Goal: Contribute content: Contribute content

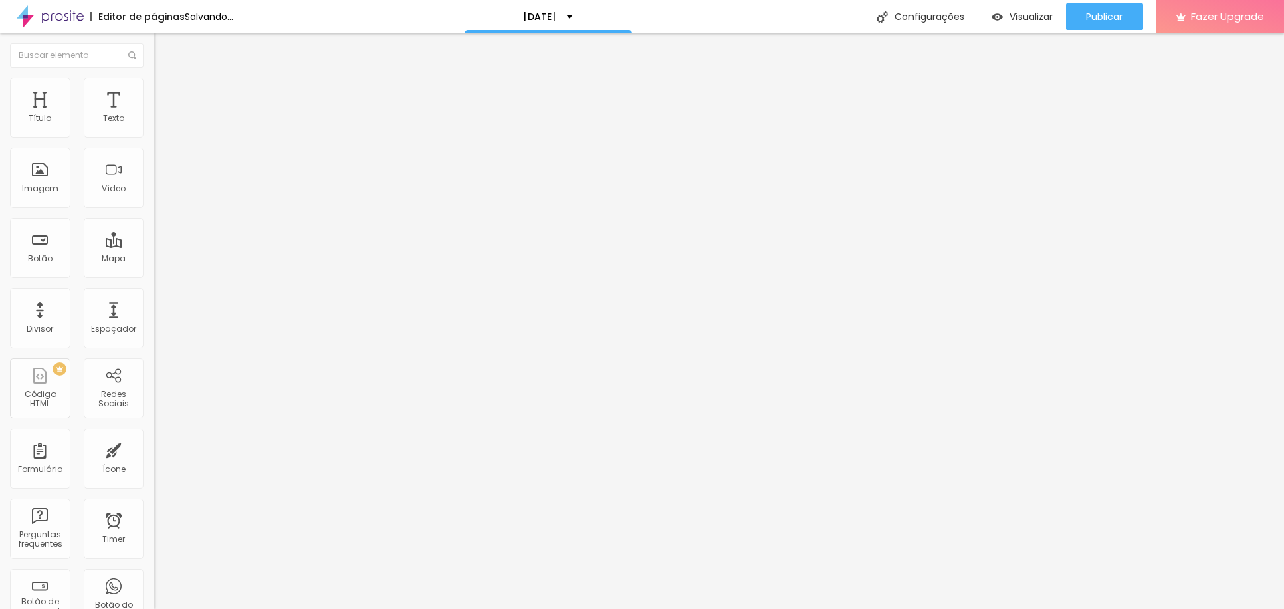
click at [154, 115] on span "Adicionar imagem" at bounding box center [197, 109] width 86 height 11
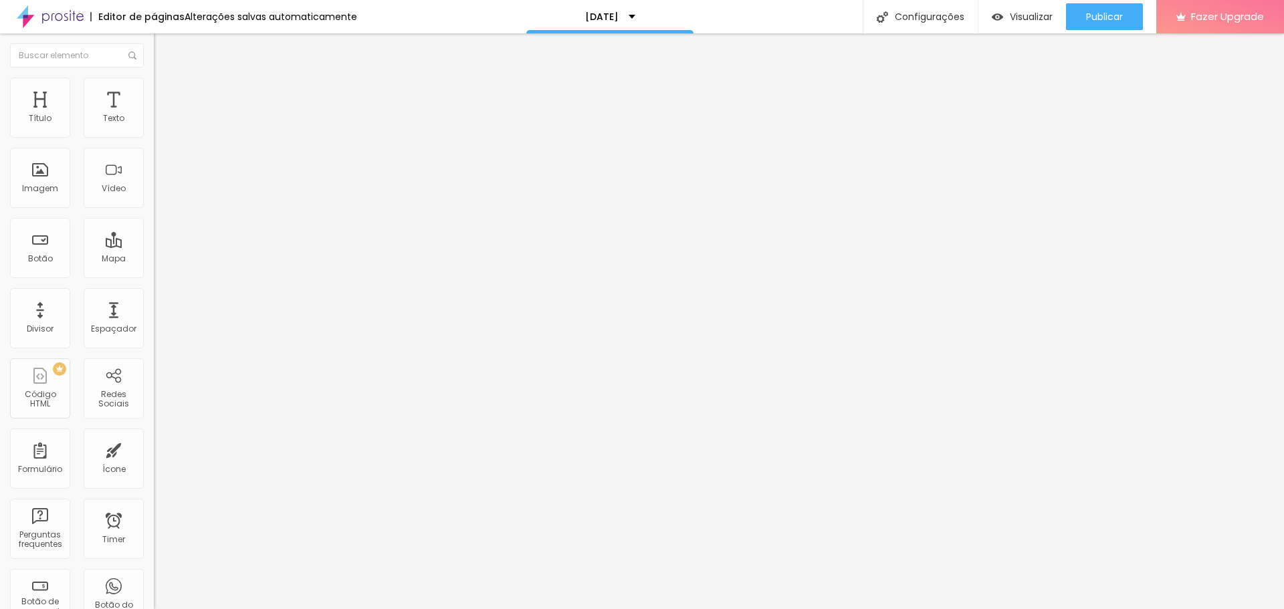
click at [37, 198] on div "Imagem" at bounding box center [40, 178] width 60 height 60
click at [154, 115] on span "Adicionar imagem" at bounding box center [197, 109] width 86 height 11
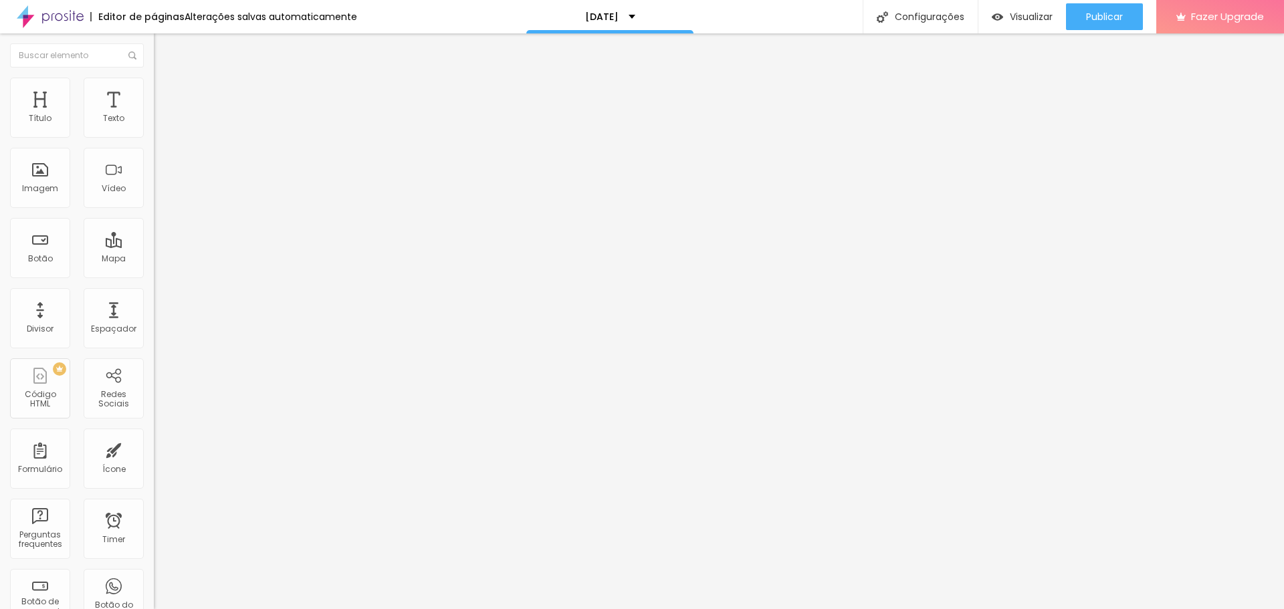
click at [154, 115] on span "Adicionar imagem" at bounding box center [197, 109] width 86 height 11
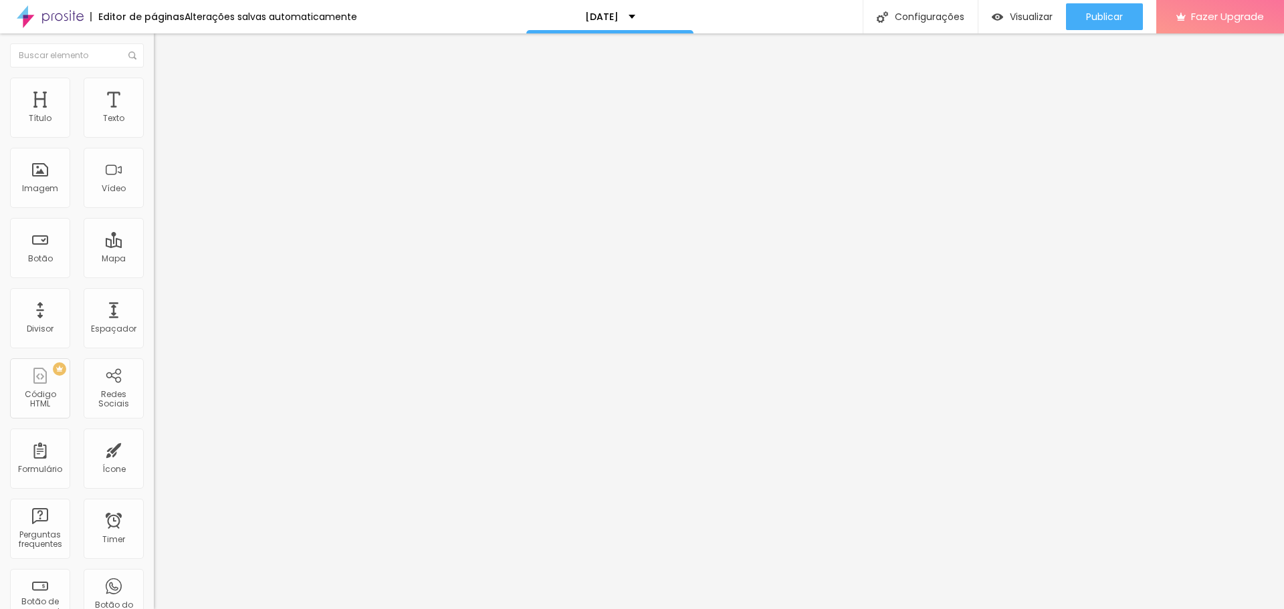
drag, startPoint x: 56, startPoint y: 280, endPoint x: 0, endPoint y: 261, distance: 59.4
click at [154, 261] on div "Texto Click me Alinhamento [GEOGRAPHIC_DATA] Link URL https:// Abrir em uma nov…" at bounding box center [231, 201] width 154 height 195
paste input "[DOMAIN_NAME][URL]"
type input "[URL][DOMAIN_NAME]"
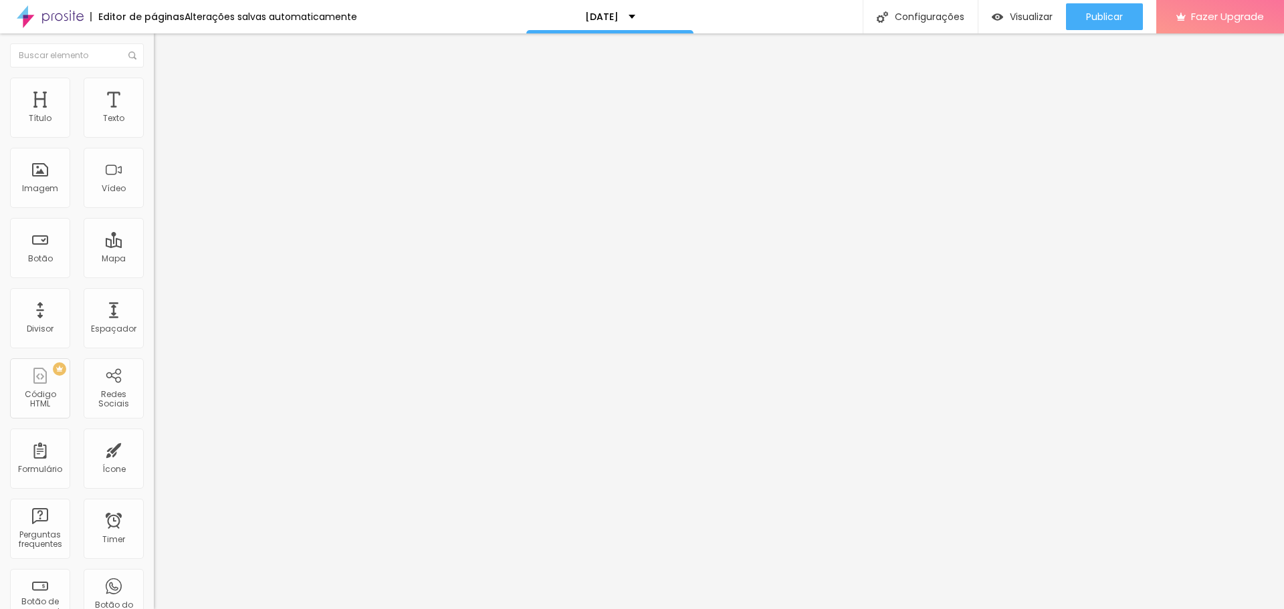
scroll to position [0, 0]
click at [154, 126] on input "Click me" at bounding box center [234, 118] width 160 height 13
drag, startPoint x: 67, startPoint y: 148, endPoint x: 0, endPoint y: 139, distance: 67.4
click at [154, 139] on div "Texto Click me Alinhamento Tamanho Normal Pequeno Normal Grande Link URL [URL][…" at bounding box center [231, 201] width 154 height 195
type input "N"
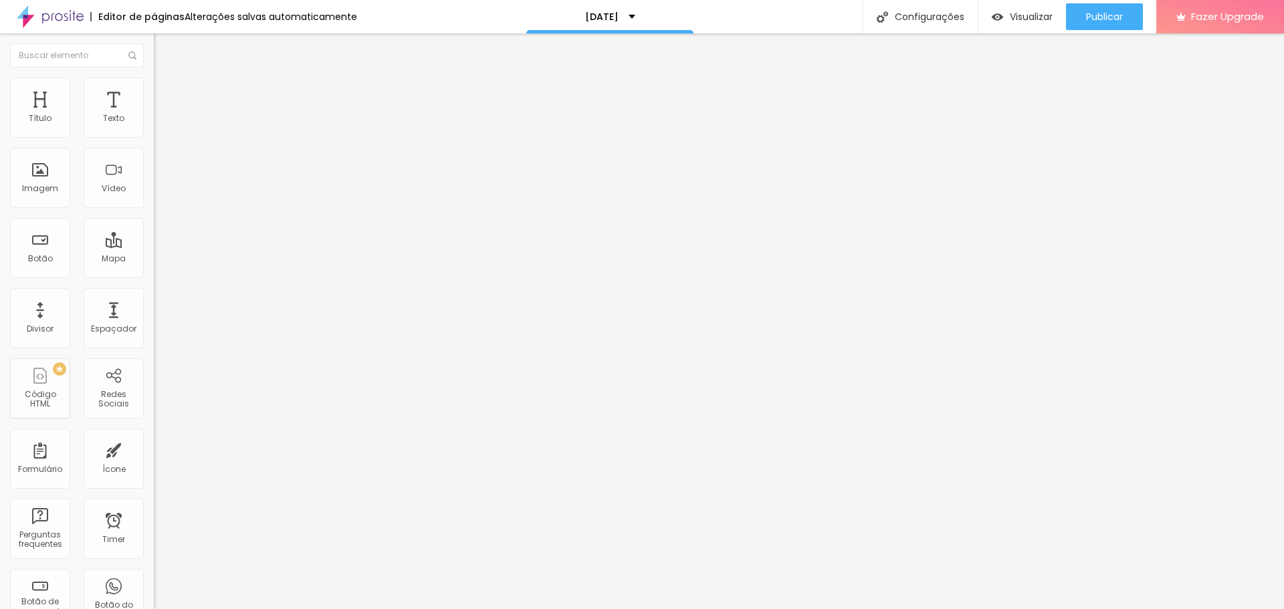
type input "P"
drag, startPoint x: 24, startPoint y: 150, endPoint x: 0, endPoint y: 144, distance: 24.7
click at [154, 144] on div "Texto assistir os preparativos dos cenários Alinhamento [GEOGRAPHIC_DATA] Link …" at bounding box center [231, 201] width 154 height 195
click at [154, 126] on input "assistir os preparativos dos cenários" at bounding box center [234, 118] width 160 height 13
click at [154, 126] on input "Assistir os preparativos dos cenários" at bounding box center [234, 118] width 160 height 13
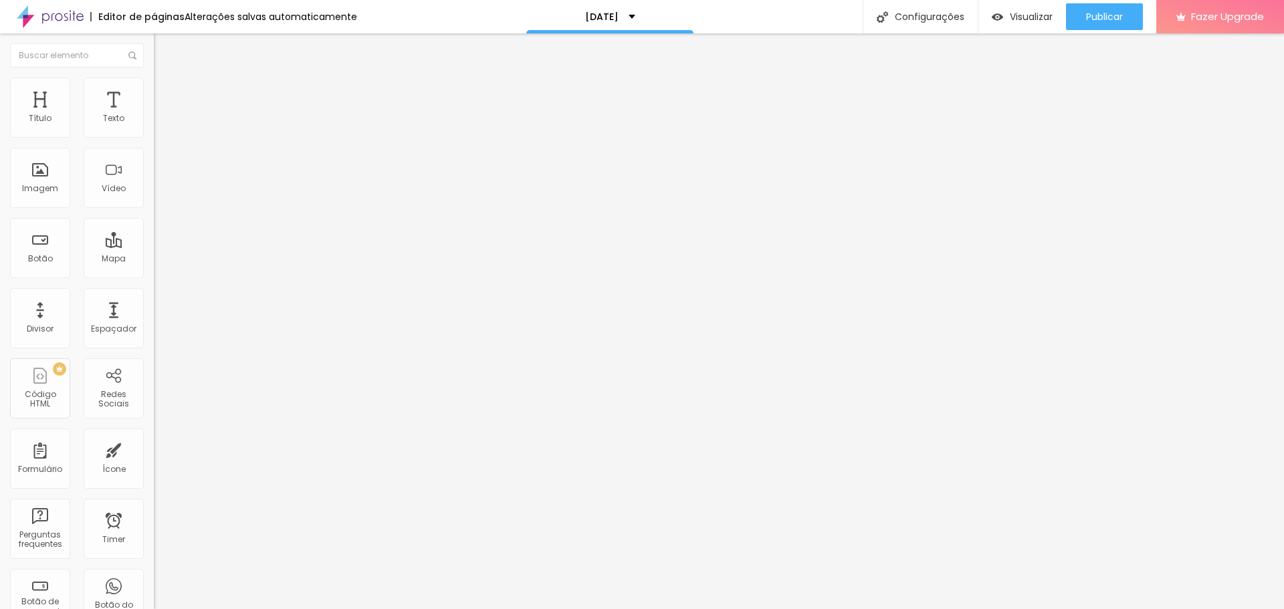
scroll to position [0, 27]
click at [154, 126] on input "Assistir os preparativos dos cenários" at bounding box center [234, 118] width 160 height 13
type input "Assistir os preparativos dos cenários de 2025"
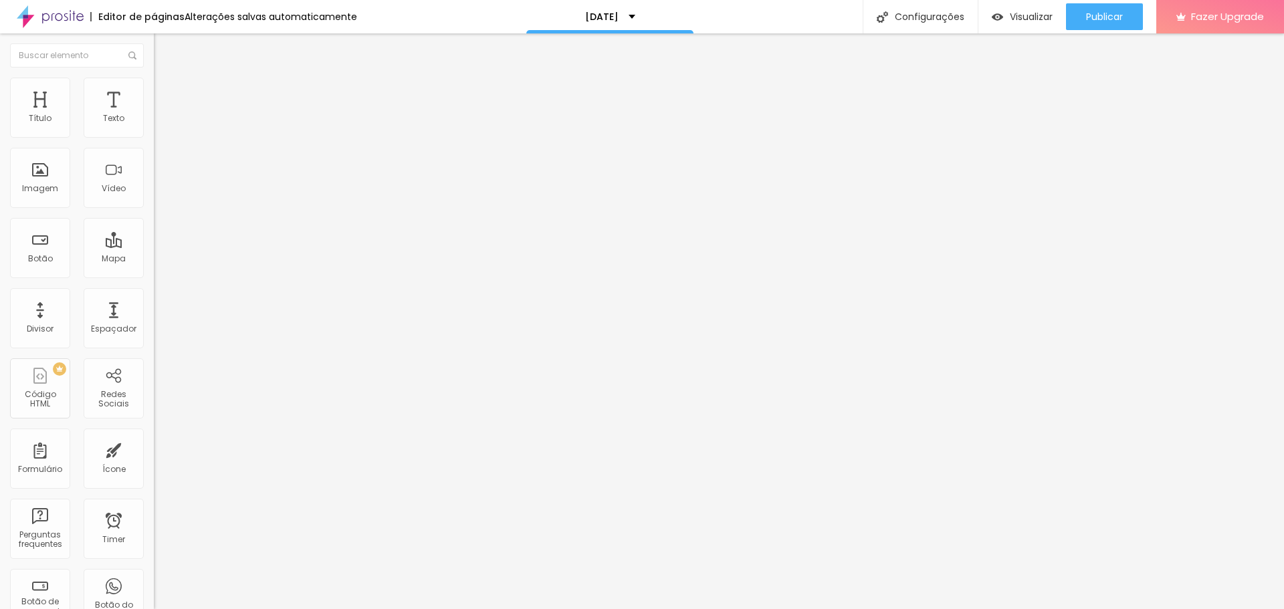
click at [154, 128] on button "button" at bounding box center [163, 121] width 19 height 14
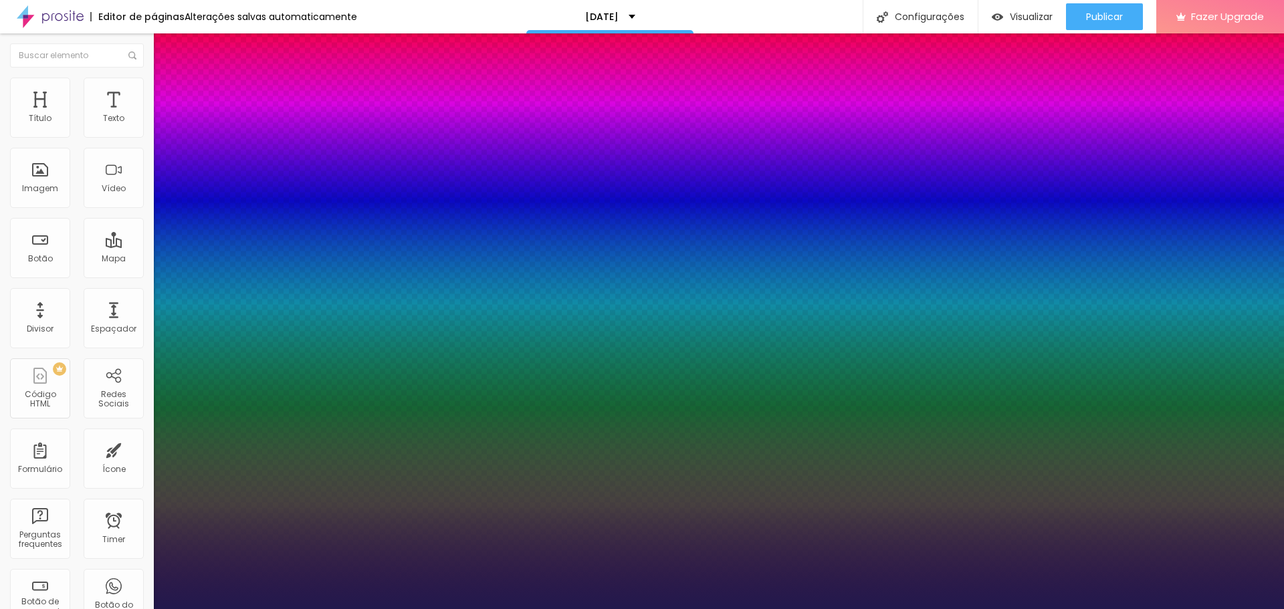
type input "1"
type input "17"
type input "1"
type input "18"
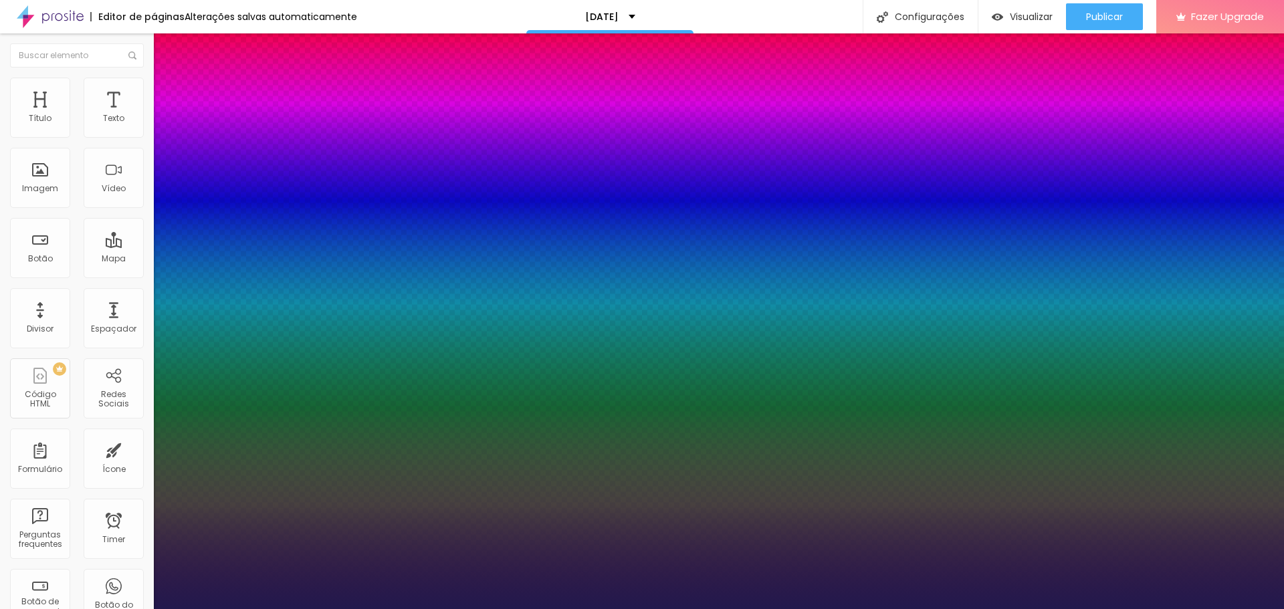
type input "18"
type input "1"
type input "20"
type input "1"
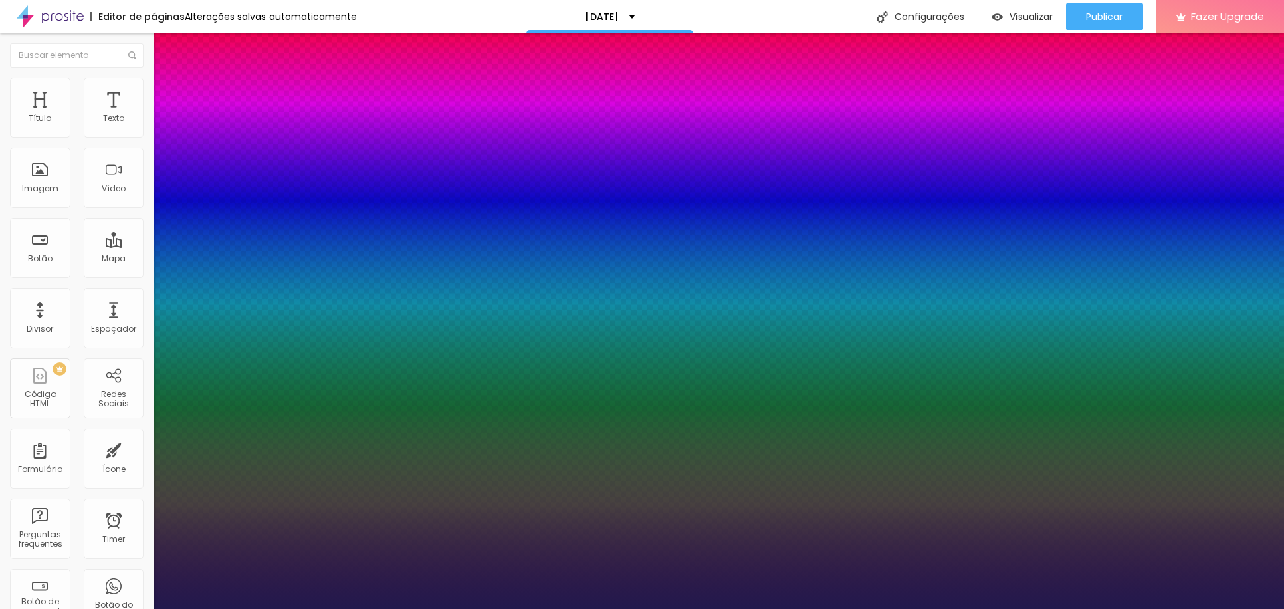
type input "21"
type input "1"
type input "22"
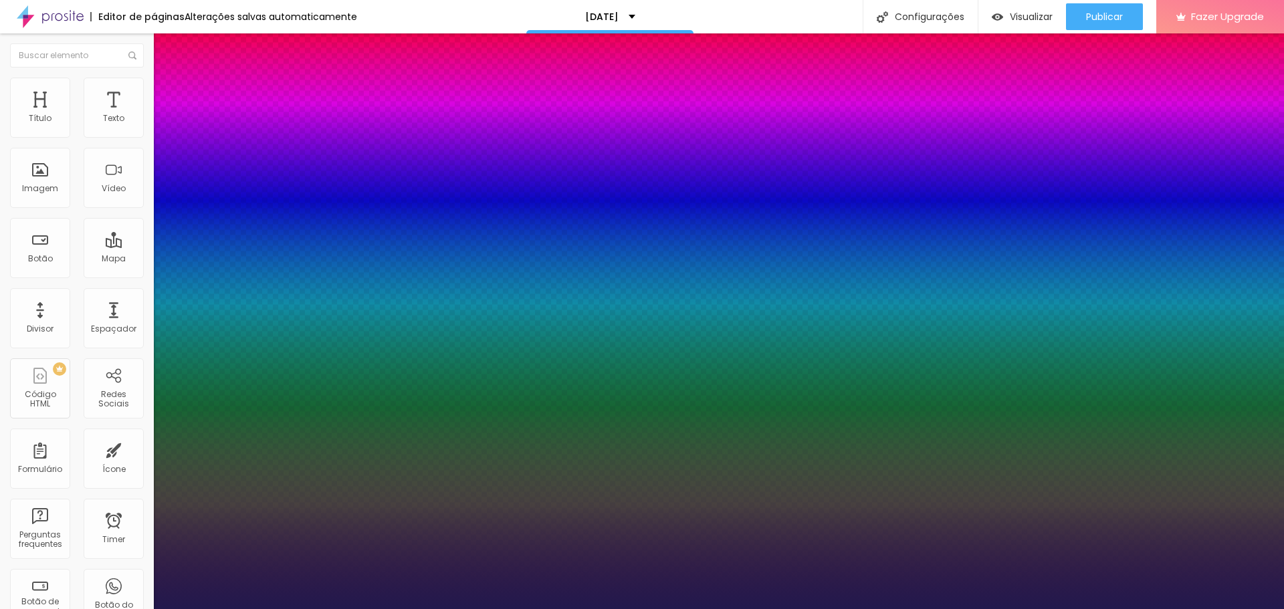
type input "1"
type input "24"
type input "1"
drag, startPoint x: 181, startPoint y: 225, endPoint x: 189, endPoint y: 227, distance: 8.5
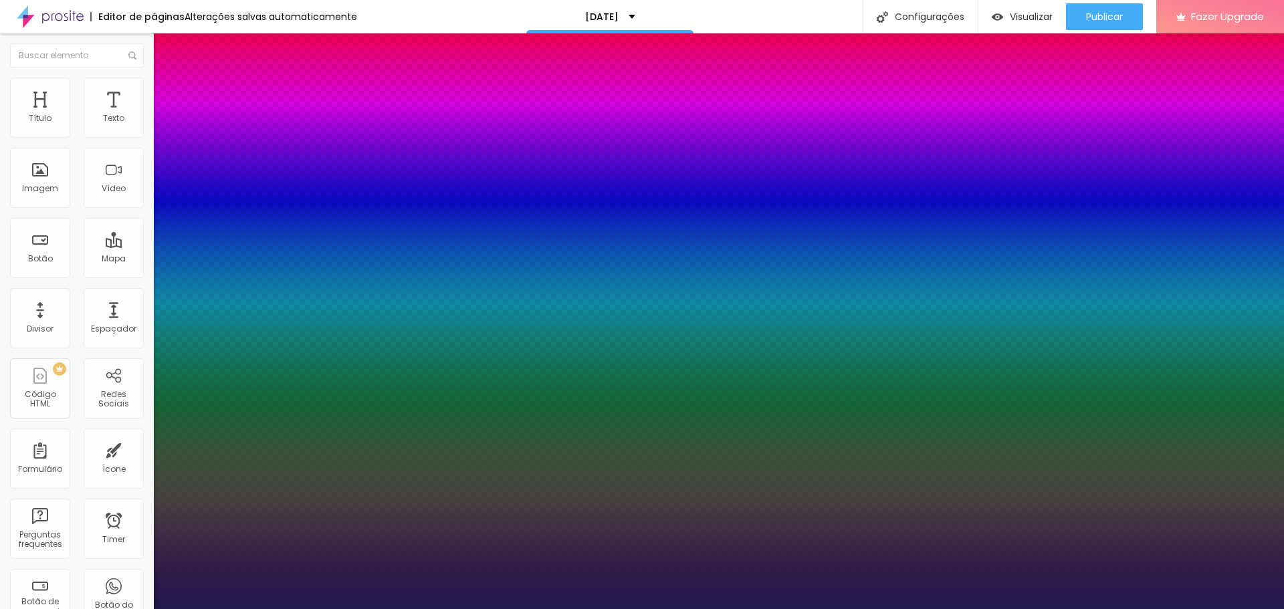
type input "24"
type input "1"
click at [1165, 609] on div at bounding box center [642, 609] width 1284 height 0
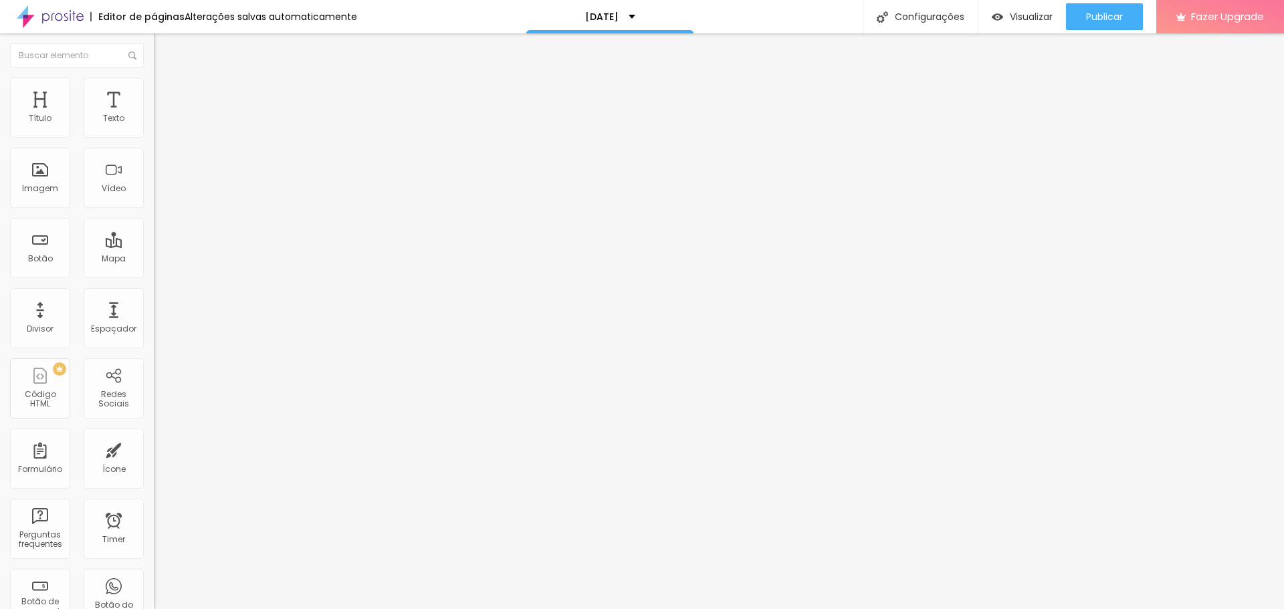
drag, startPoint x: 66, startPoint y: 277, endPoint x: 0, endPoint y: 267, distance: 66.9
click at [154, 267] on div "Texto Click me Alinhamento [GEOGRAPHIC_DATA] Link URL https:// Abrir em uma nov…" at bounding box center [231, 201] width 154 height 195
paste input "[DOMAIN_NAME][URL]"
type input "[URL][DOMAIN_NAME]"
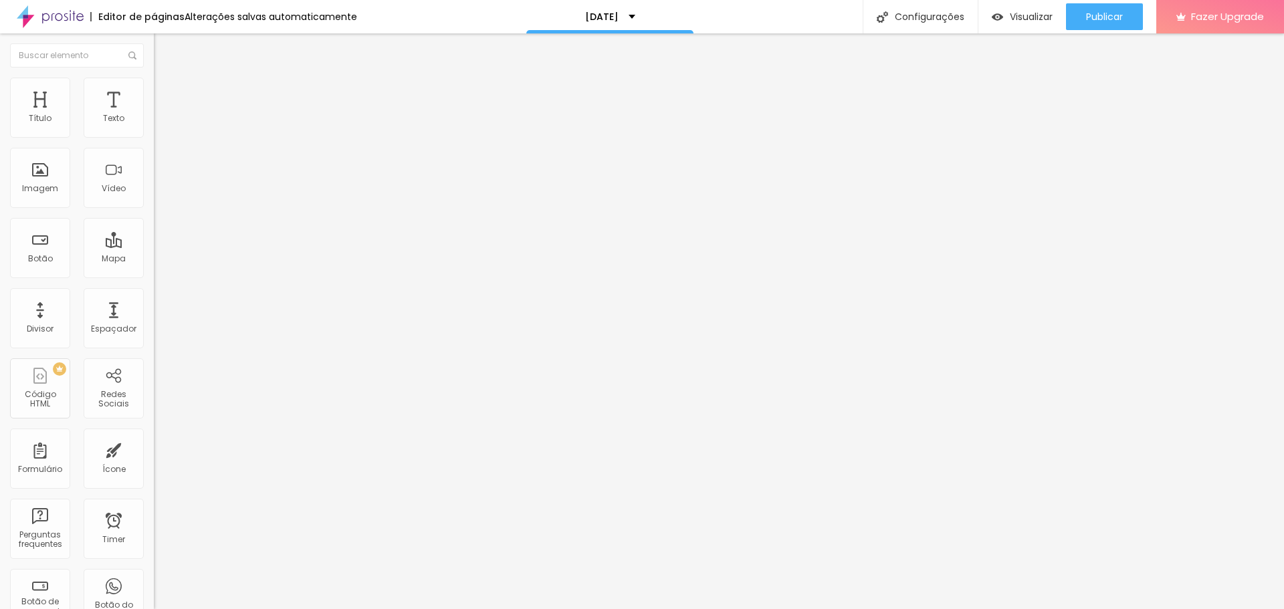
scroll to position [0, 0]
click at [154, 292] on div at bounding box center [231, 292] width 154 height 0
click at [154, 273] on input "[URL][DOMAIN_NAME]" at bounding box center [234, 268] width 160 height 13
drag, startPoint x: 75, startPoint y: 152, endPoint x: 0, endPoint y: 150, distance: 74.9
click at [154, 150] on div "Texto Click me Alinhamento Tamanho Normal Pequeno Normal Grande Link URL [URL][…" at bounding box center [231, 205] width 154 height 203
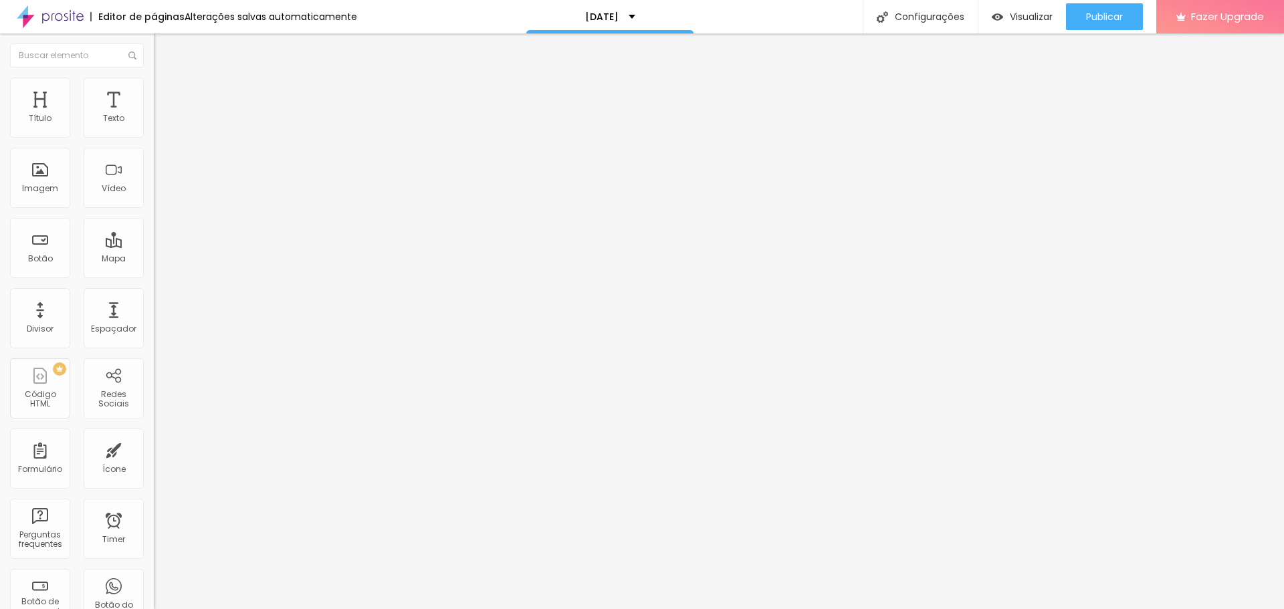
paste input "que neste botão para ver um vídeo do [DATE]"
type input "Clique neste botão para ver um vídeo do [DATE]"
click at [154, 276] on input "[URL][DOMAIN_NAME]" at bounding box center [234, 268] width 160 height 13
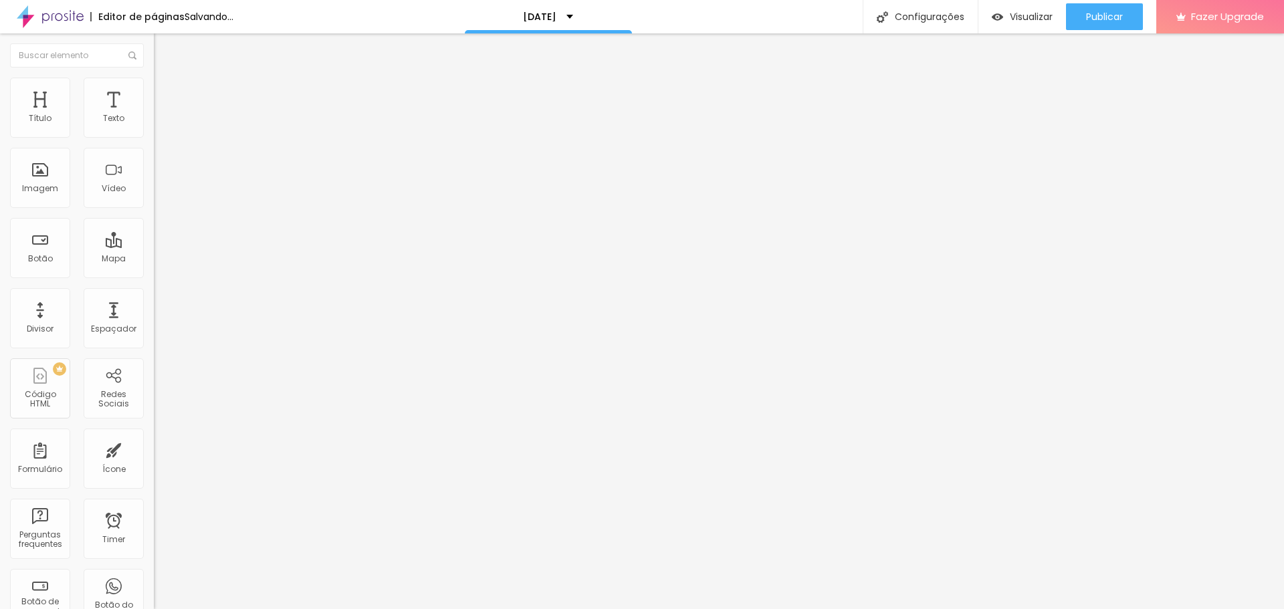
click at [154, 276] on input "[URL][DOMAIN_NAME]" at bounding box center [234, 268] width 160 height 13
drag, startPoint x: 64, startPoint y: 152, endPoint x: 0, endPoint y: 148, distance: 64.3
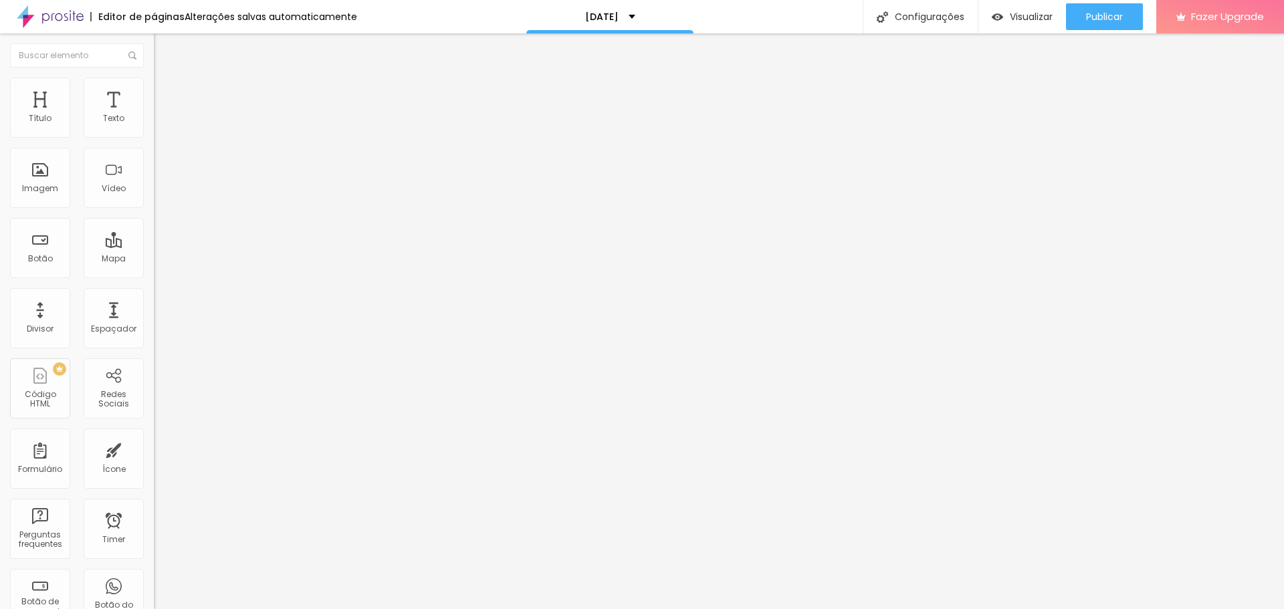
click at [154, 148] on div "Texto Click me Alinhamento [GEOGRAPHIC_DATA] Link URL https:// Abrir em uma nov…" at bounding box center [231, 201] width 154 height 195
paste input "[URL][DOMAIN_NAME]"
type input "[URL][DOMAIN_NAME]"
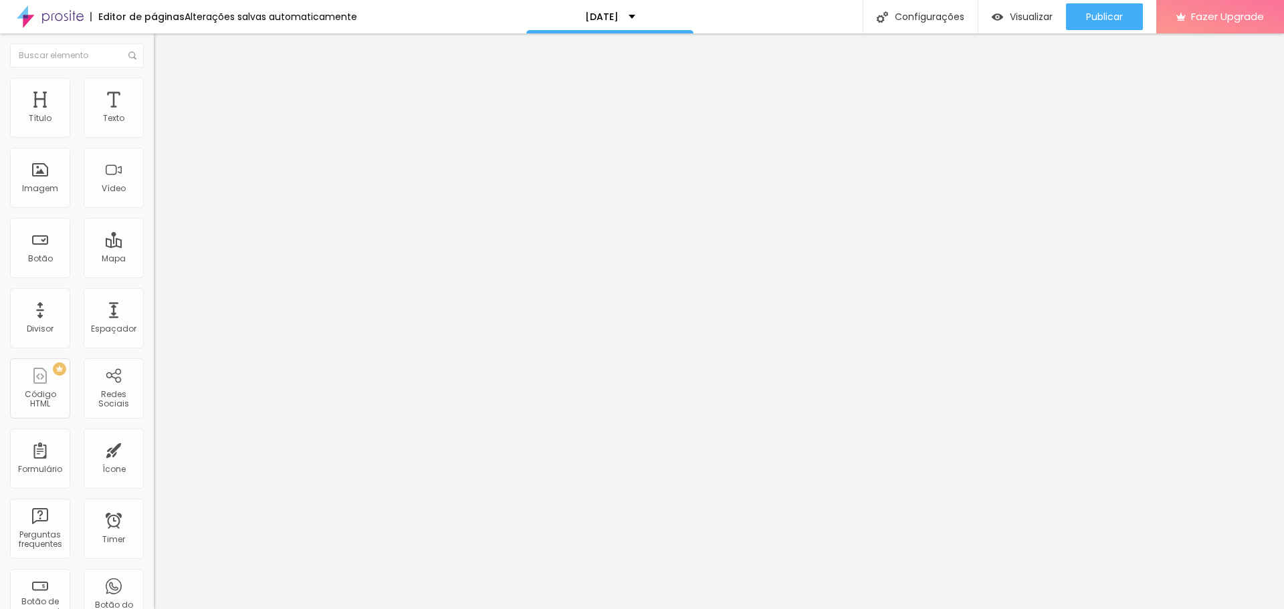
drag, startPoint x: 72, startPoint y: 275, endPoint x: 0, endPoint y: 277, distance: 71.6
click at [154, 275] on div "Texto [URL][DOMAIN_NAME] [GEOGRAPHIC_DATA] Link URL https:// Abrir em uma nova …" at bounding box center [231, 201] width 154 height 195
paste input "[DOMAIN_NAME][URL]"
type input "[URL][DOMAIN_NAME]"
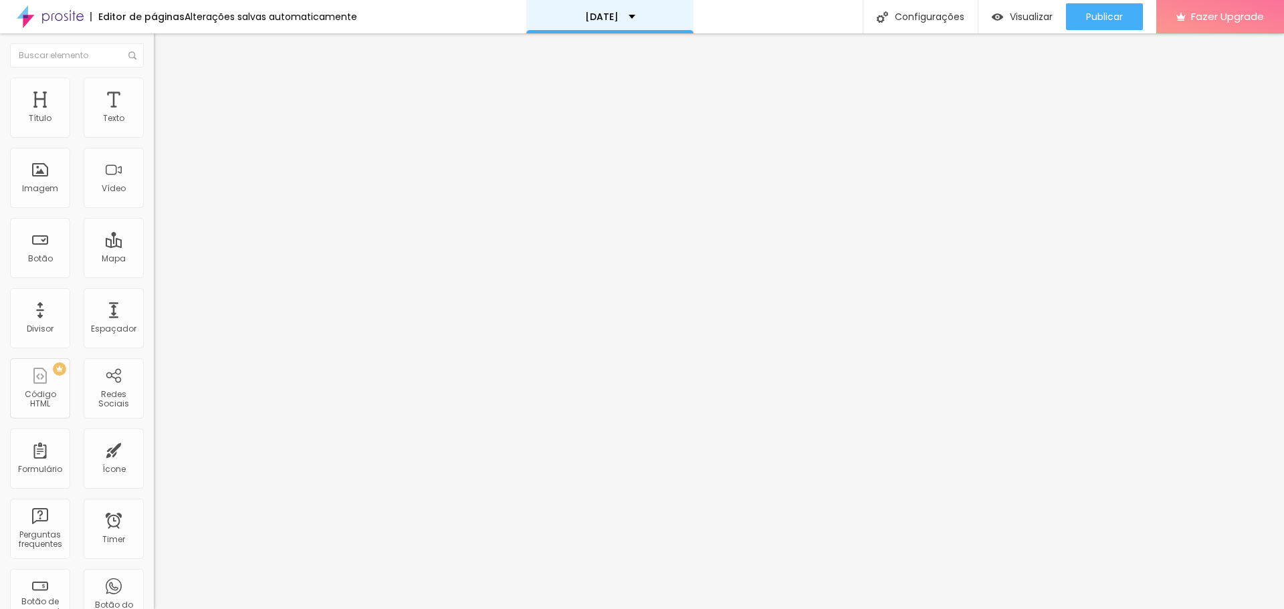
scroll to position [0, 0]
click at [154, 126] on input "[URL][DOMAIN_NAME]" at bounding box center [234, 118] width 160 height 13
paste input "Clique neste botão para ver um vídeo do [DATE]"
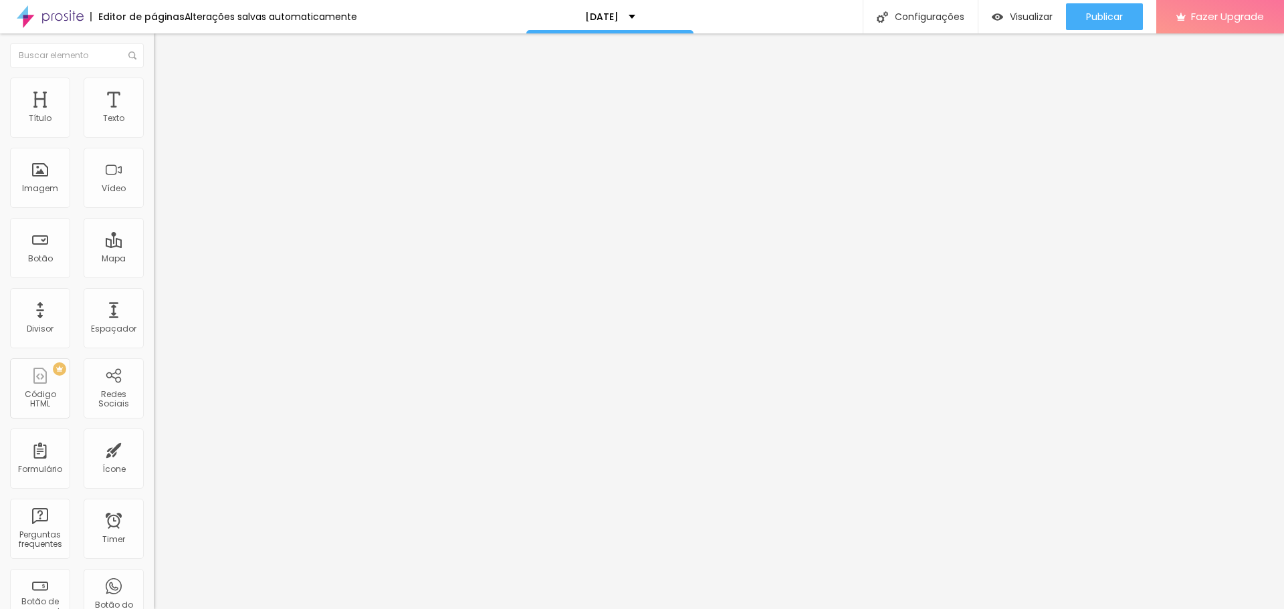
scroll to position [0, 90]
type input "Clique neste botão para ver um vídeo do [DATE]"
click at [154, 115] on span "Adicionar imagem" at bounding box center [197, 109] width 86 height 11
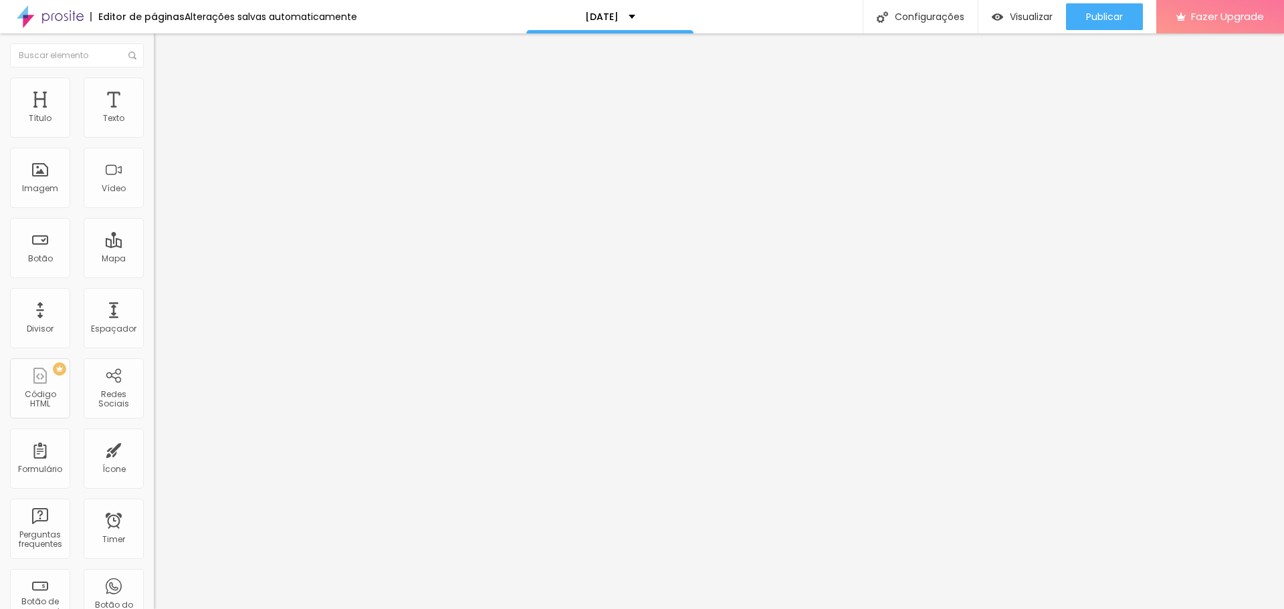
click at [159, 124] on icon "button" at bounding box center [163, 120] width 8 height 8
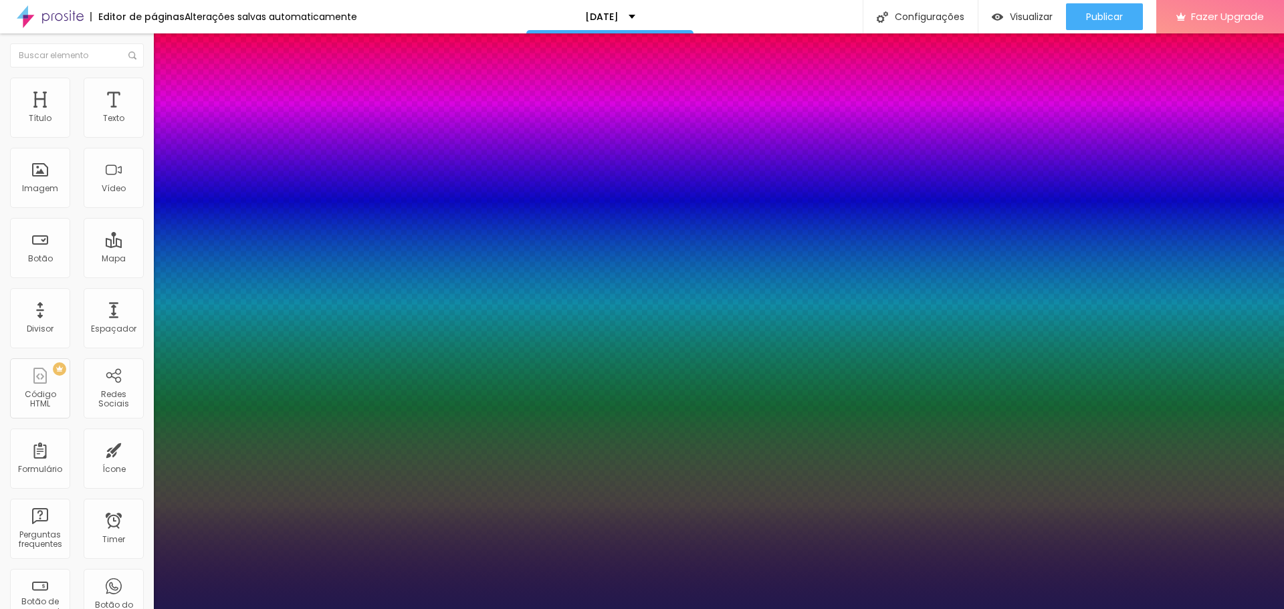
type input "1"
type input "15"
type input "1"
type input "18"
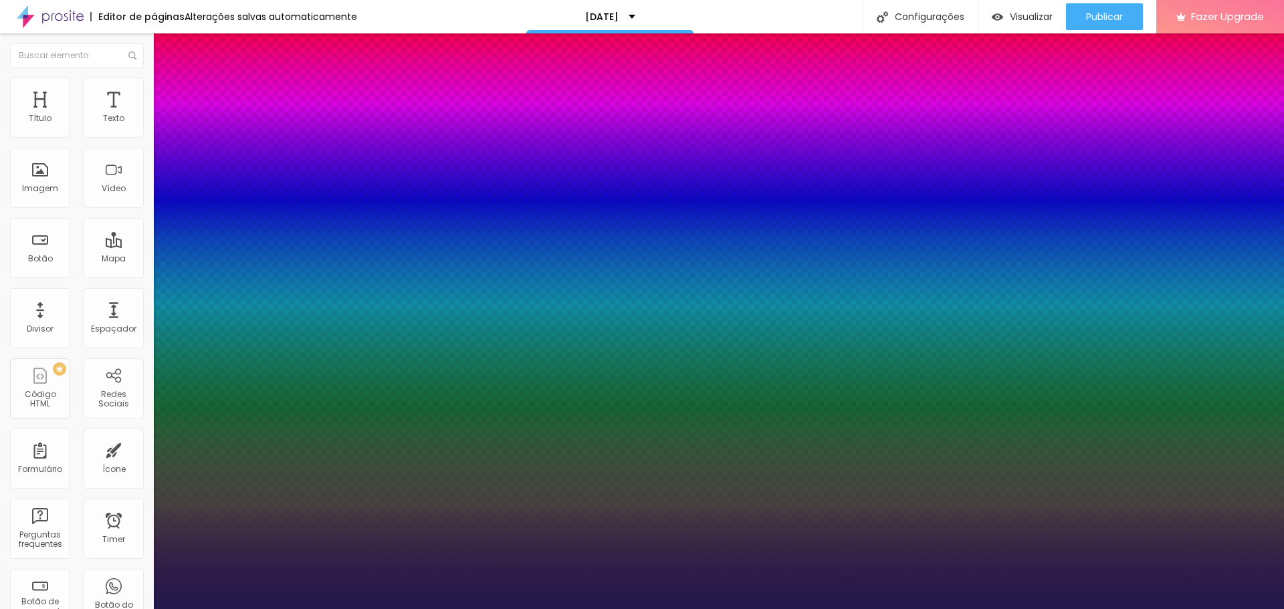
type input "18"
type input "1"
type input "20"
type input "1"
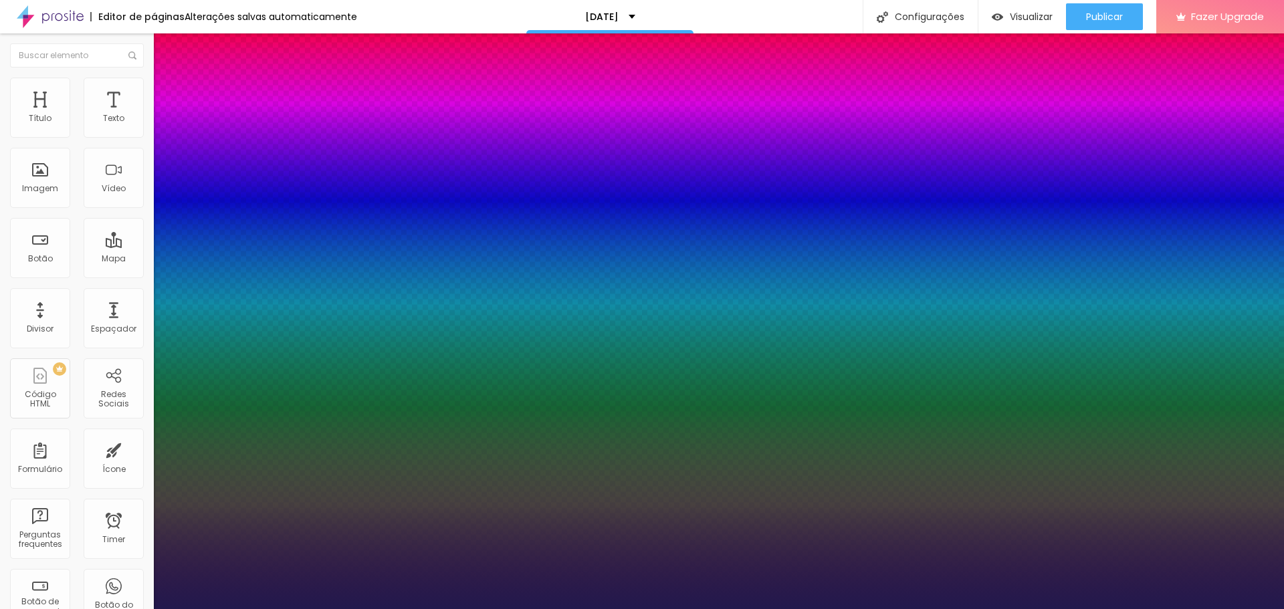
type input "22"
type input "1"
type input "23"
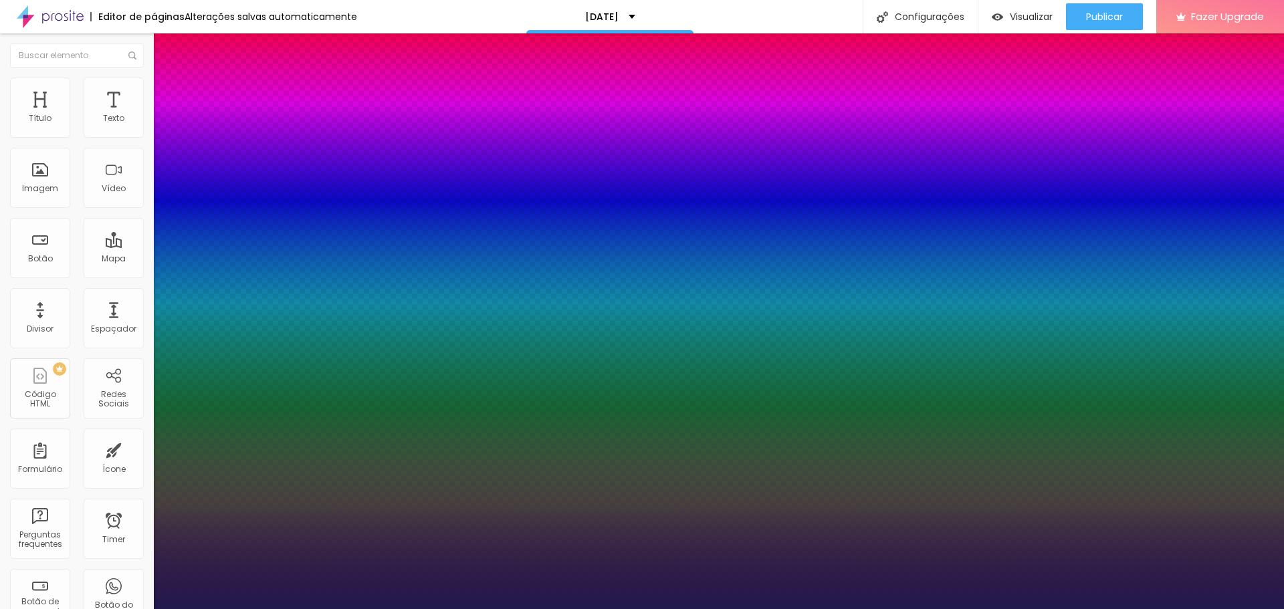
type input "1"
type input "24"
type input "1"
type input "25"
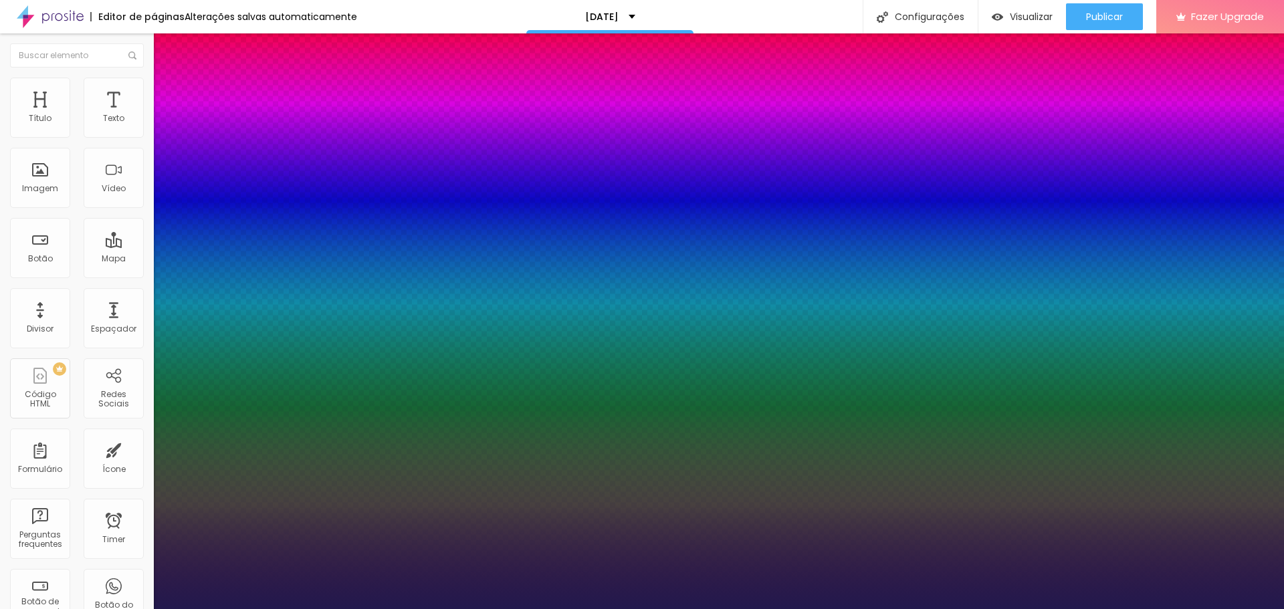
type input "25"
type input "1"
type input "27"
type input "1"
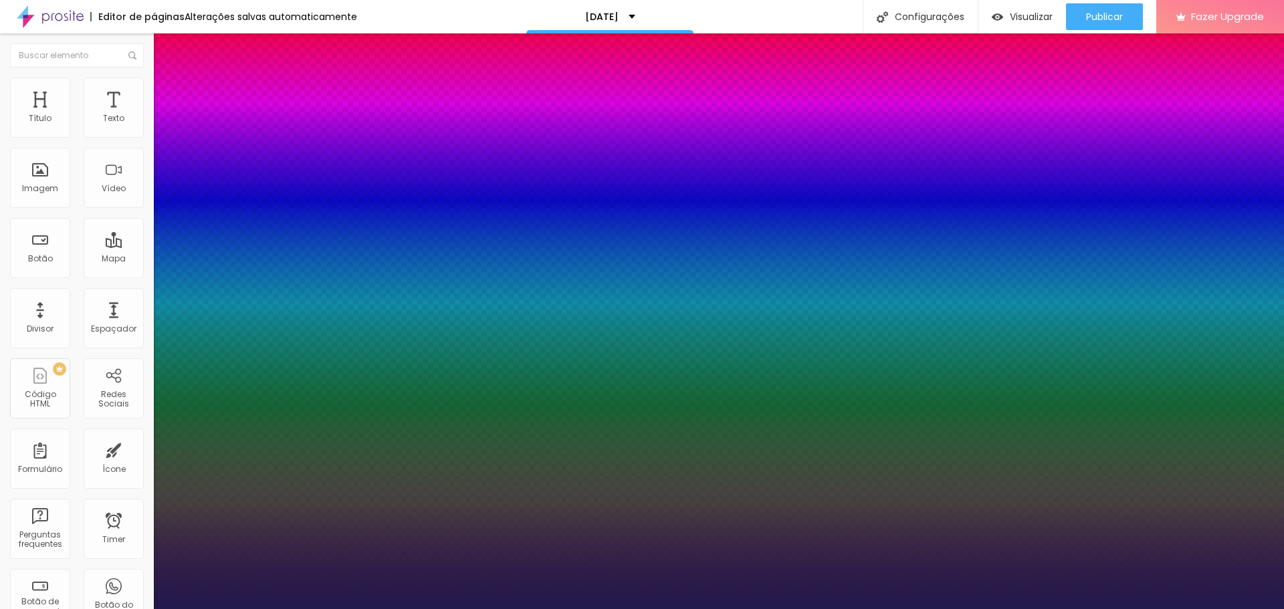
type input "26"
type input "1"
type input "25"
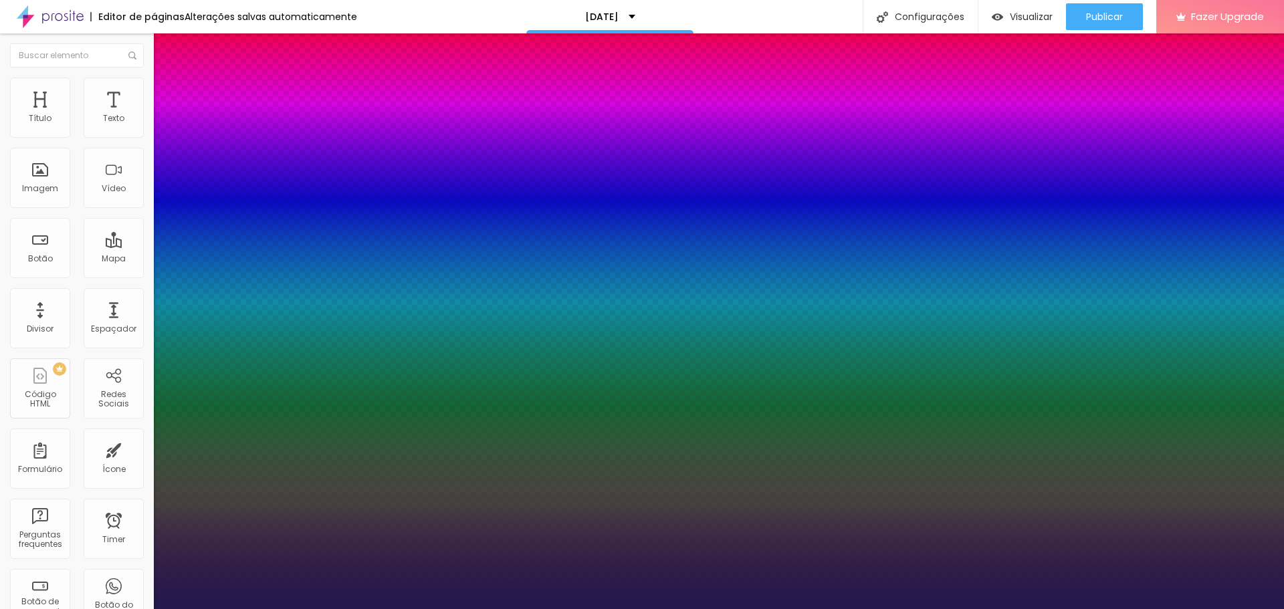
type input "1"
type input "23"
type input "1"
type input "22"
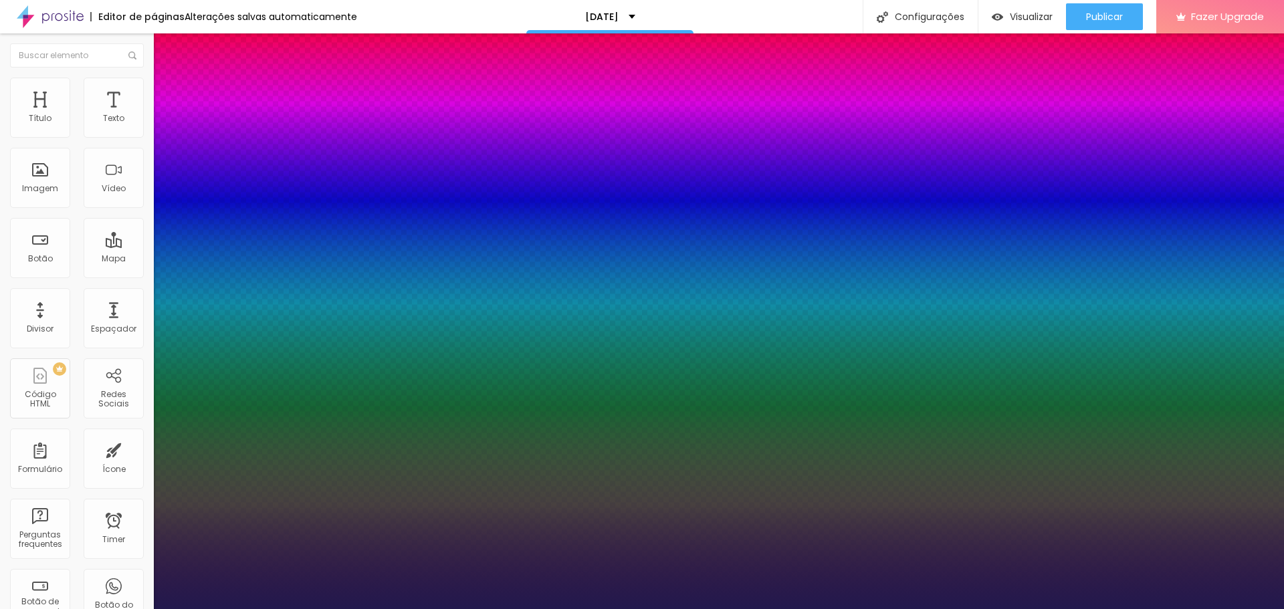
type input "22"
type input "1"
type input "24"
type input "1"
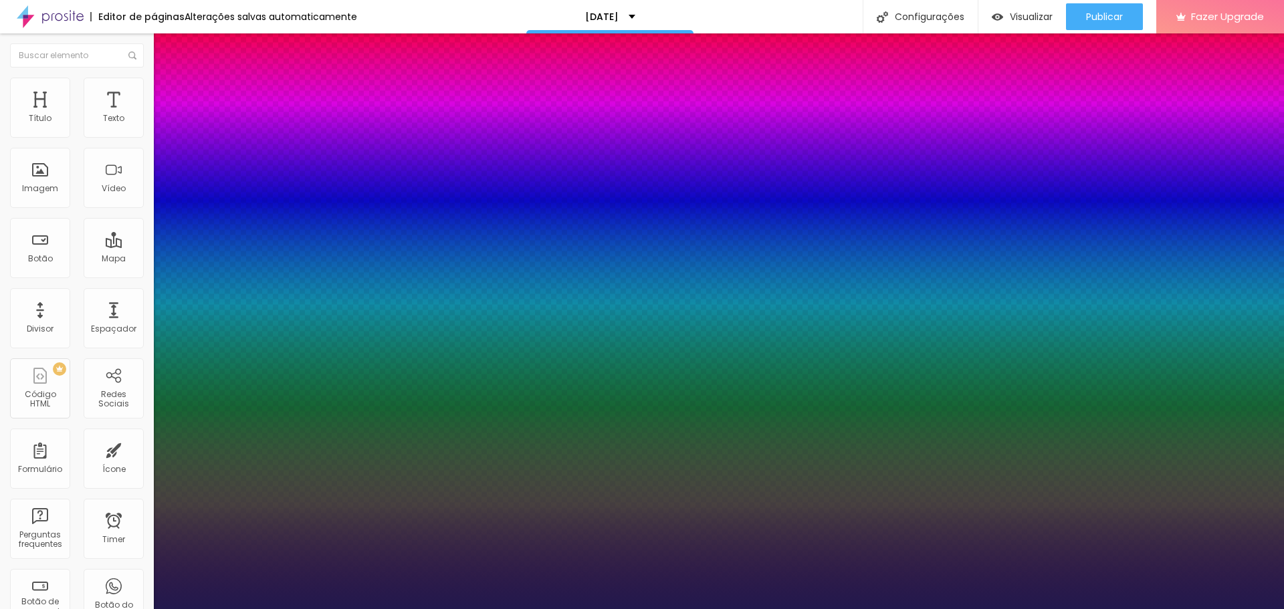
type input "25"
type input "1"
type input "26"
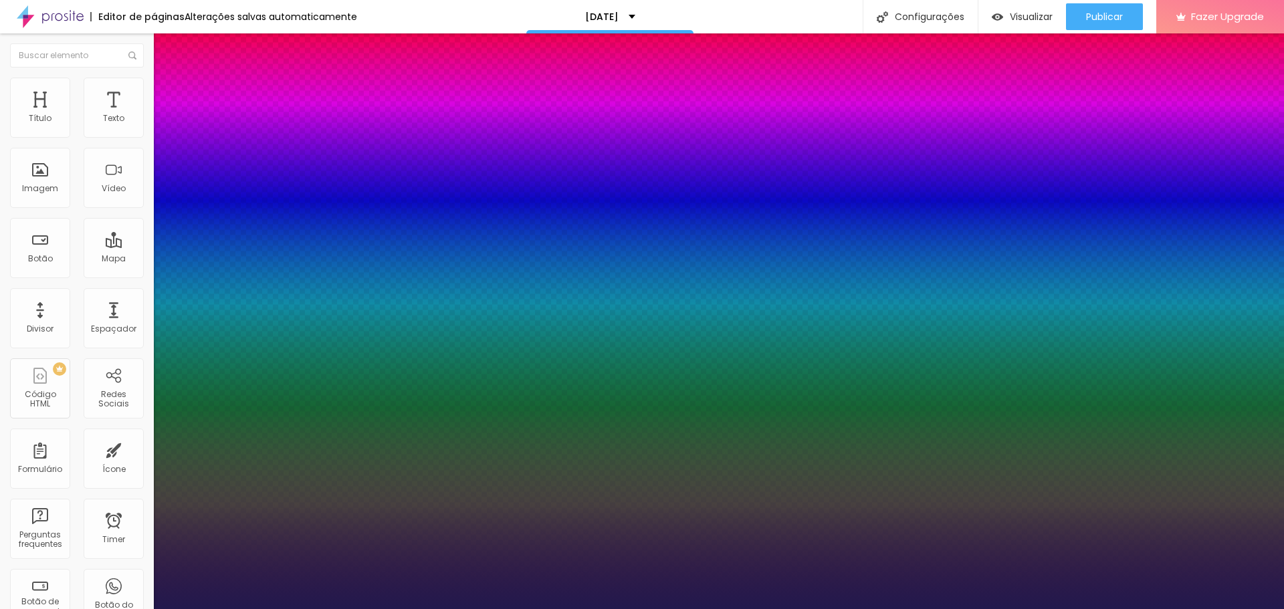
type input "1"
type input "27"
type input "1"
type input "29"
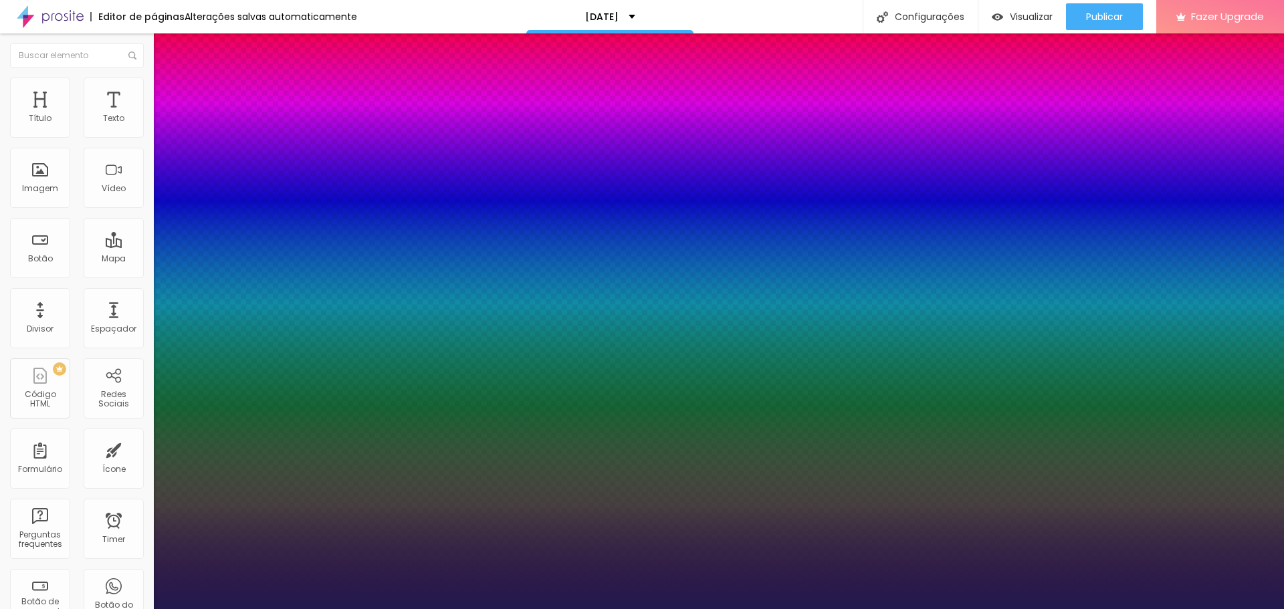
type input "29"
type input "1"
type input "31"
type input "1"
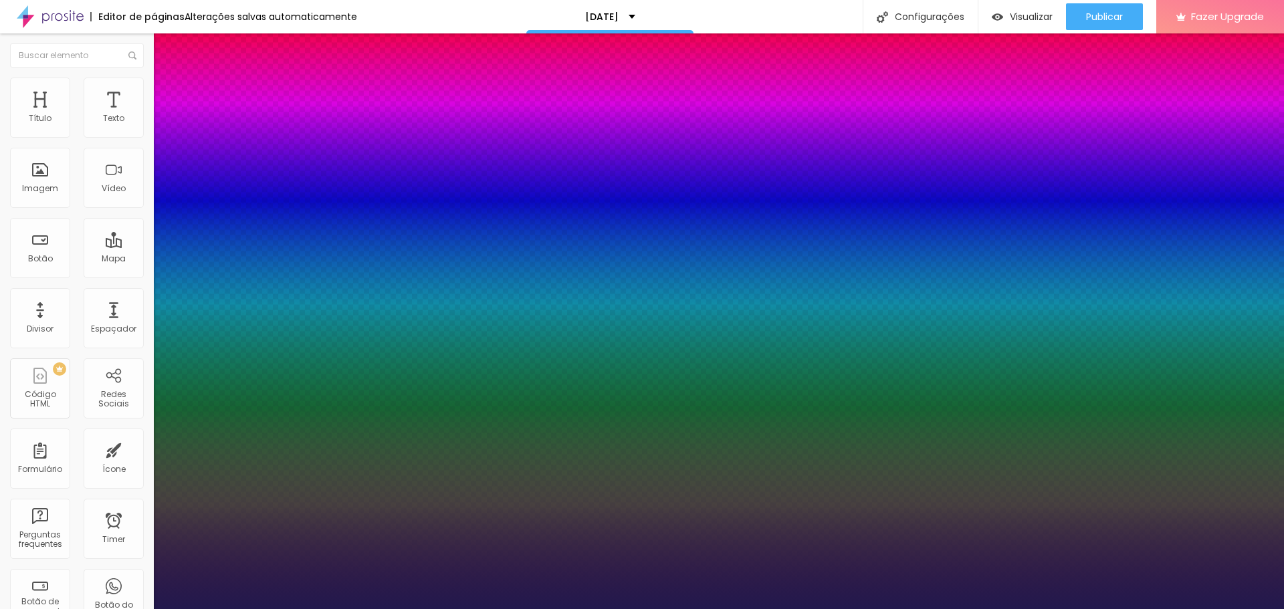
drag, startPoint x: 188, startPoint y: 229, endPoint x: 196, endPoint y: 229, distance: 8.1
type input "29"
type input "1"
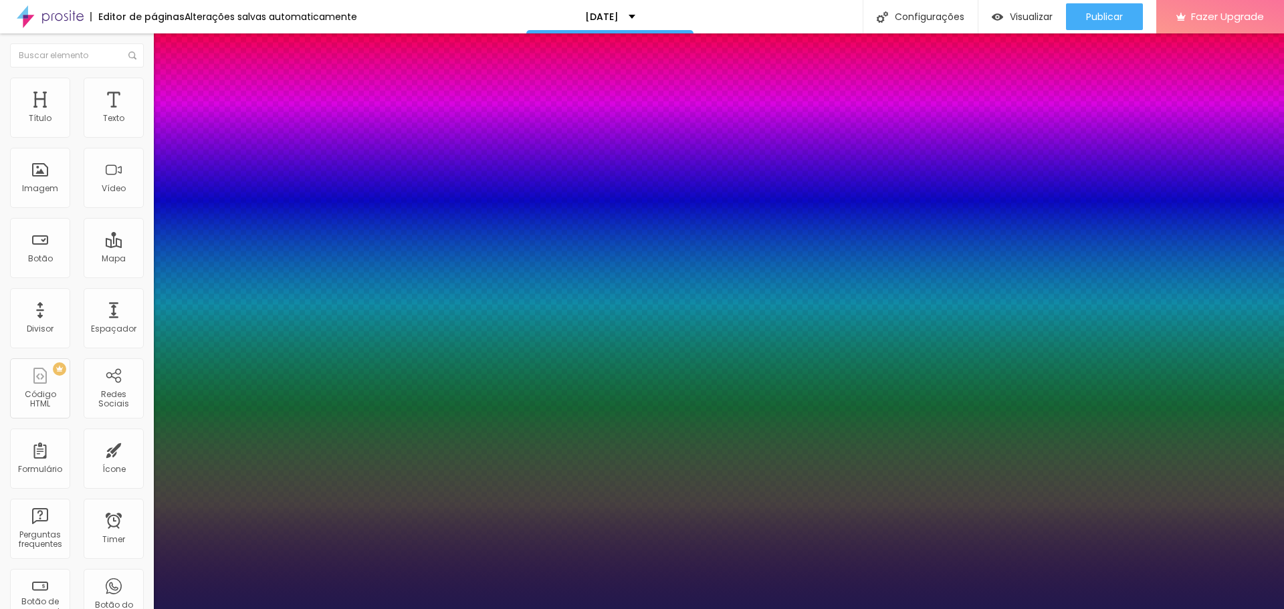
type input "28"
type input "1"
type input "26"
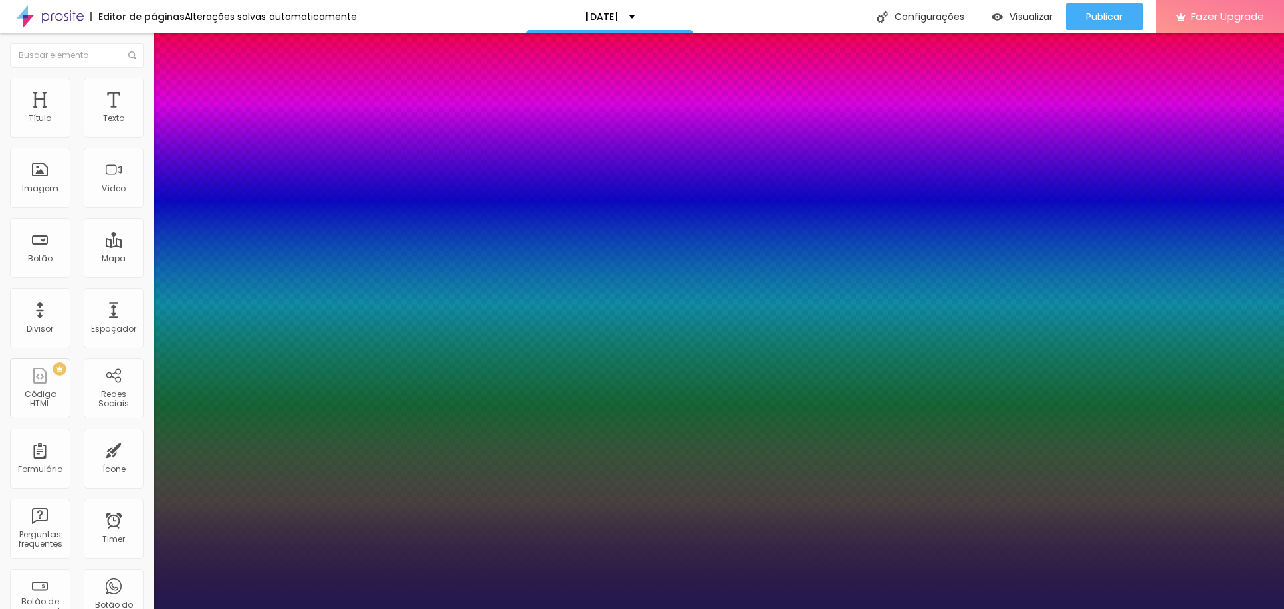
type input "1"
type input "24"
type input "1"
drag, startPoint x: 197, startPoint y: 229, endPoint x: 189, endPoint y: 229, distance: 8.0
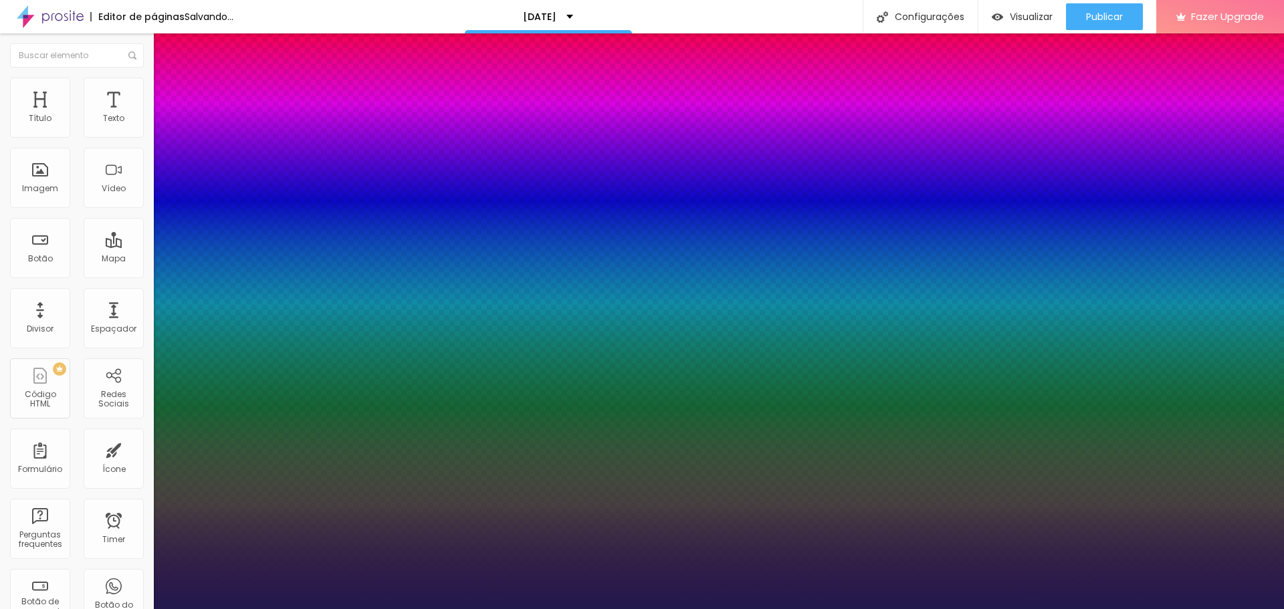
type input "24"
type input "1"
click at [1210, 609] on div at bounding box center [642, 609] width 1284 height 0
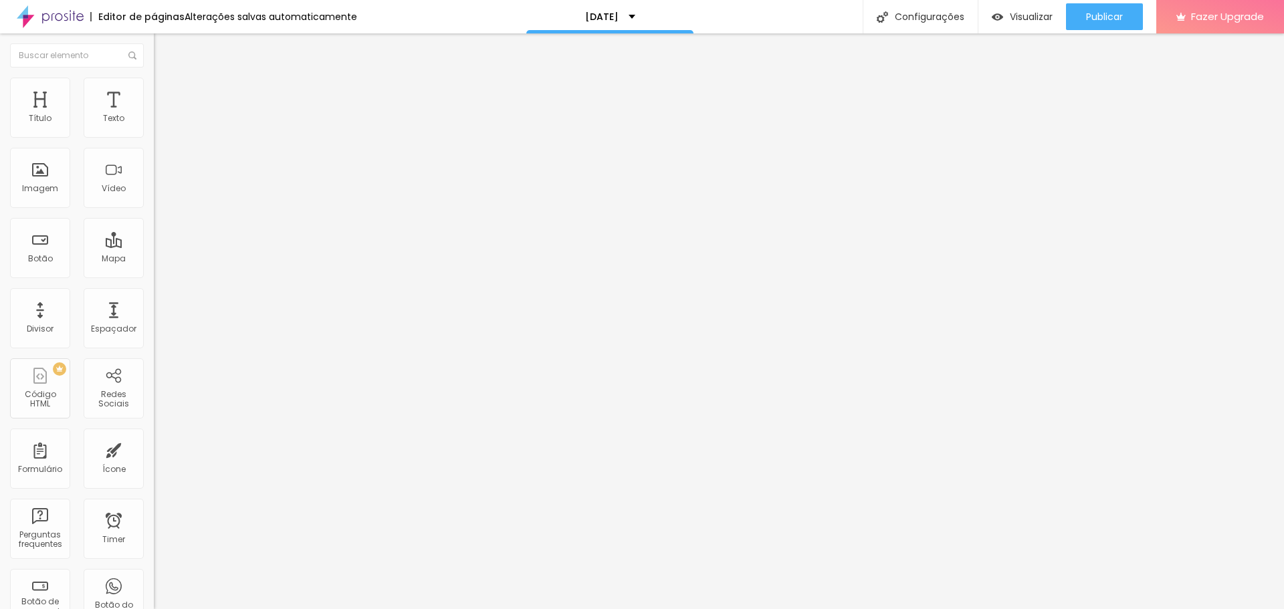
click at [154, 115] on span "Adicionar imagem" at bounding box center [197, 109] width 86 height 11
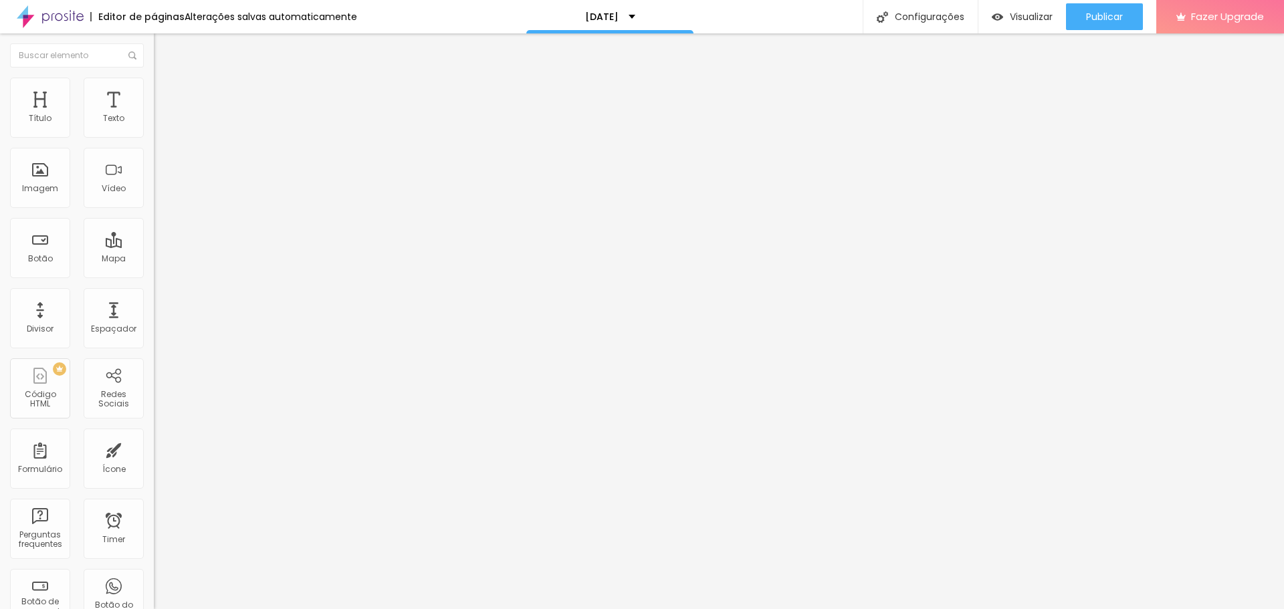
scroll to position [535, 0]
click at [154, 114] on div "Adicionar imagem" at bounding box center [231, 108] width 154 height 9
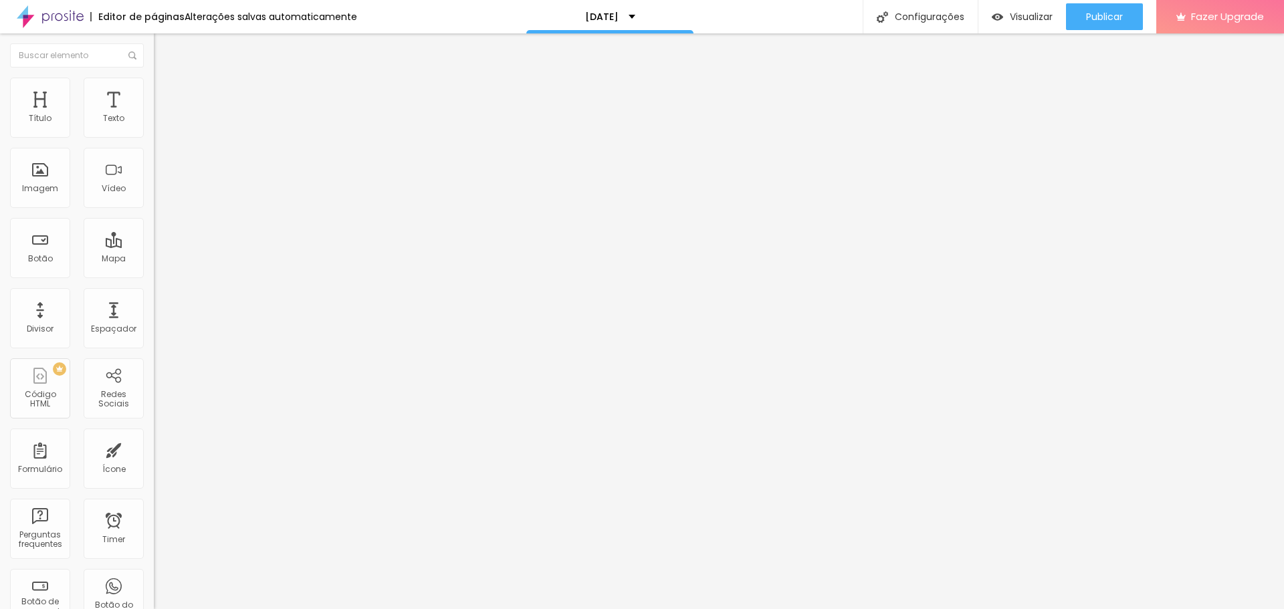
click at [154, 115] on span "Adicionar imagem" at bounding box center [197, 109] width 86 height 11
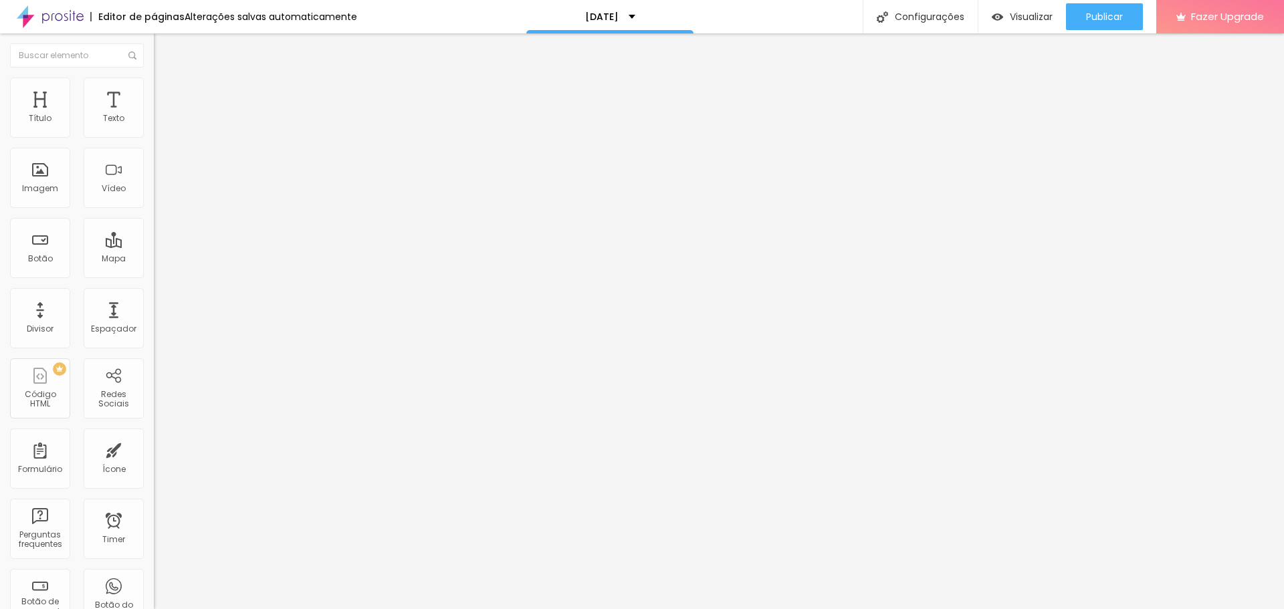
scroll to position [736, 0]
click at [154, 114] on div "Adicionar imagem" at bounding box center [231, 108] width 154 height 9
click at [154, 115] on span "Adicionar imagem" at bounding box center [197, 109] width 86 height 11
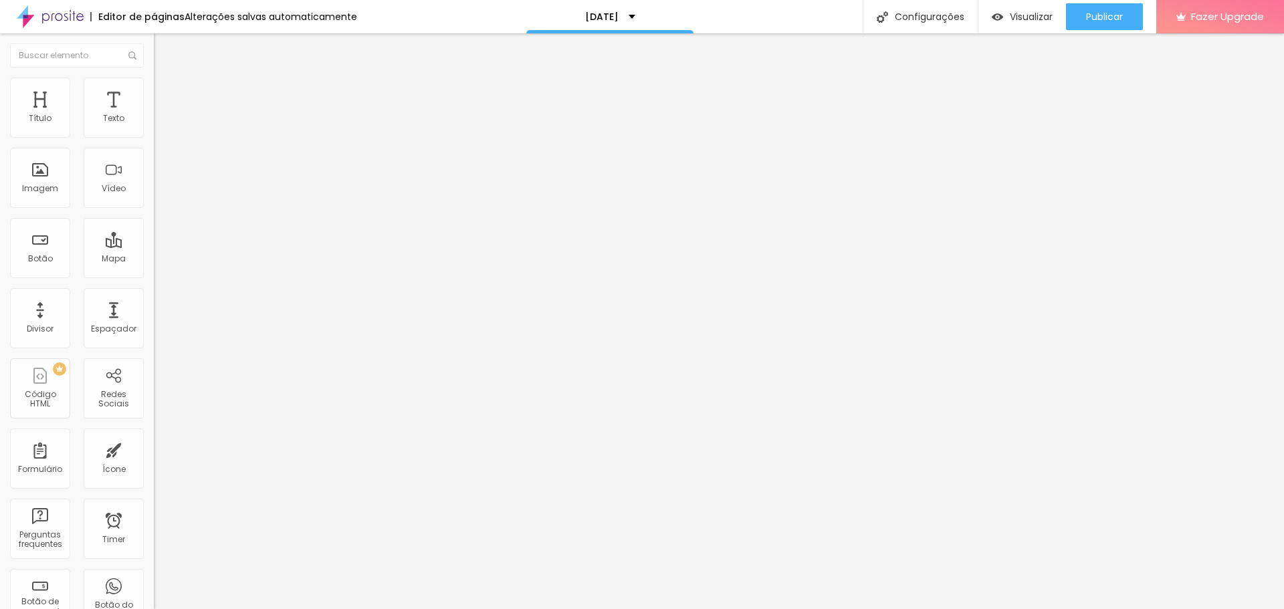
scroll to position [468, 0]
click at [154, 115] on span "Adicionar imagem" at bounding box center [197, 109] width 86 height 11
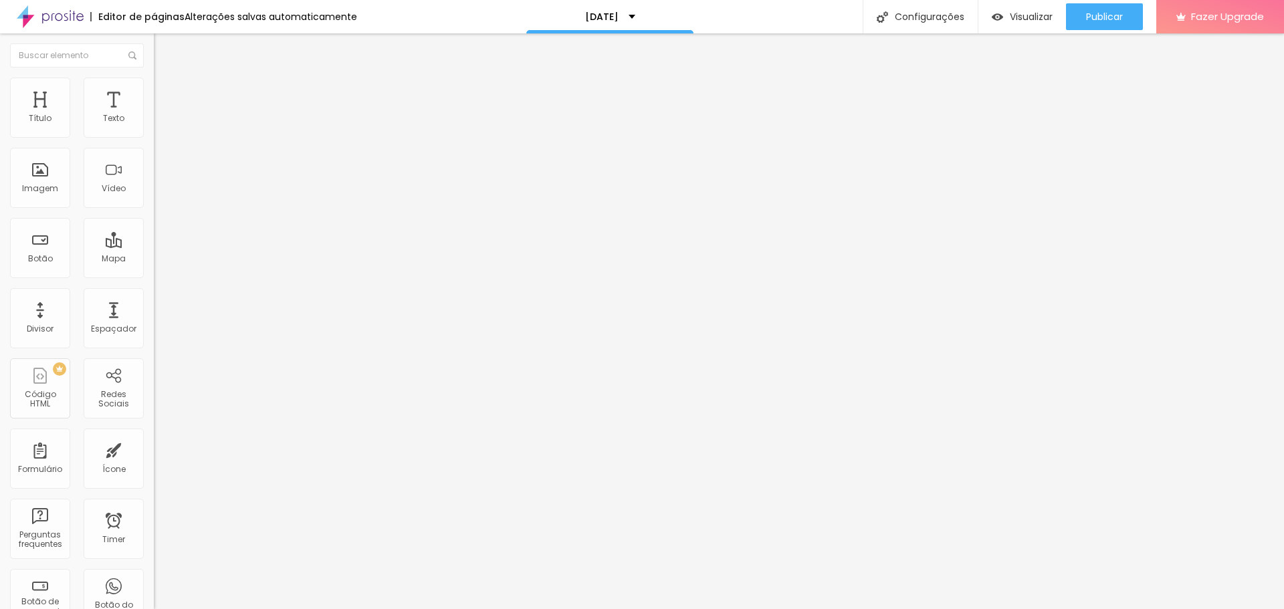
click at [154, 115] on span "Adicionar imagem" at bounding box center [197, 109] width 86 height 11
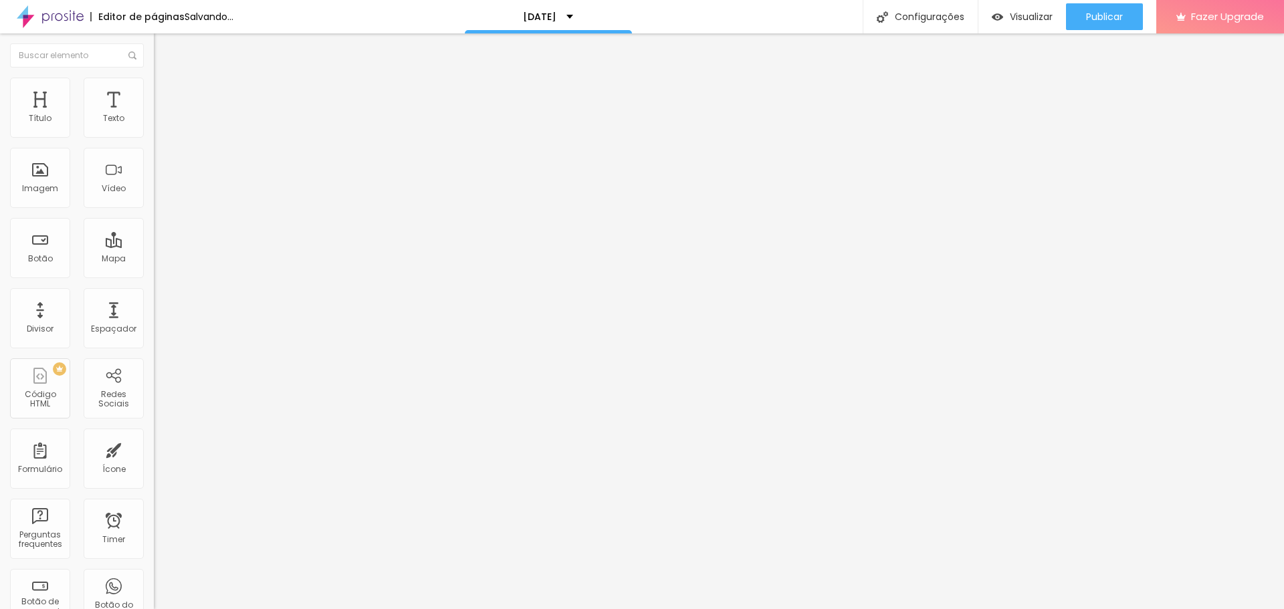
click at [154, 115] on span "Adicionar imagem" at bounding box center [197, 109] width 86 height 11
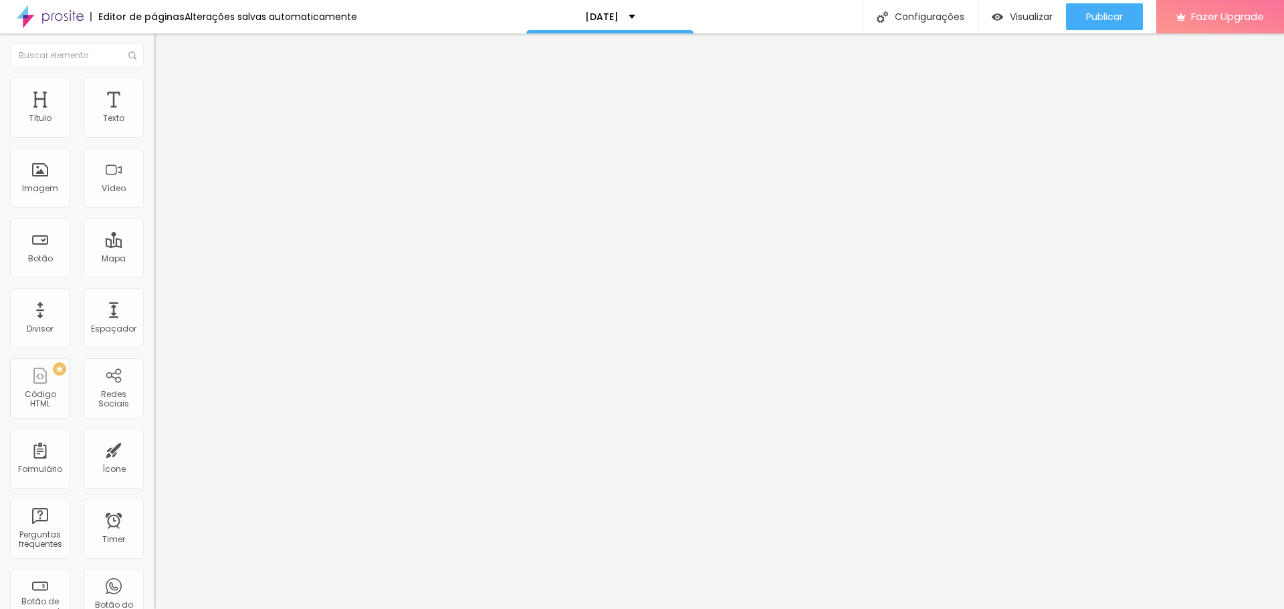
scroll to position [535, 0]
click at [41, 190] on div "Imagem" at bounding box center [40, 188] width 36 height 9
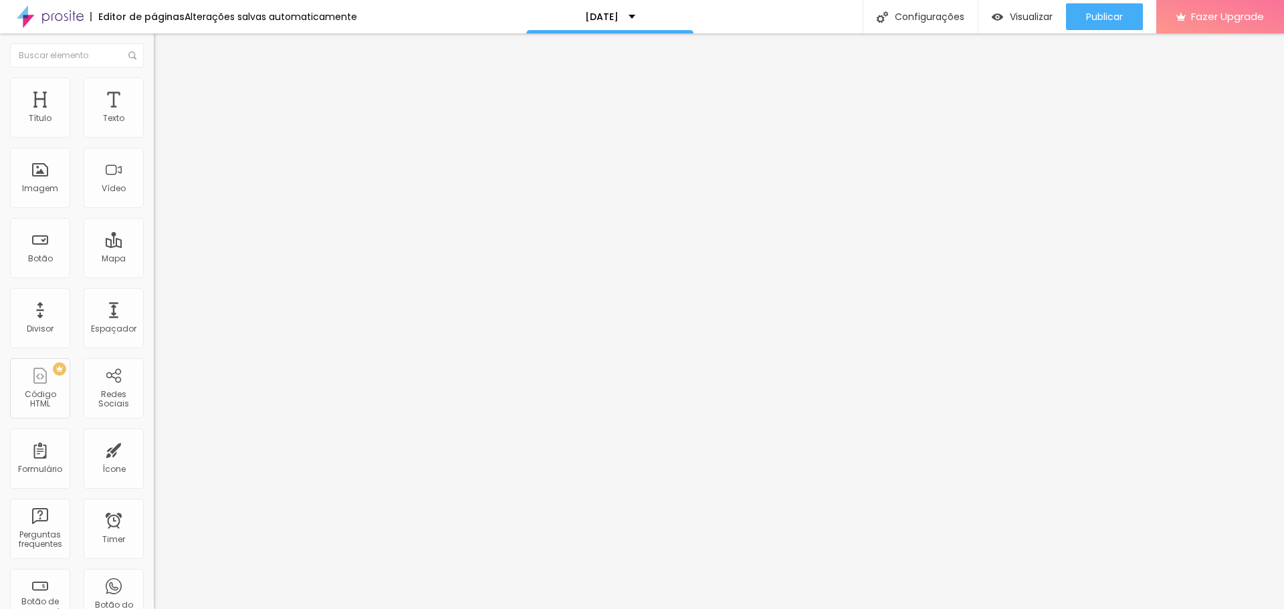
click at [154, 115] on span "Adicionar imagem" at bounding box center [197, 109] width 86 height 11
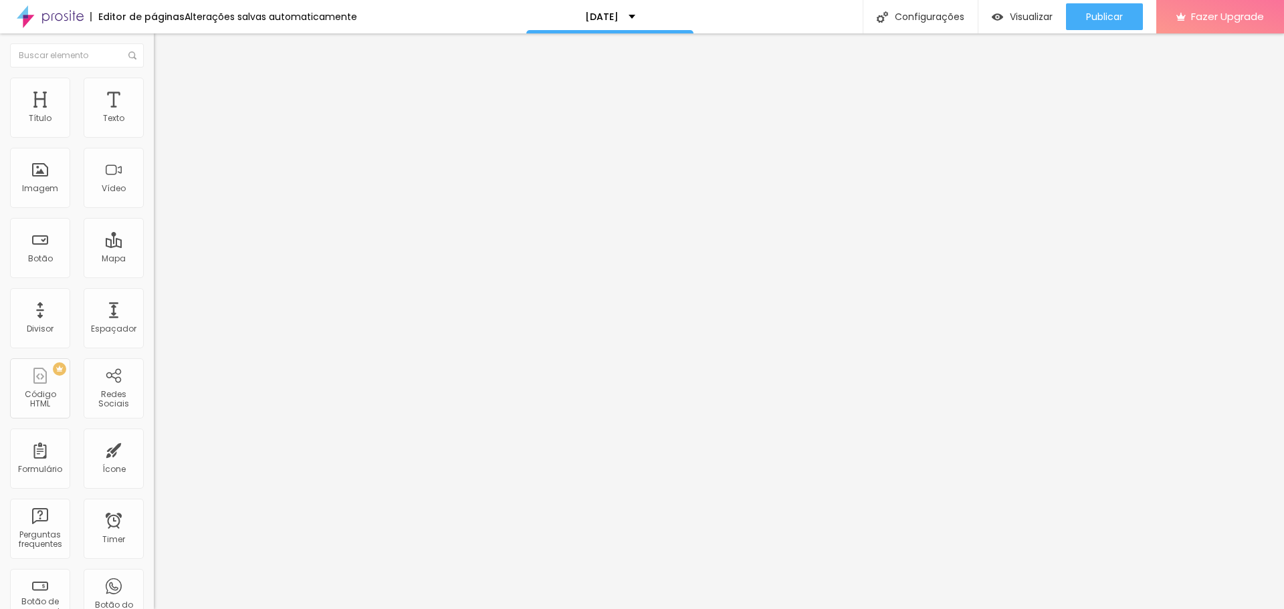
scroll to position [0, 0]
click at [154, 115] on span "Adicionar imagem" at bounding box center [197, 109] width 86 height 11
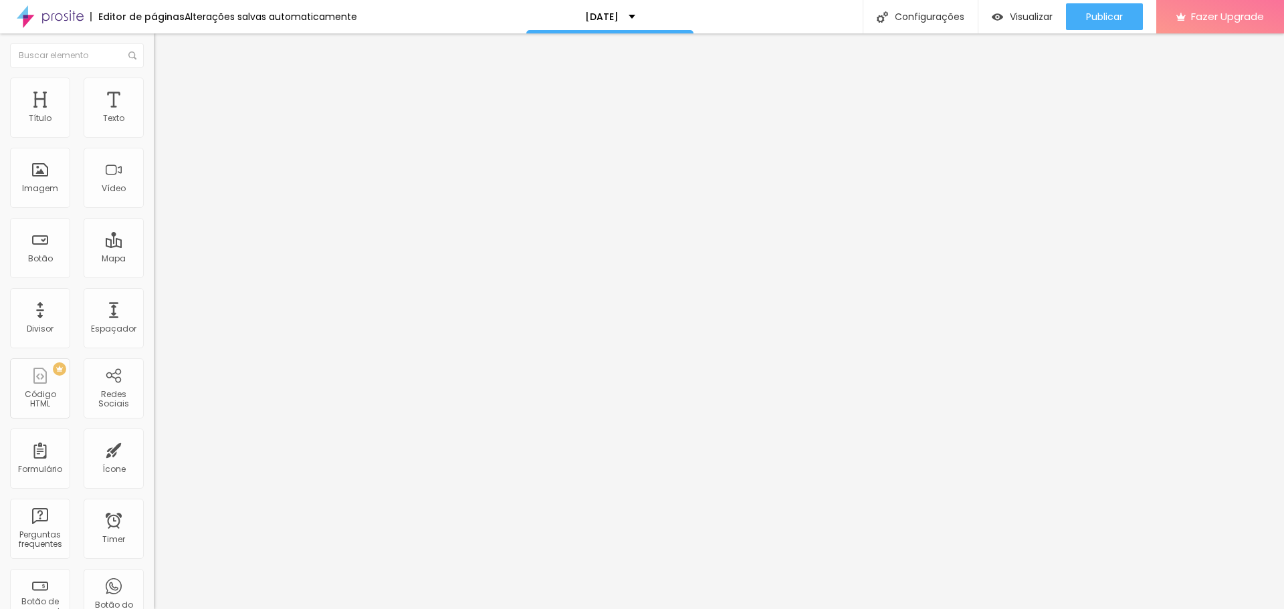
click at [154, 115] on span "Trocar imagem" at bounding box center [190, 109] width 73 height 11
click at [154, 115] on span "Adicionar imagem" at bounding box center [197, 109] width 86 height 11
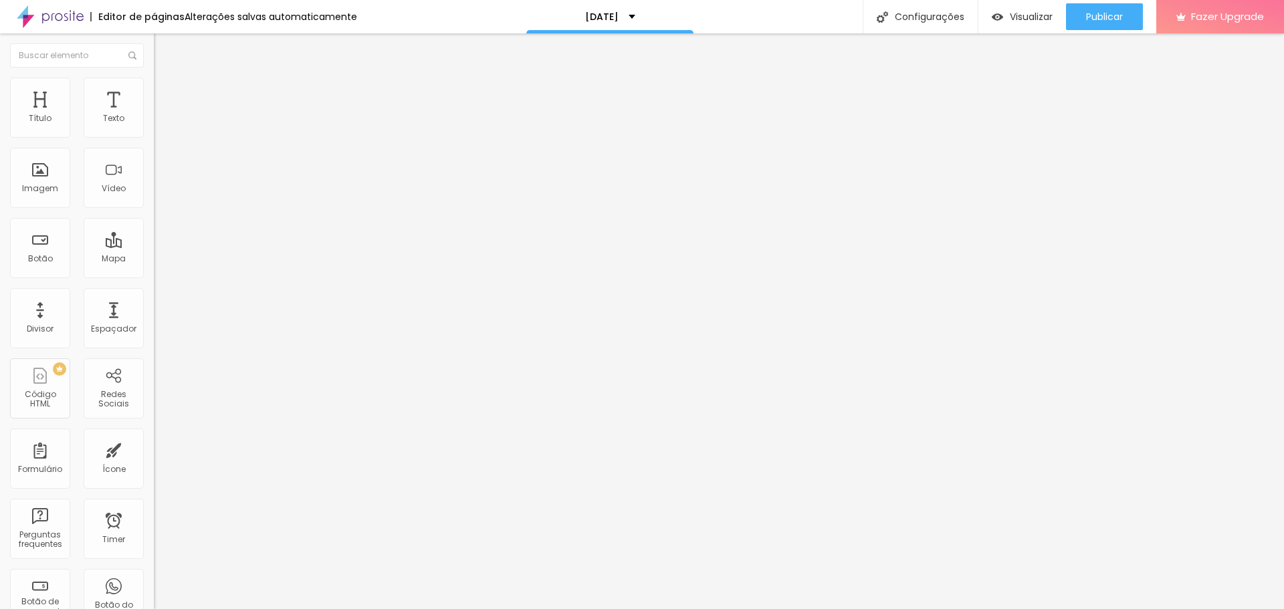
click at [160, 123] on icon "button" at bounding box center [162, 120] width 5 height 5
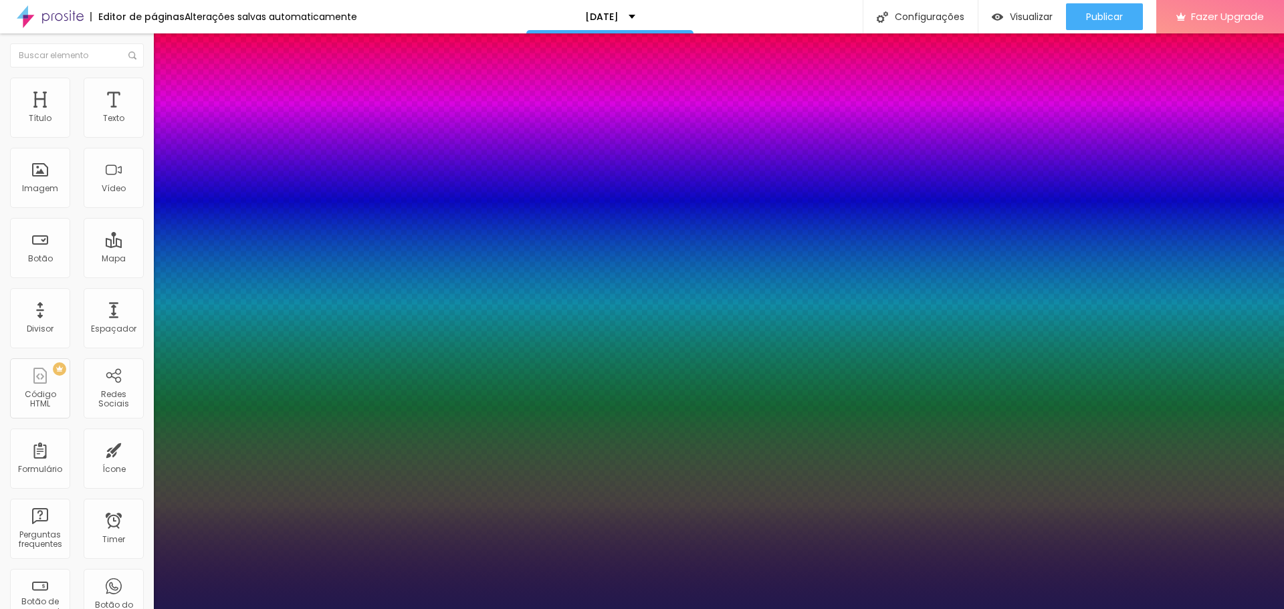
type input "1"
type input "13"
type input "1"
type input "14"
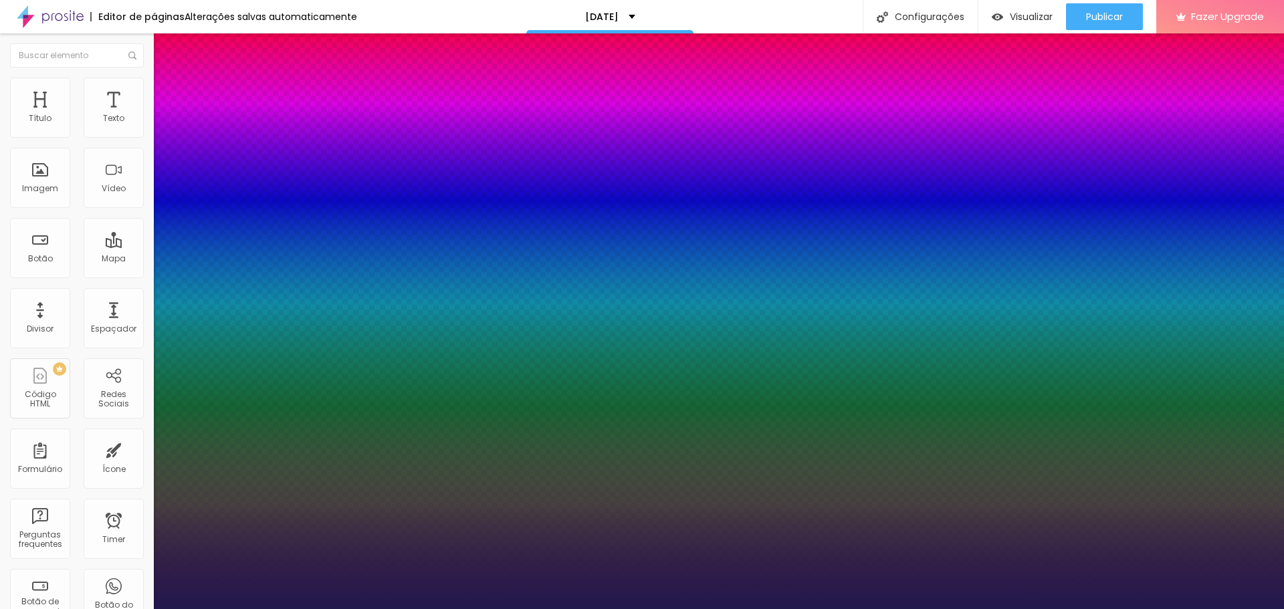
type input "14"
type input "1"
type input "15"
type input "1"
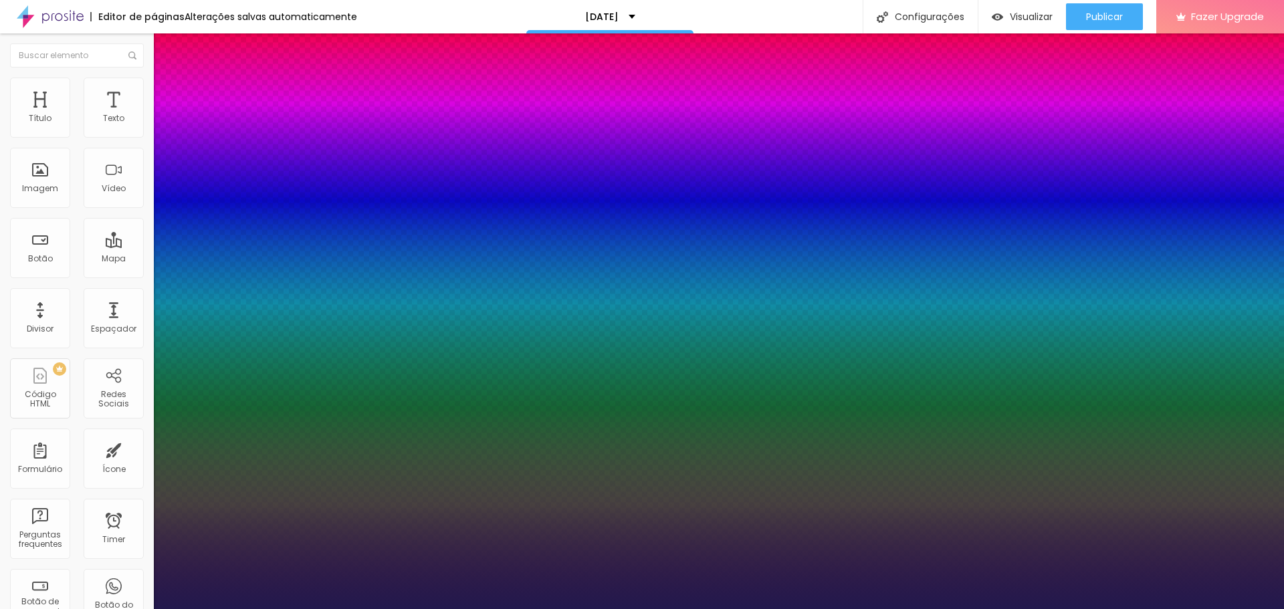
type input "16"
type input "1"
type input "17"
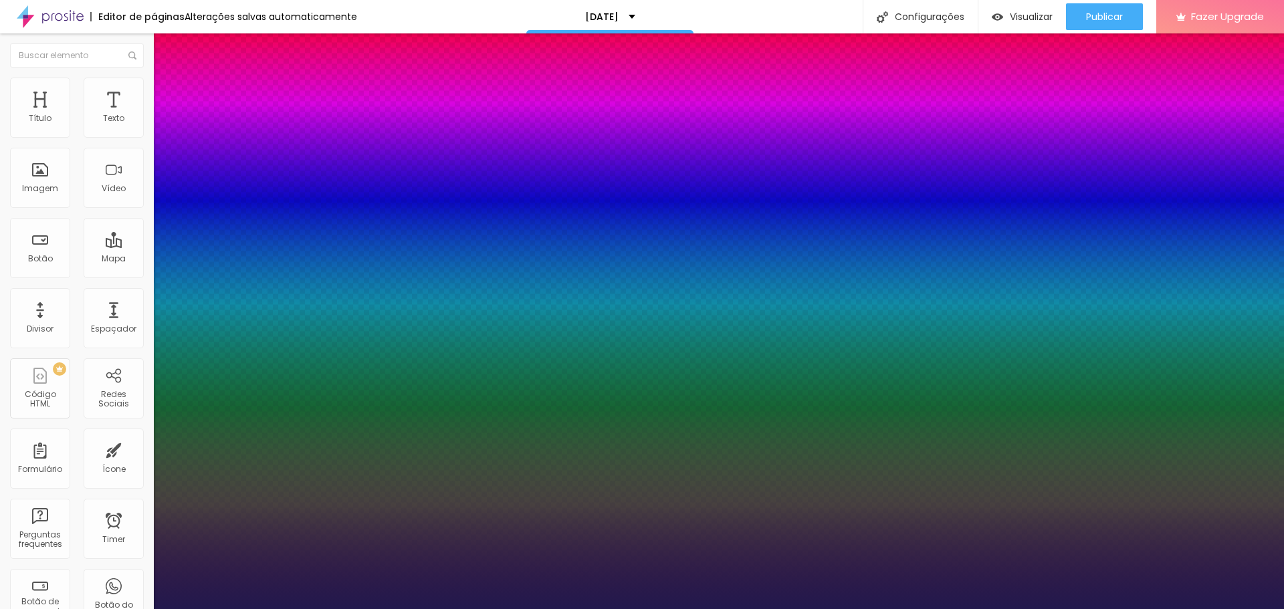
type input "1"
type input "18"
type input "1"
type input "20"
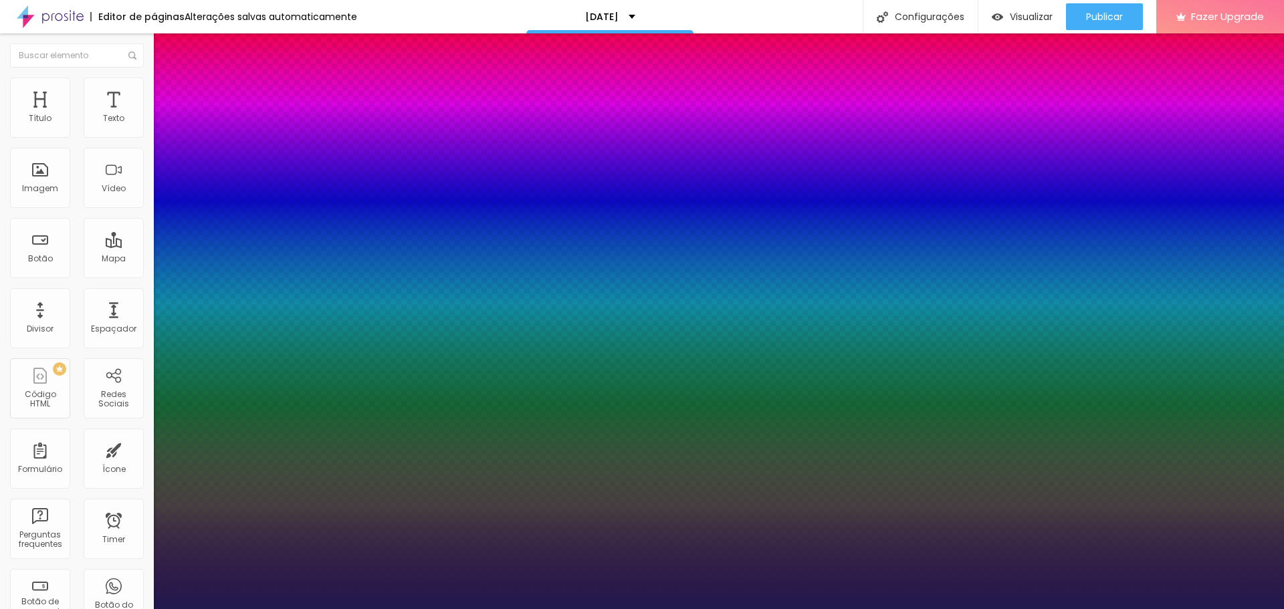
type input "20"
type input "1"
drag, startPoint x: 177, startPoint y: 228, endPoint x: 185, endPoint y: 230, distance: 8.3
type input "20"
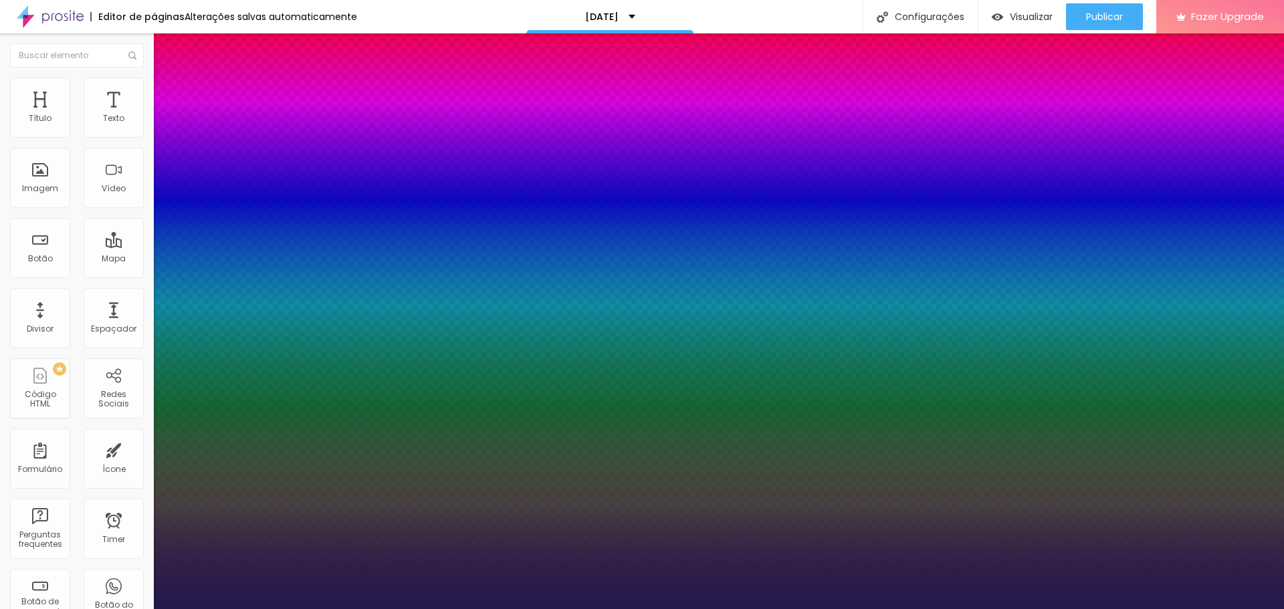
click at [1189, 609] on div at bounding box center [642, 609] width 1284 height 0
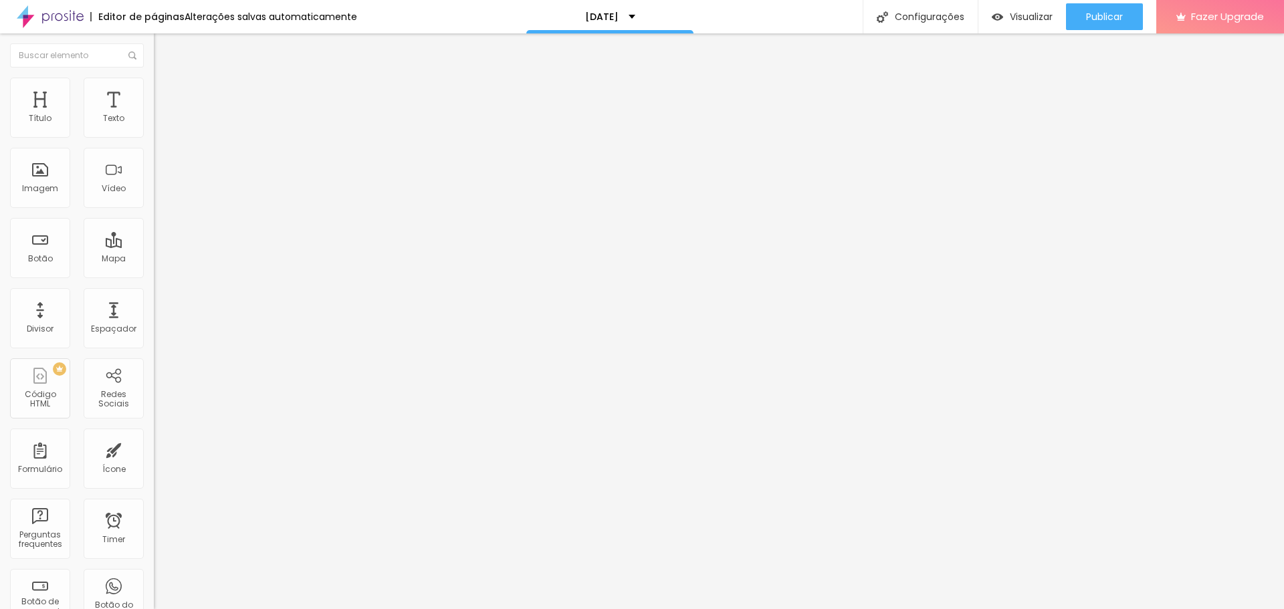
click at [159, 124] on icon "button" at bounding box center [163, 120] width 8 height 8
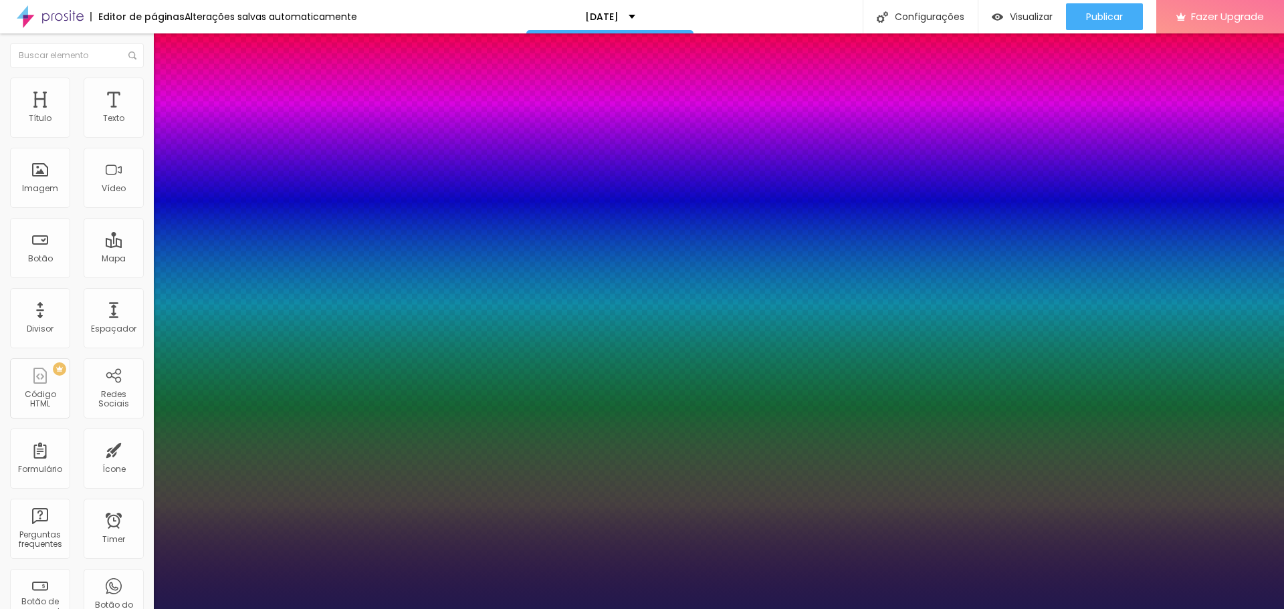
type input "1"
type input "18"
type input "1"
type input "20"
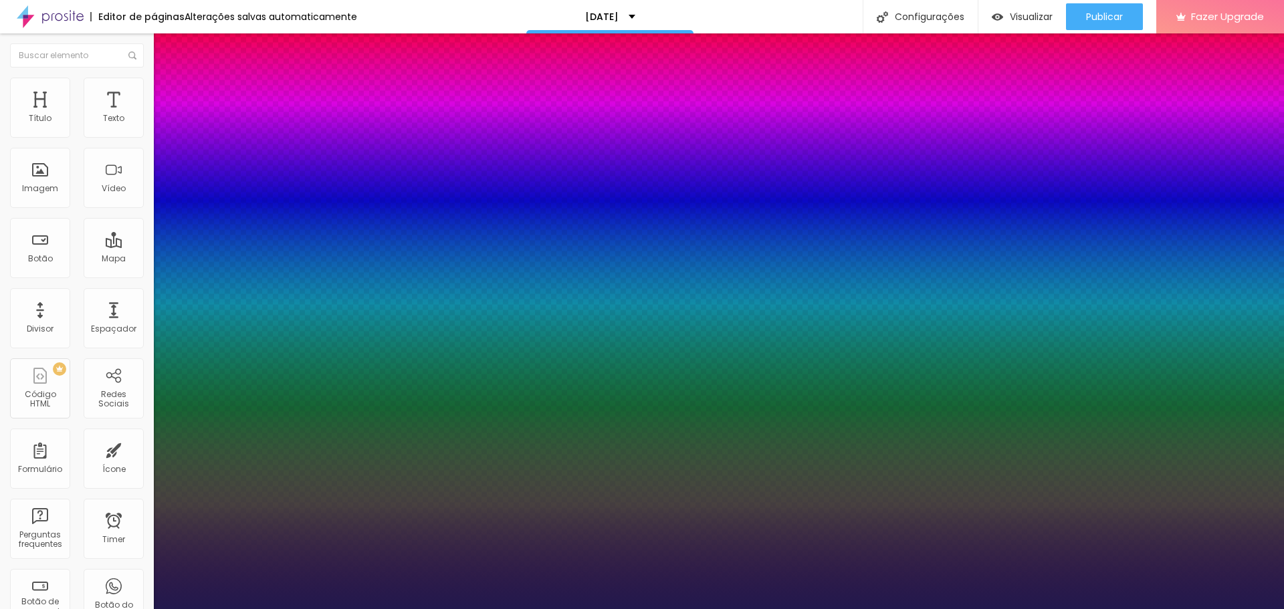
type input "20"
type input "1"
type input "21"
type input "1"
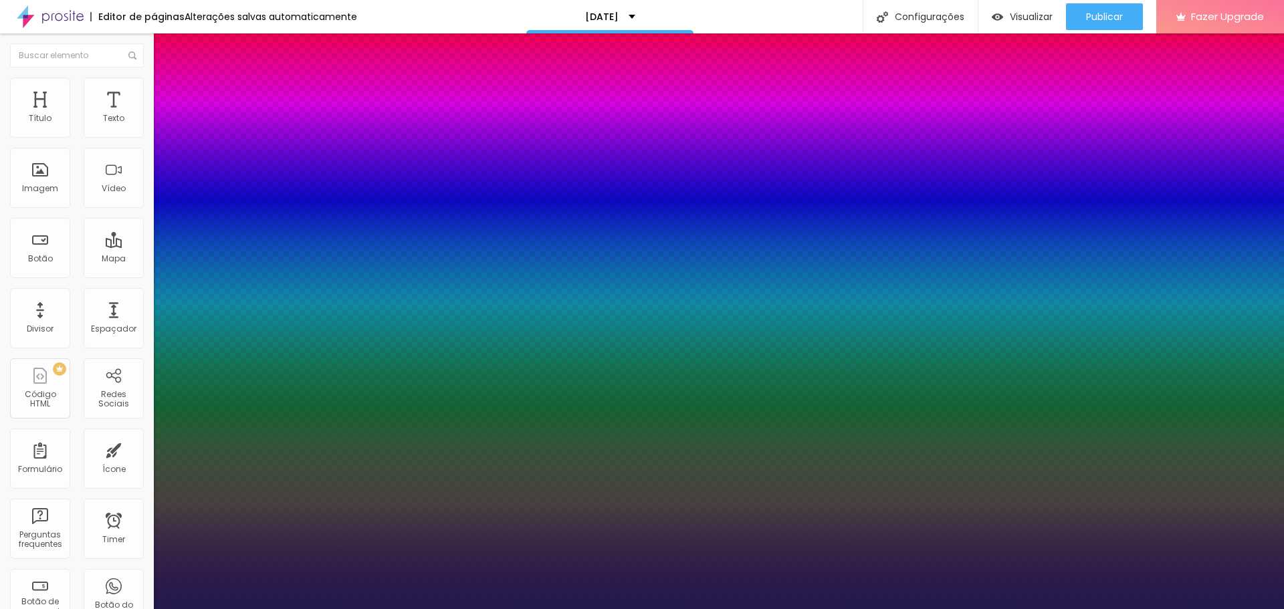
type input "22"
type input "1"
drag, startPoint x: 180, startPoint y: 227, endPoint x: 187, endPoint y: 227, distance: 7.4
type input "22"
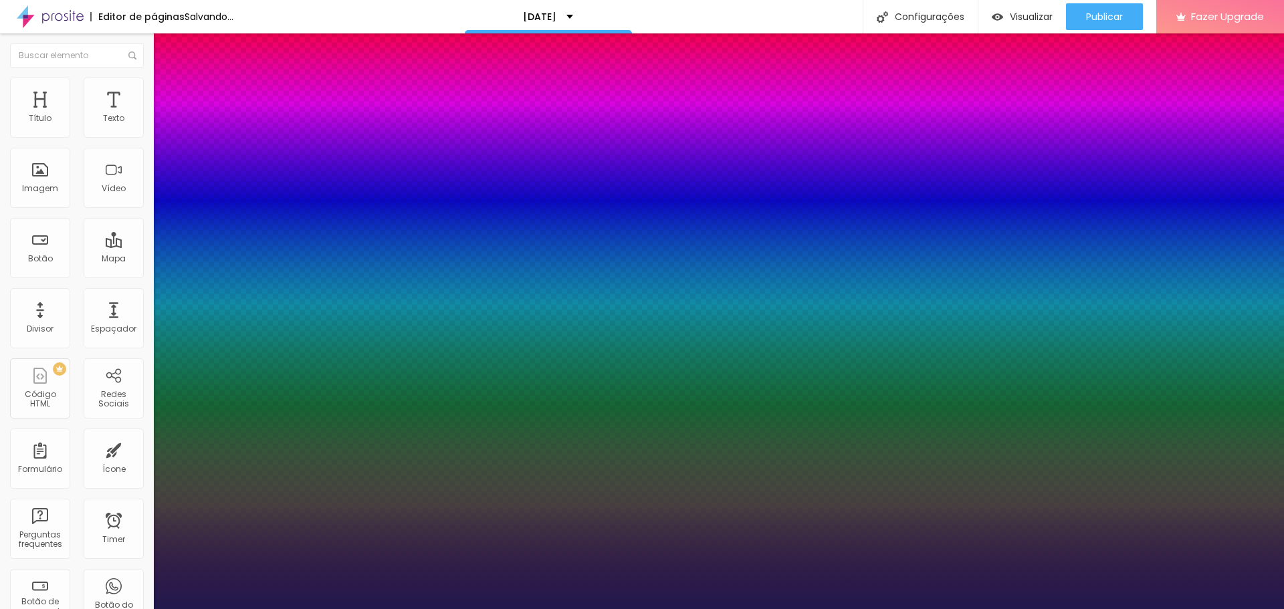
type input "1"
click at [1248, 609] on div at bounding box center [642, 609] width 1284 height 0
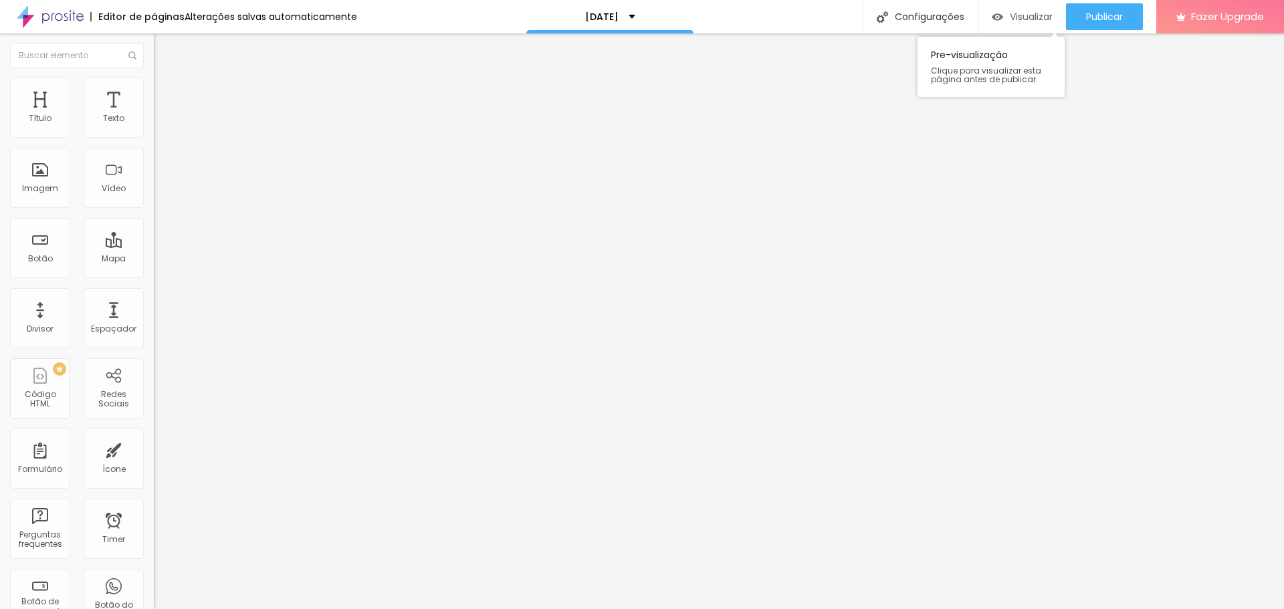
click at [1039, 18] on span "Visualizar" at bounding box center [1031, 16] width 43 height 11
click at [159, 124] on icon "button" at bounding box center [163, 120] width 8 height 8
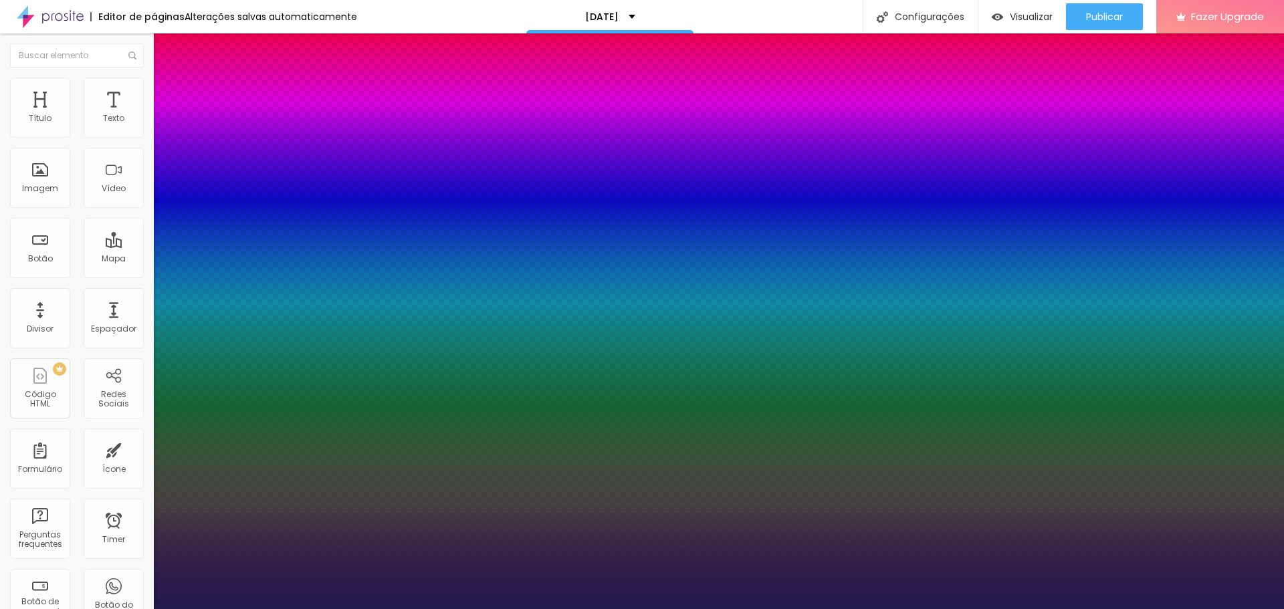
type input "1"
type input "22"
type input "1"
type input "21"
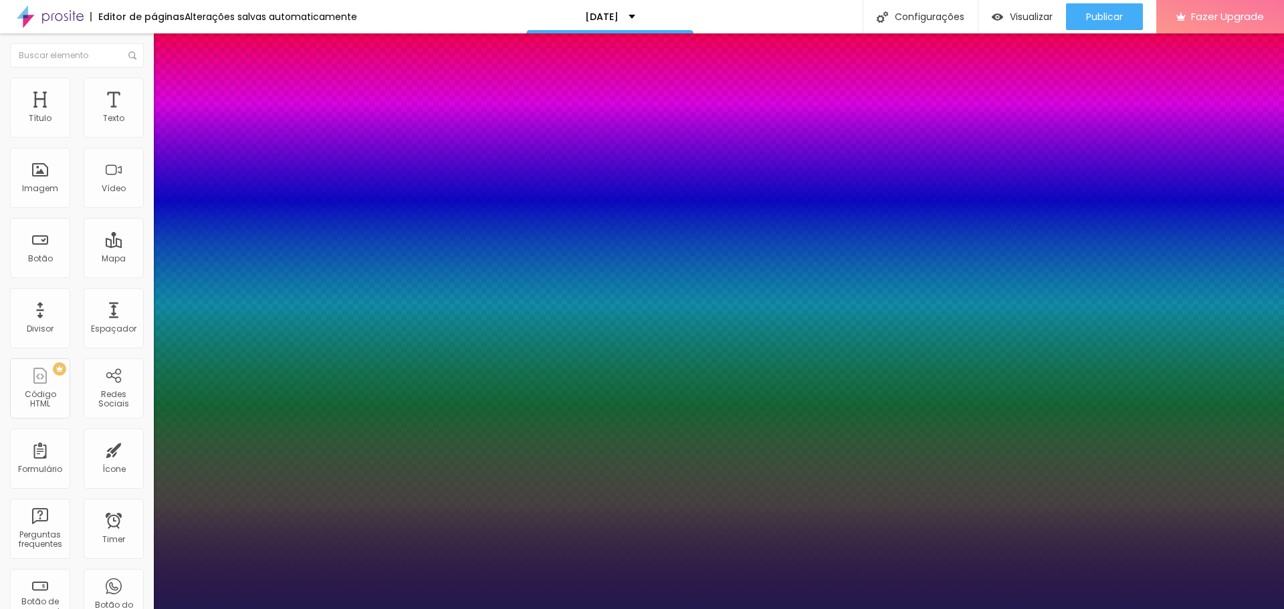
type input "21"
type input "1"
type input "19"
type input "1"
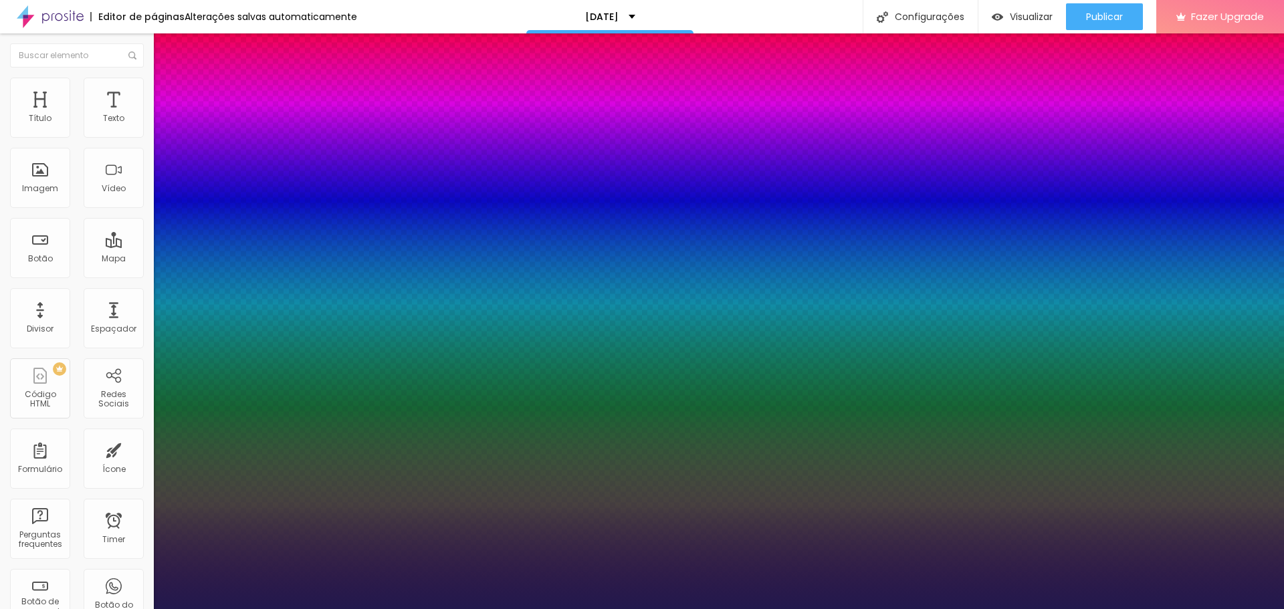
type input "20"
type input "1"
type input "20"
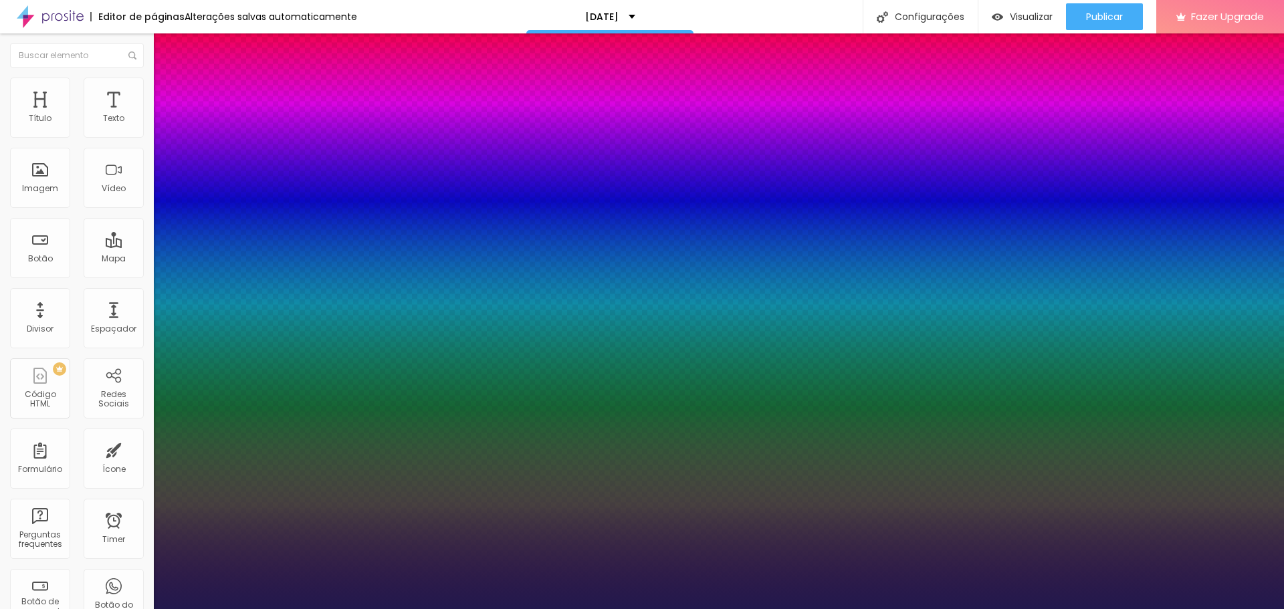
click at [243, 609] on div at bounding box center [642, 609] width 1284 height 0
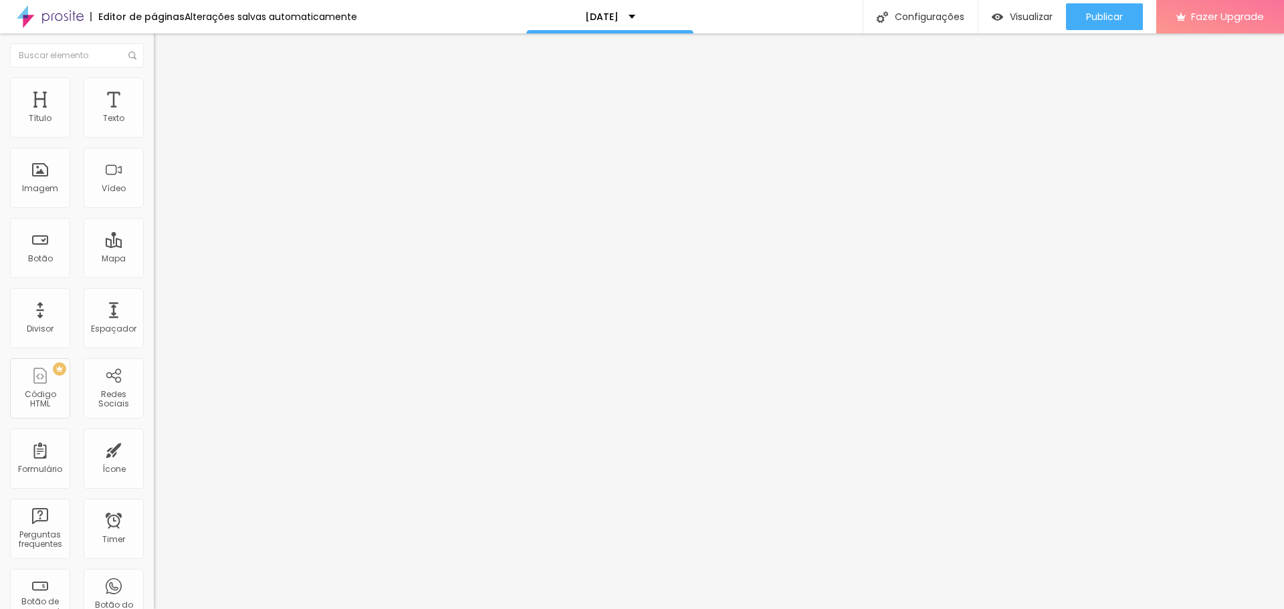
click at [154, 128] on button "button" at bounding box center [163, 121] width 19 height 14
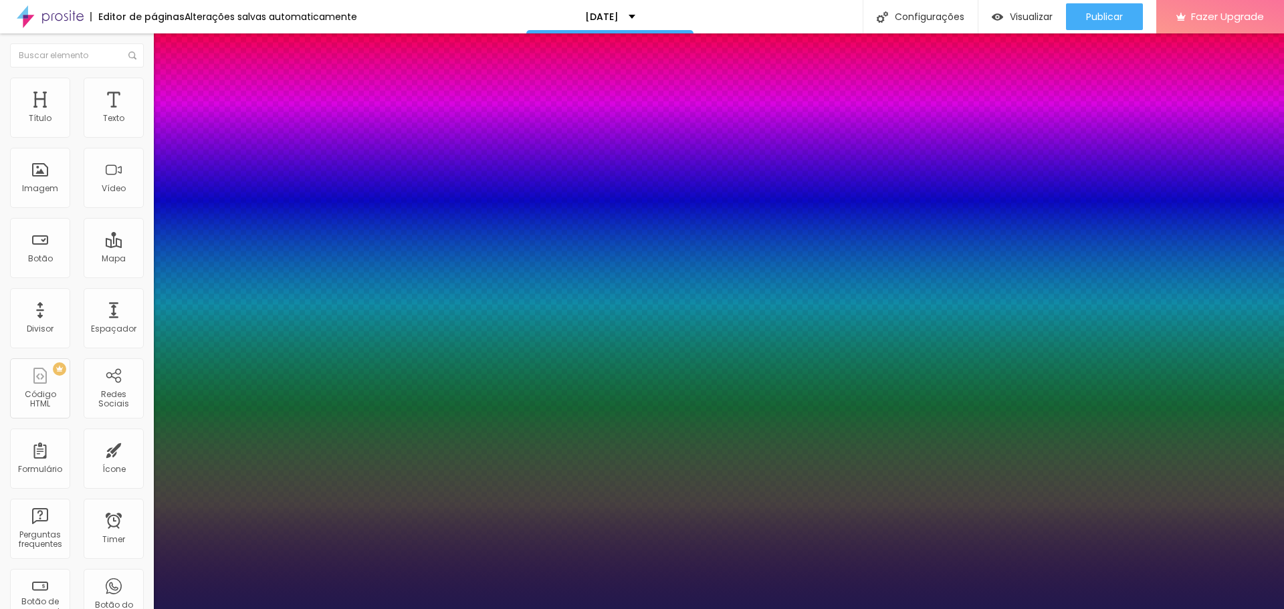
type input "1"
type input "15"
type input "1"
type input "16"
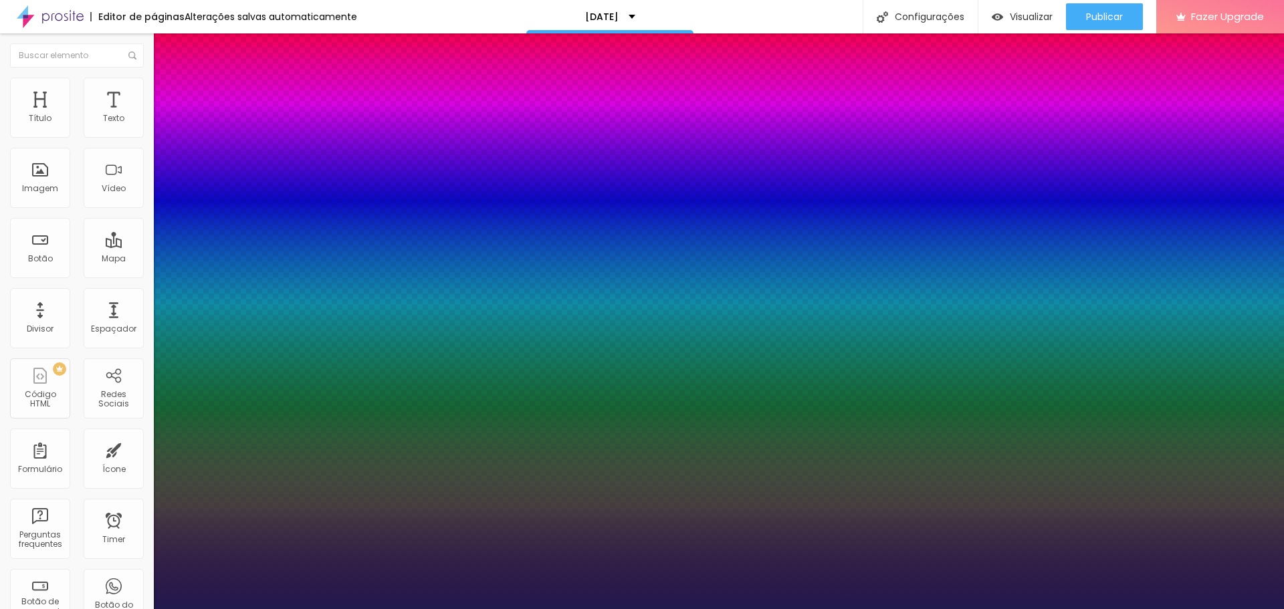
type input "16"
type input "1"
type input "17"
type input "1"
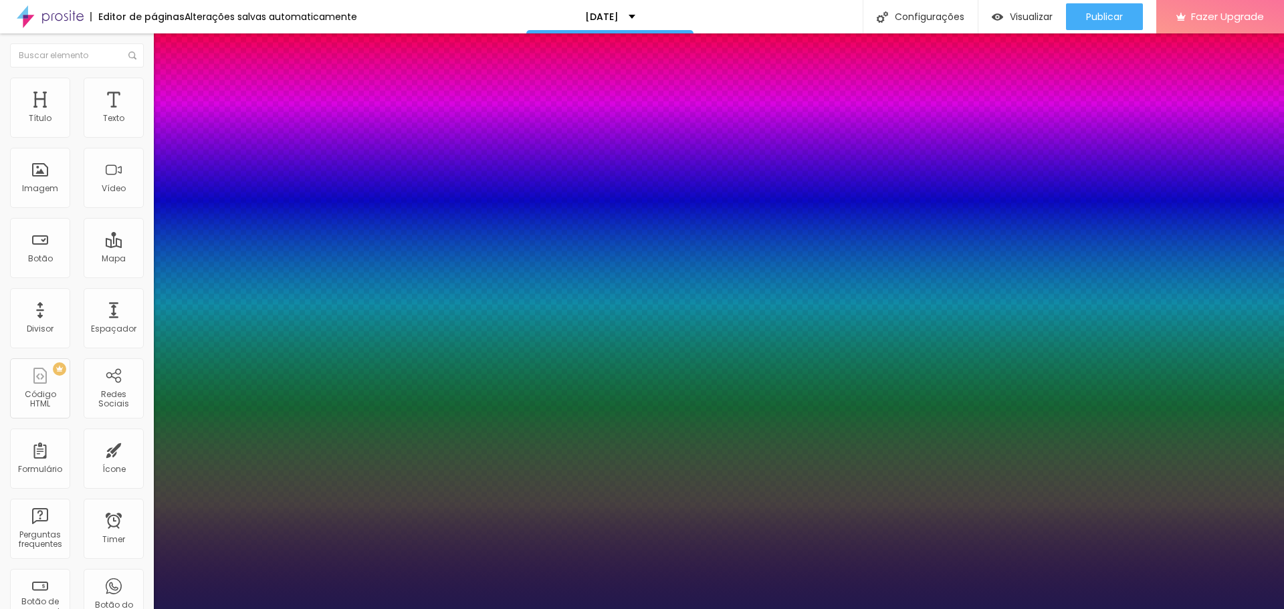
type input "18"
type input "1"
type input "20"
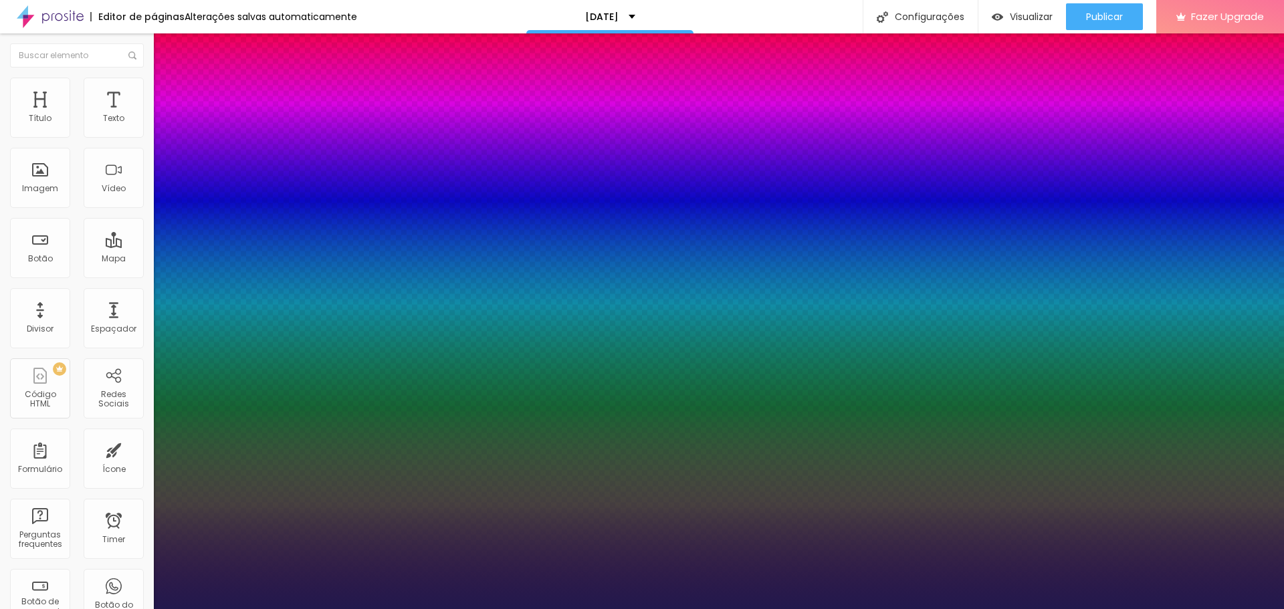
type input "1"
type input "20"
type input "1"
click at [656, 609] on div at bounding box center [642, 609] width 1284 height 0
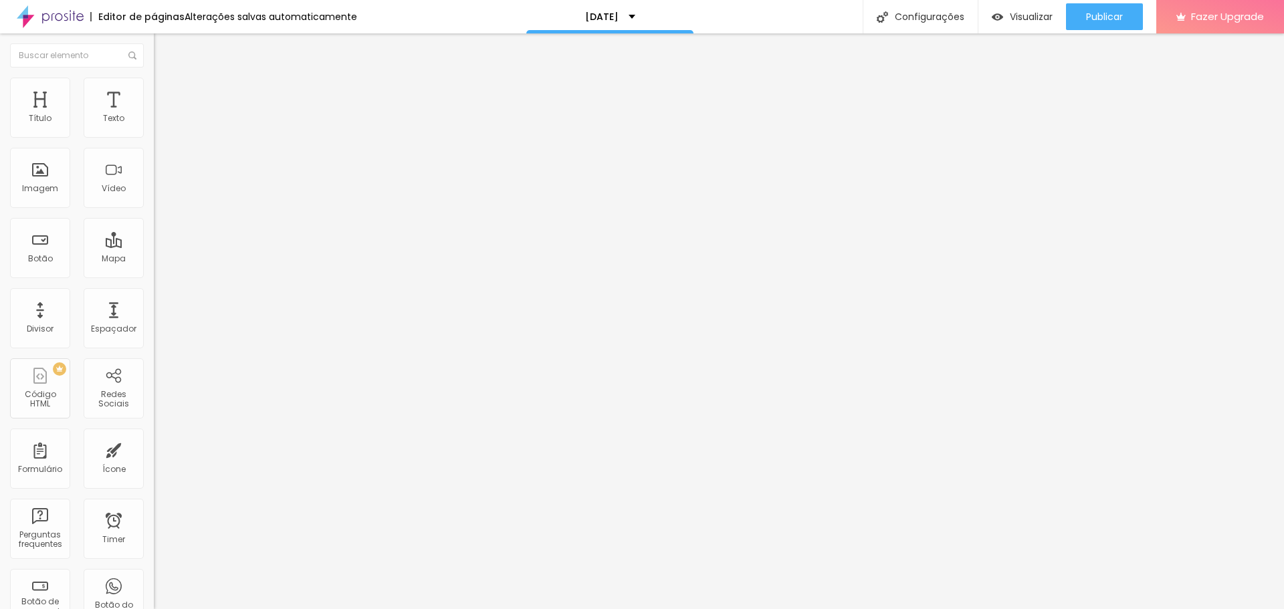
click at [154, 128] on button "button" at bounding box center [163, 121] width 19 height 14
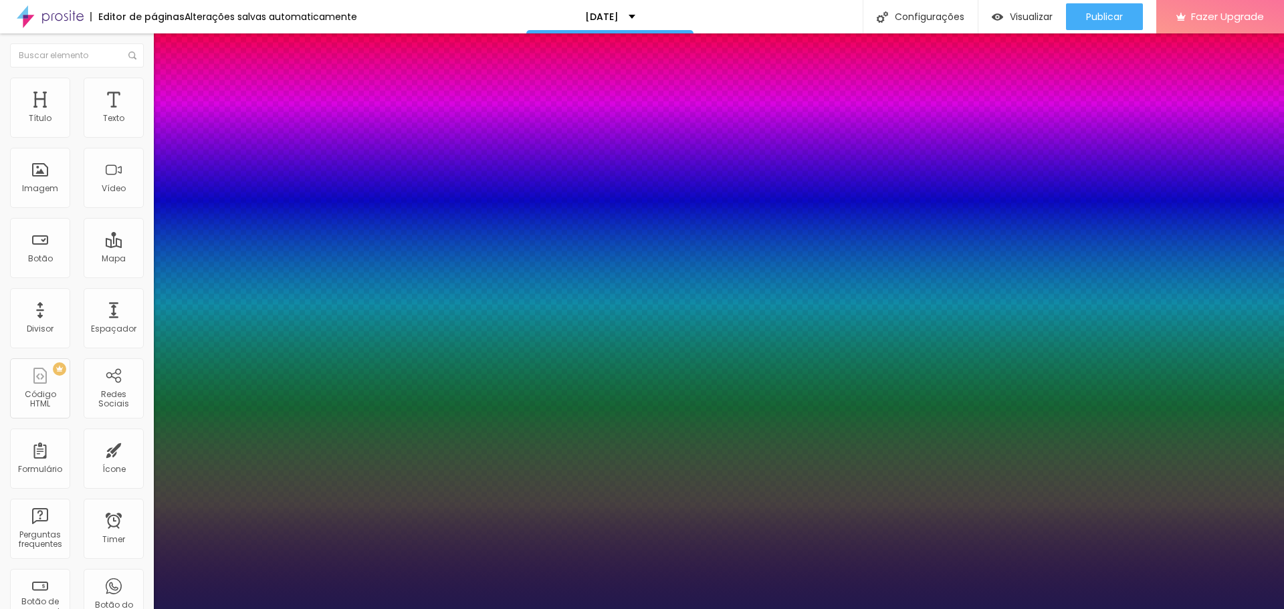
type input "1"
type input "18"
type input "1"
type input "19"
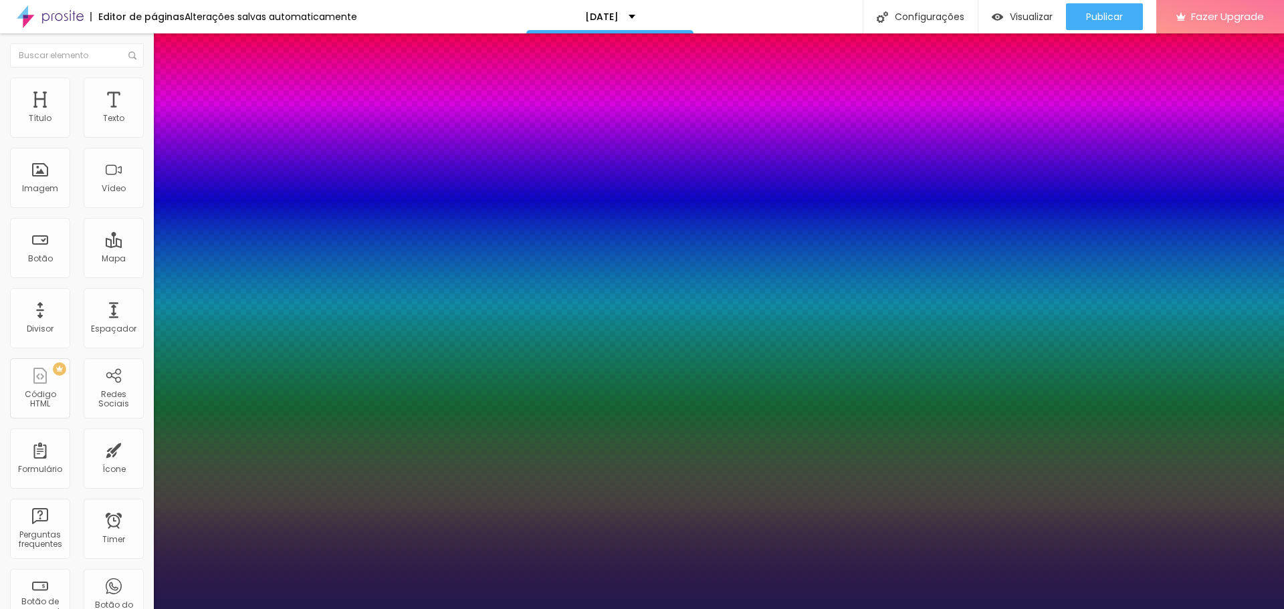
type input "19"
type input "1"
type input "20"
type input "1"
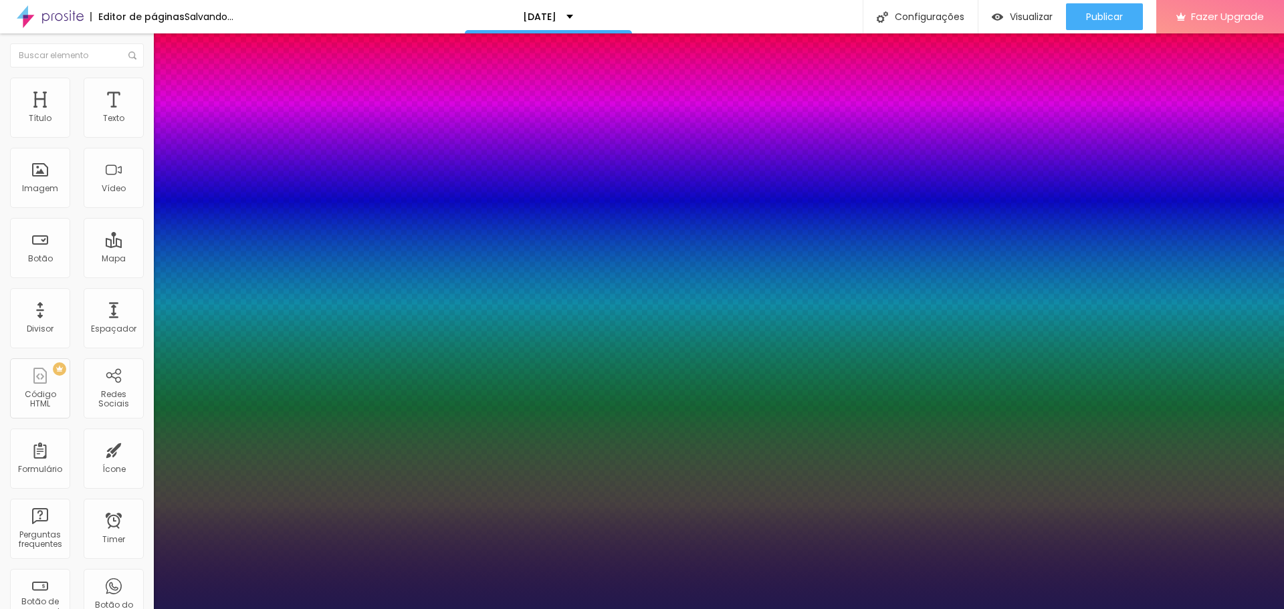
type input "20"
type input "1"
click at [647, 609] on div at bounding box center [642, 609] width 1284 height 0
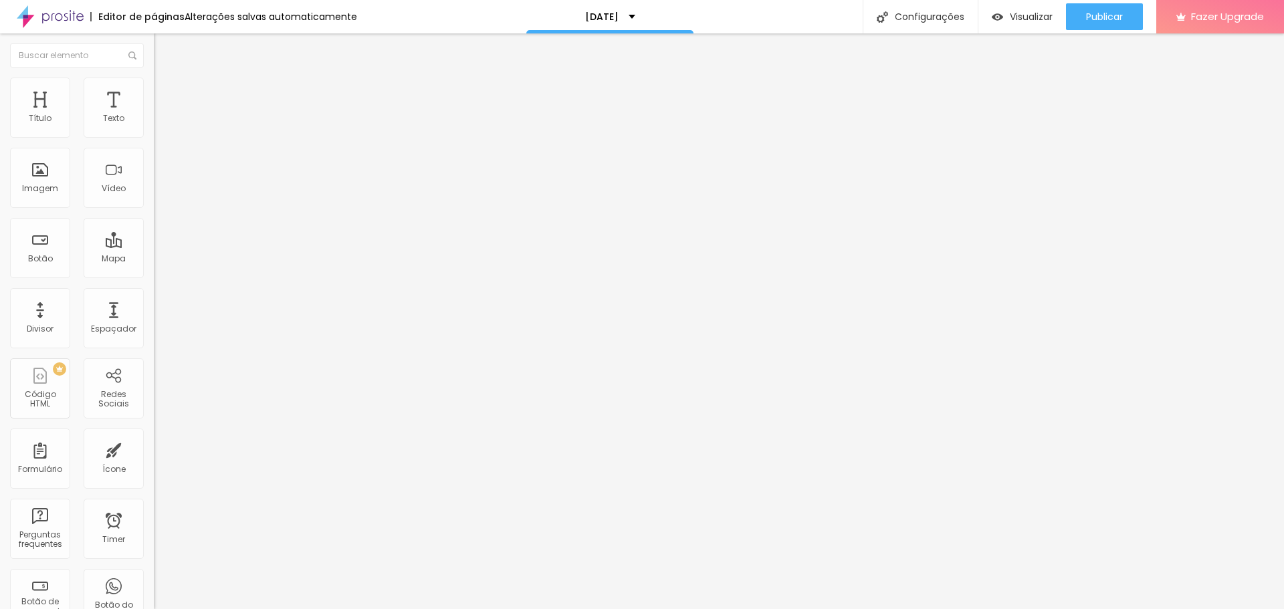
click at [154, 128] on button "button" at bounding box center [163, 121] width 19 height 14
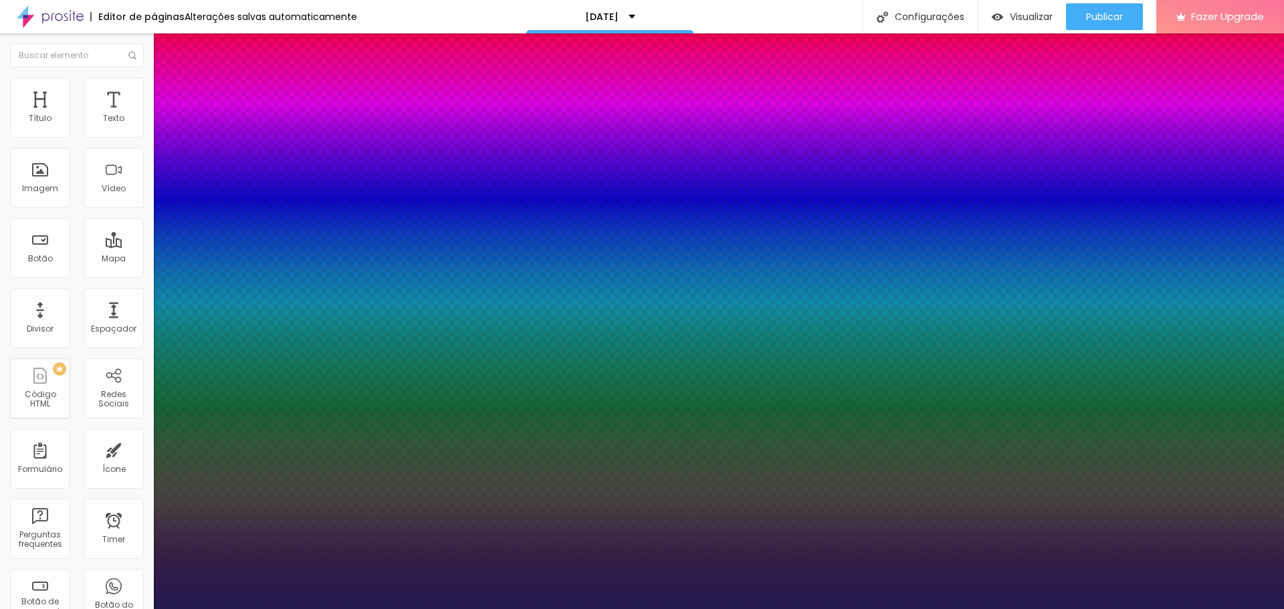
type input "1"
type input "27"
type input "1"
type input "28"
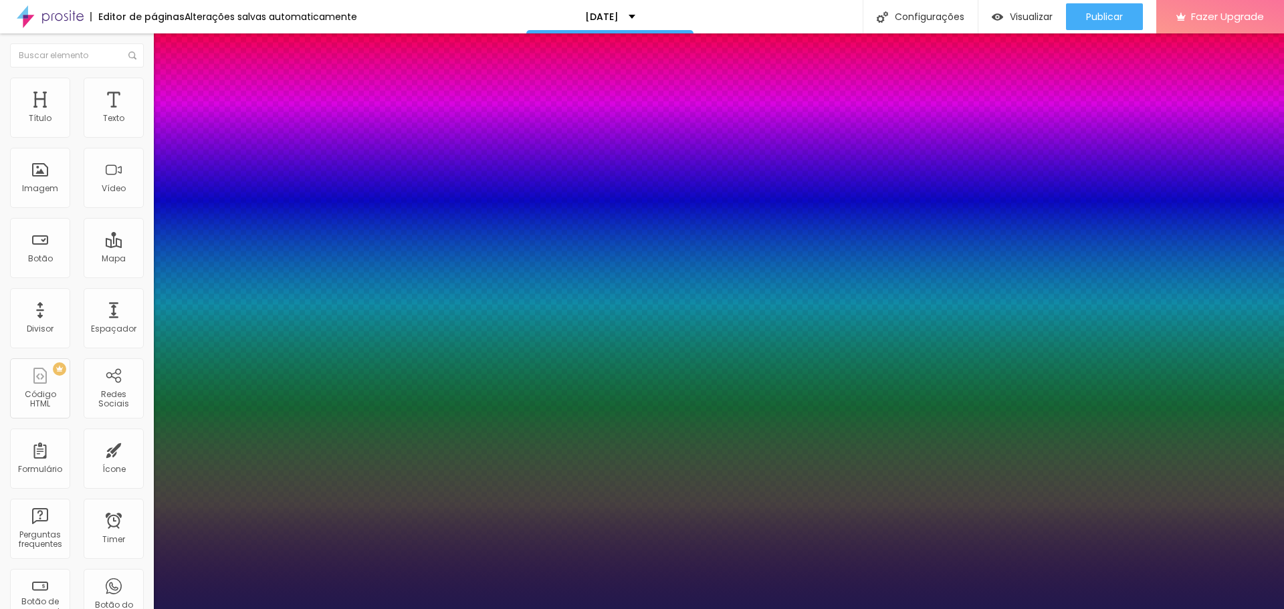
type input "28"
type input "1"
type input "28"
click at [600, 609] on div at bounding box center [642, 609] width 1284 height 0
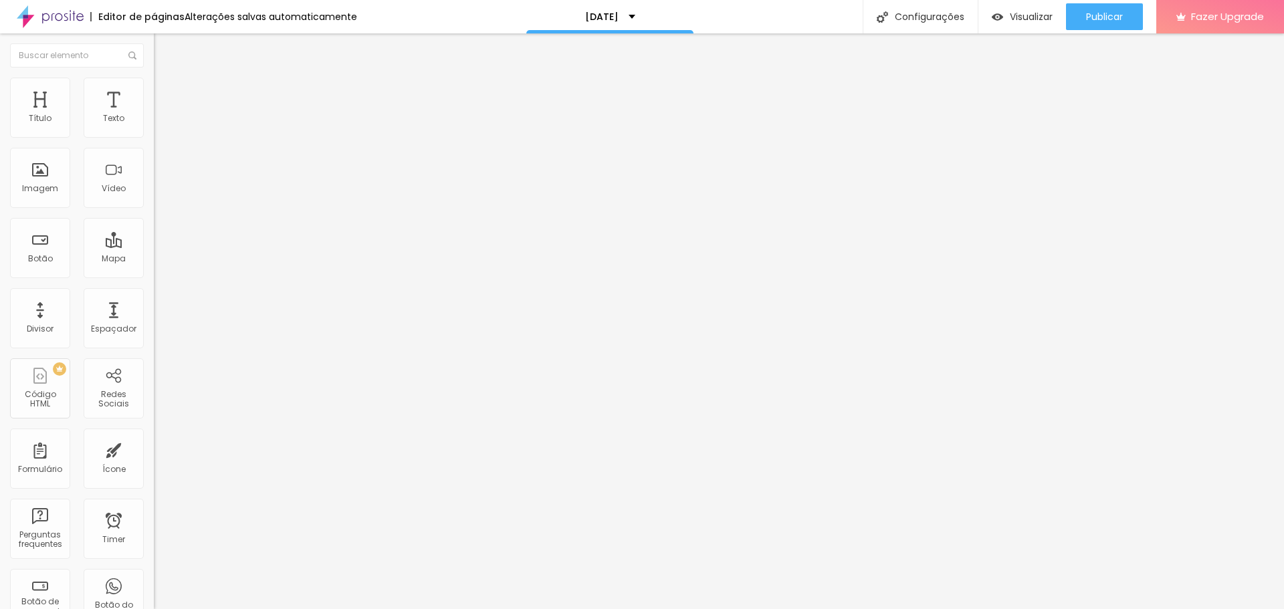
click at [154, 128] on button "button" at bounding box center [163, 121] width 19 height 14
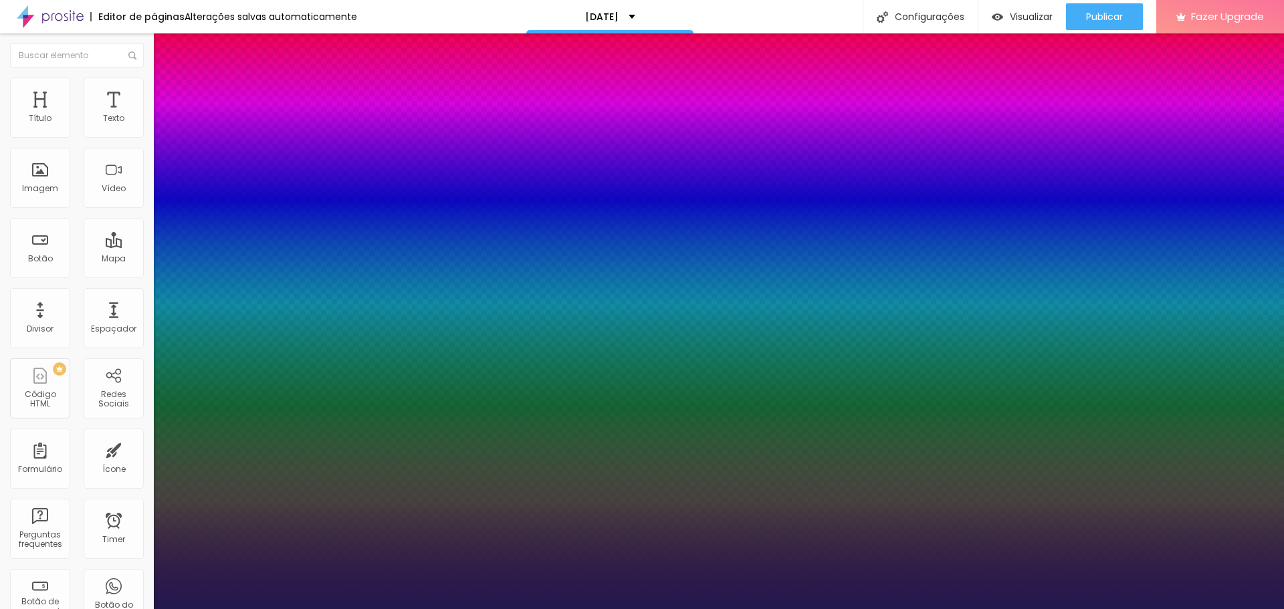
type input "1"
type input "54"
type input "1"
type input "55"
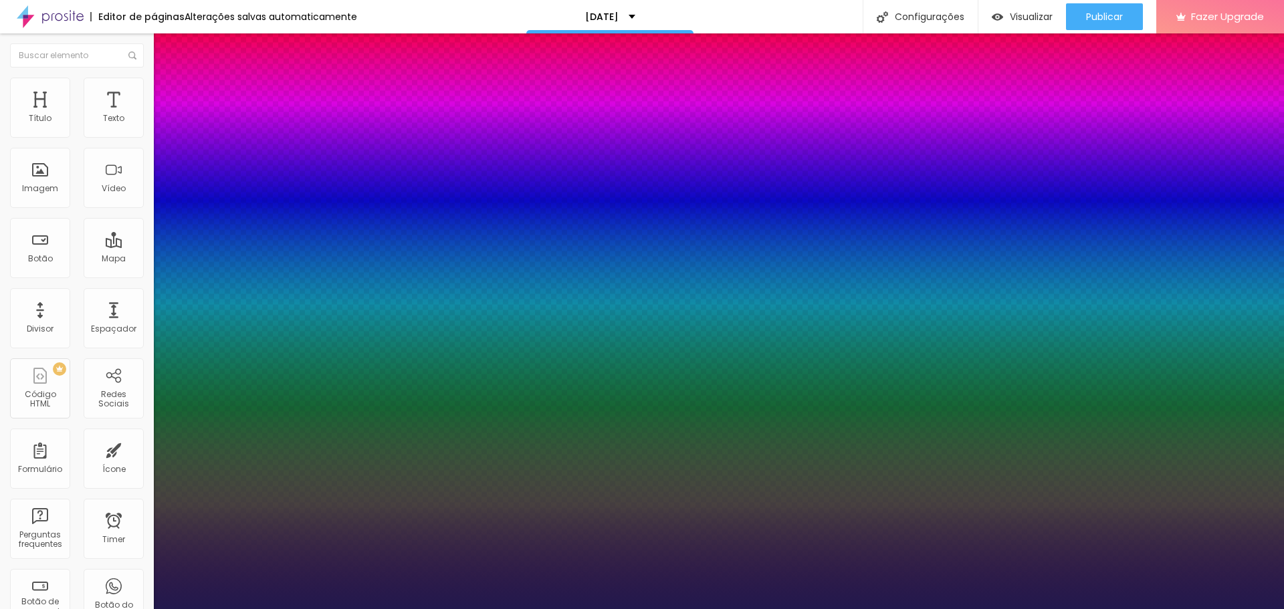
type input "55"
type input "1"
type input "56"
type input "1"
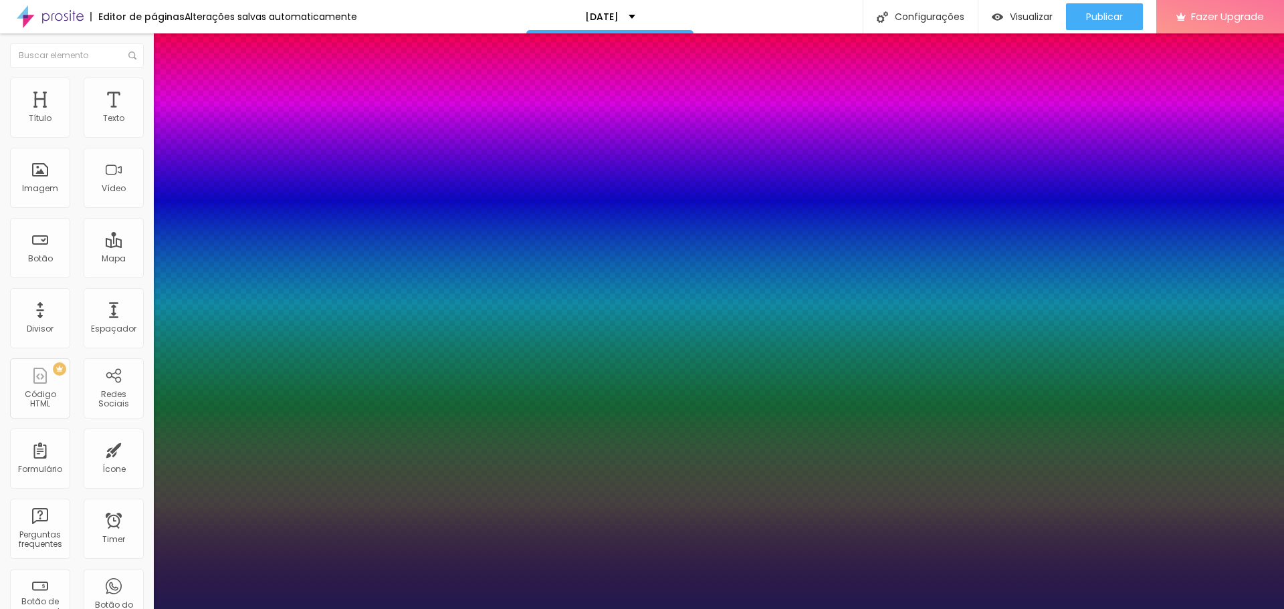
type input "57"
drag, startPoint x: 218, startPoint y: 227, endPoint x: 227, endPoint y: 227, distance: 8.7
click at [1171, 609] on div at bounding box center [642, 609] width 1284 height 0
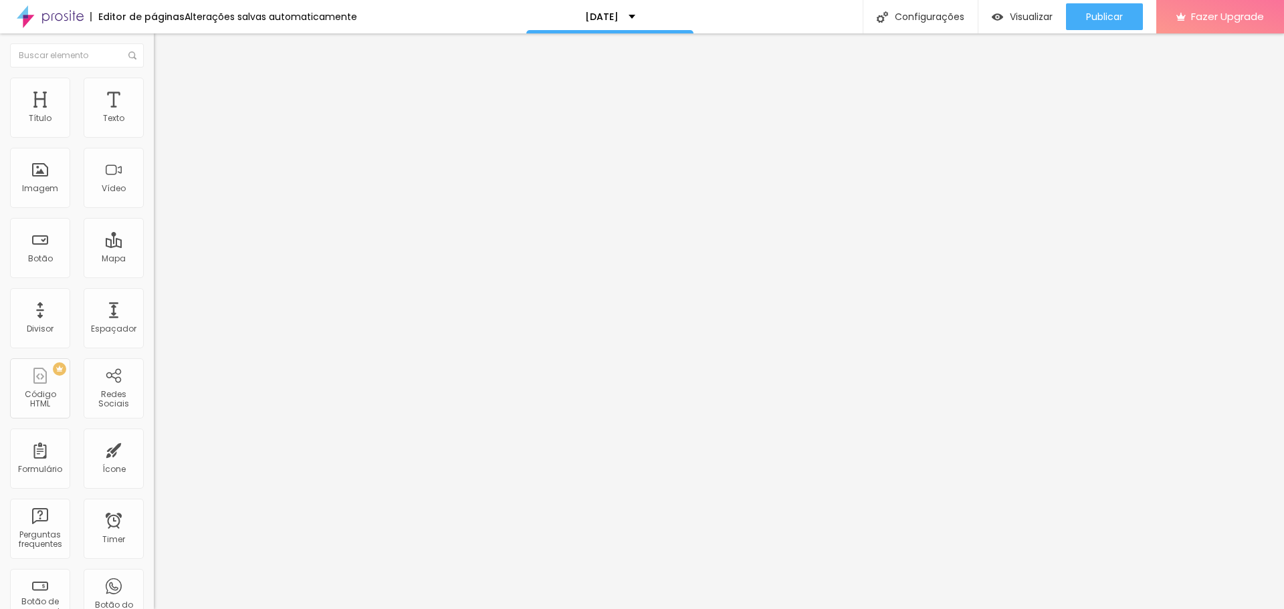
click at [159, 124] on icon "button" at bounding box center [163, 120] width 8 height 8
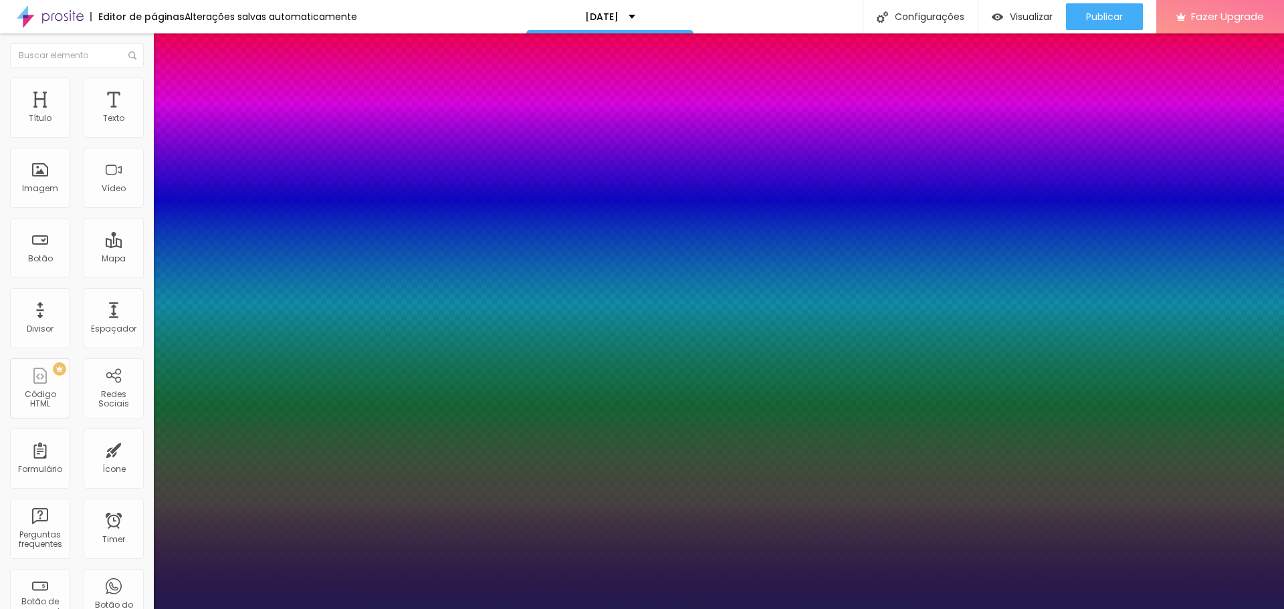
click at [201, 609] on div at bounding box center [642, 609] width 1284 height 0
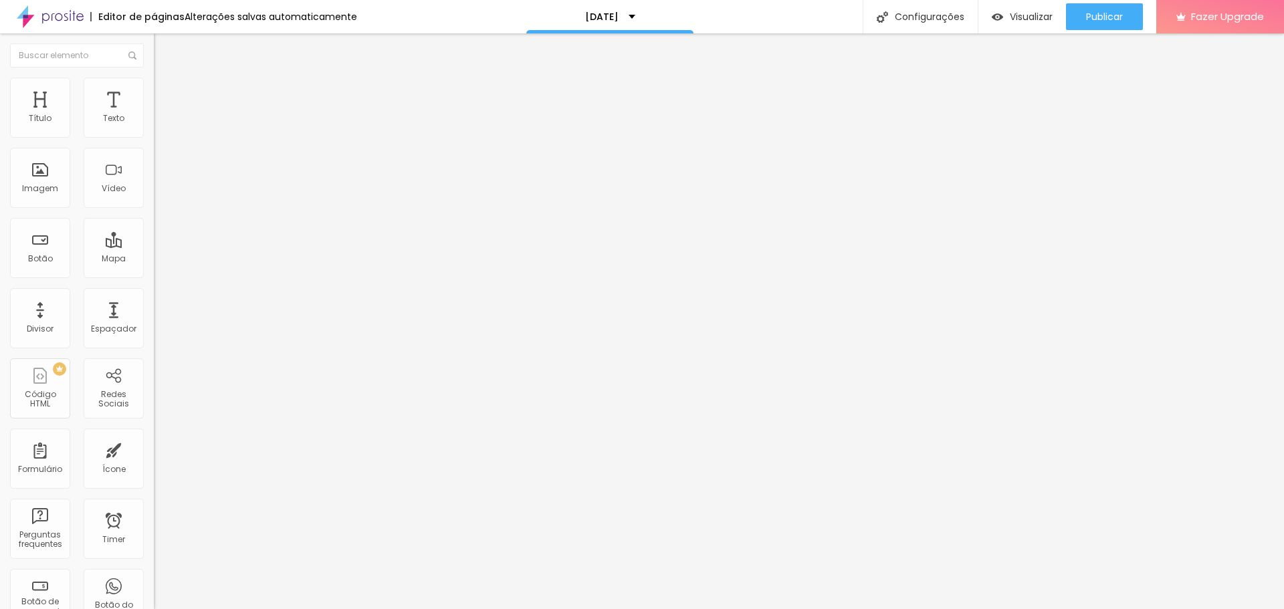
click at [166, 91] on span "Estilo" at bounding box center [176, 86] width 21 height 11
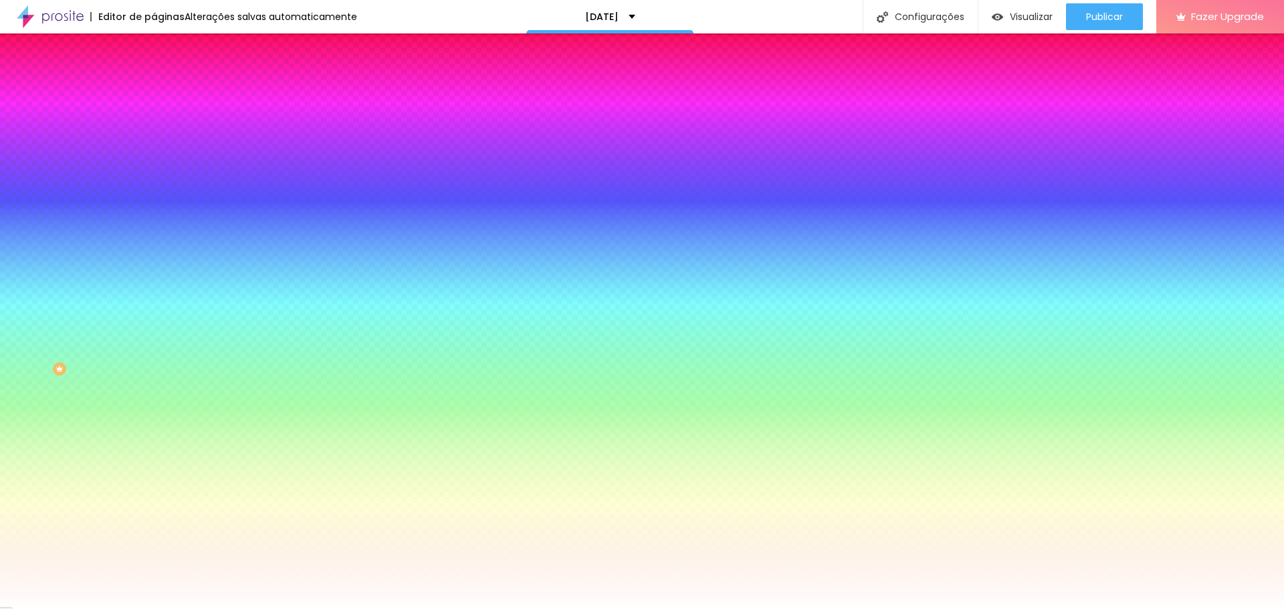
click at [154, 78] on li "Conteúdo" at bounding box center [231, 70] width 154 height 13
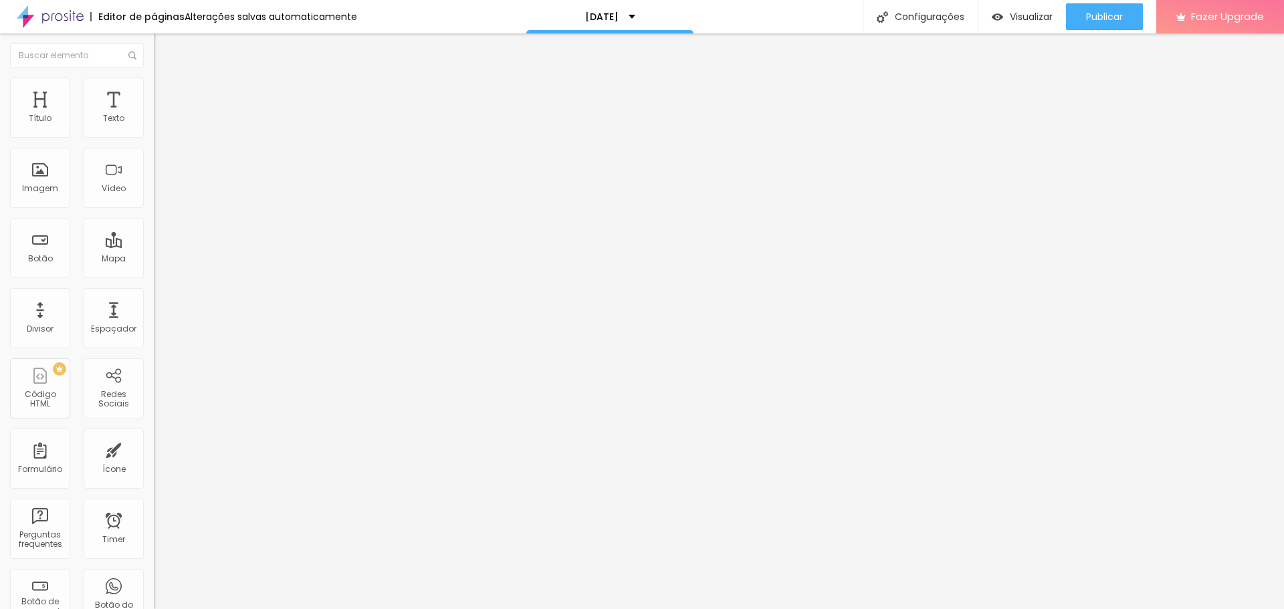
click at [154, 91] on li "Avançado" at bounding box center [231, 97] width 154 height 13
click at [166, 90] on span "Estilo" at bounding box center [176, 86] width 21 height 11
click at [154, 128] on button "button" at bounding box center [163, 121] width 19 height 14
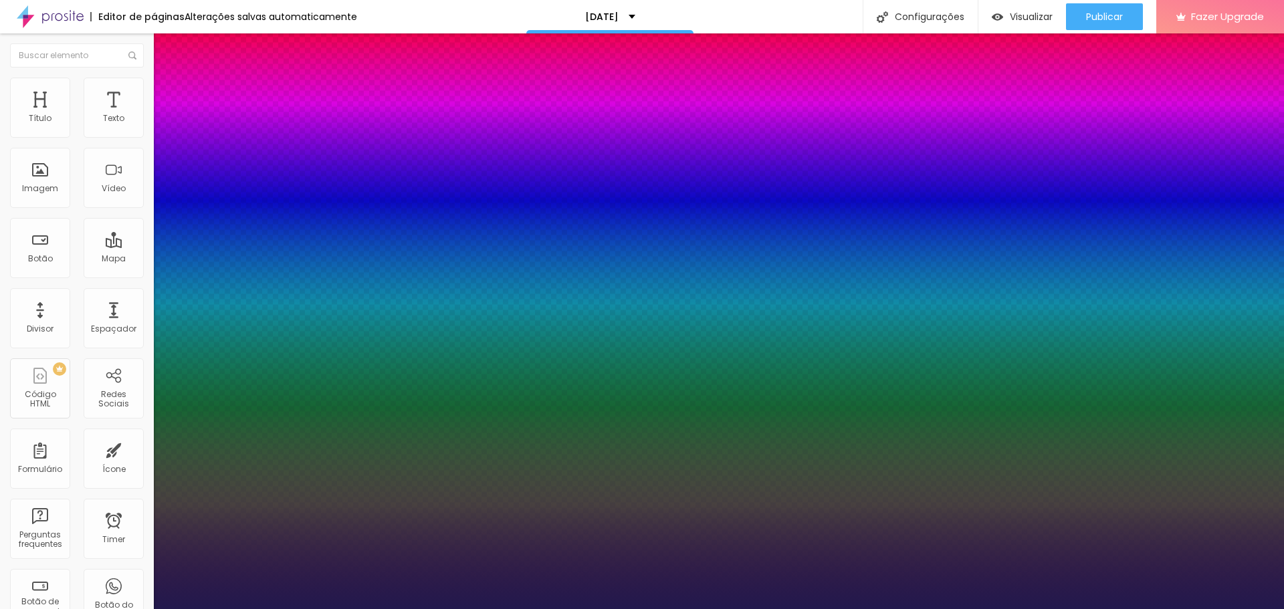
drag, startPoint x: 188, startPoint y: 228, endPoint x: 206, endPoint y: 226, distance: 18.2
click at [221, 609] on div at bounding box center [642, 609] width 1284 height 0
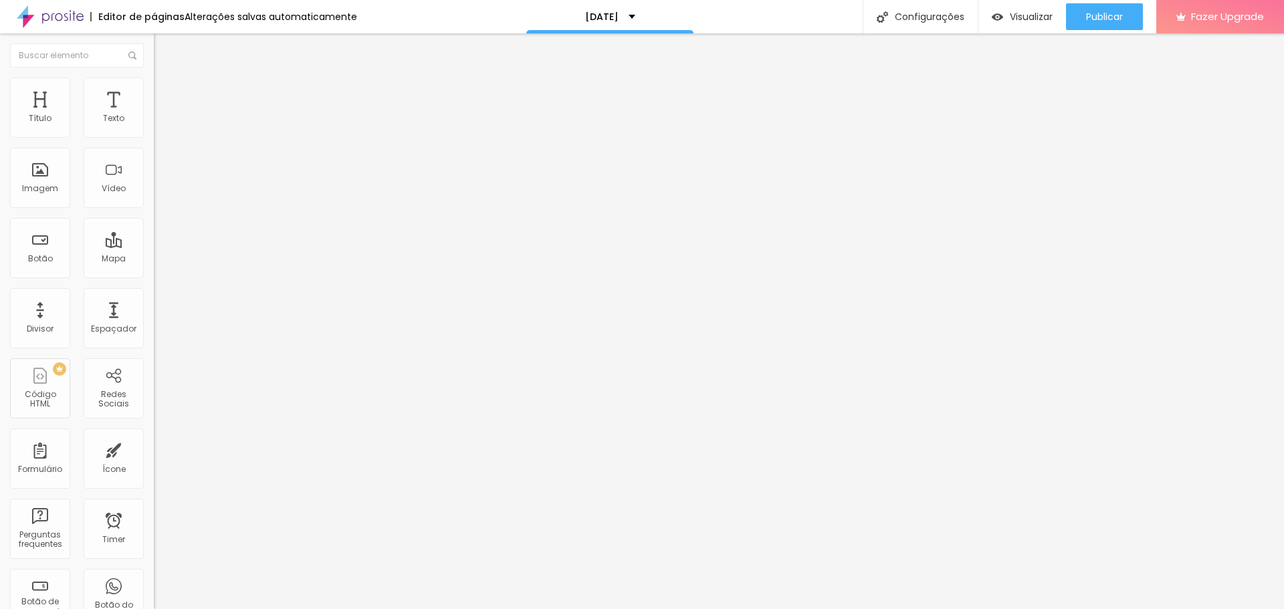
click at [154, 276] on input "[URL][DOMAIN_NAME]" at bounding box center [234, 268] width 160 height 13
paste input "PHMPOxDgLp/?igsh=MXN6YmNiemQzMnJ3OA=="
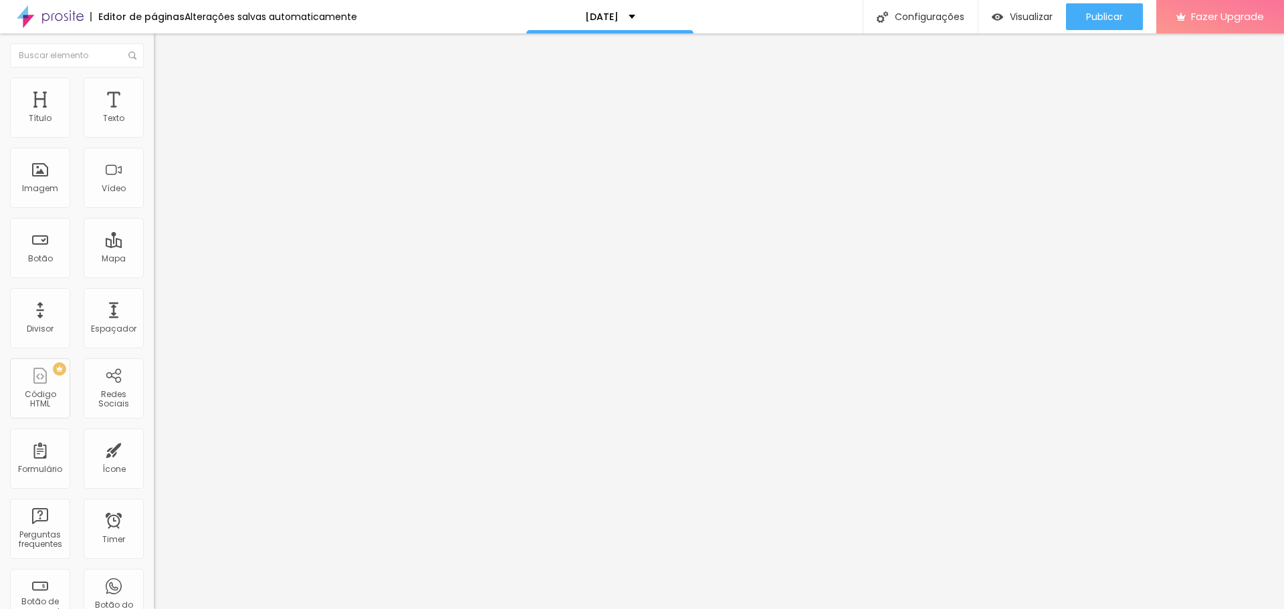
click at [154, 298] on div "Abrir em uma nova aba" at bounding box center [231, 295] width 154 height 7
click at [154, 299] on div "Abrir em uma nova aba" at bounding box center [231, 295] width 154 height 7
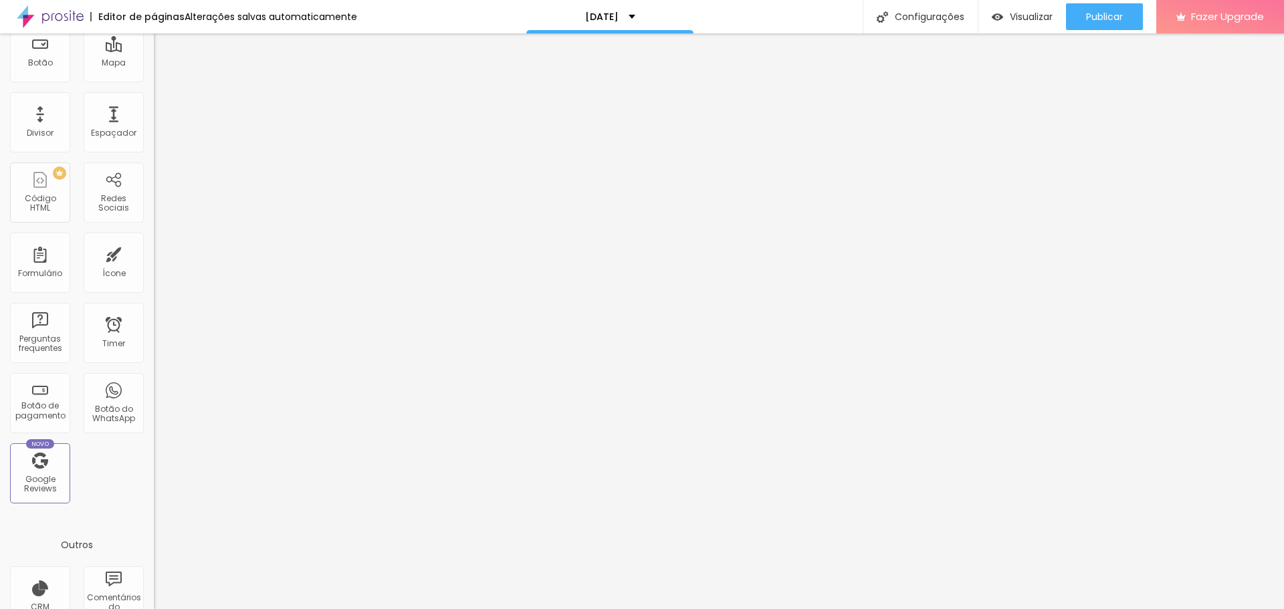
scroll to position [201, 0]
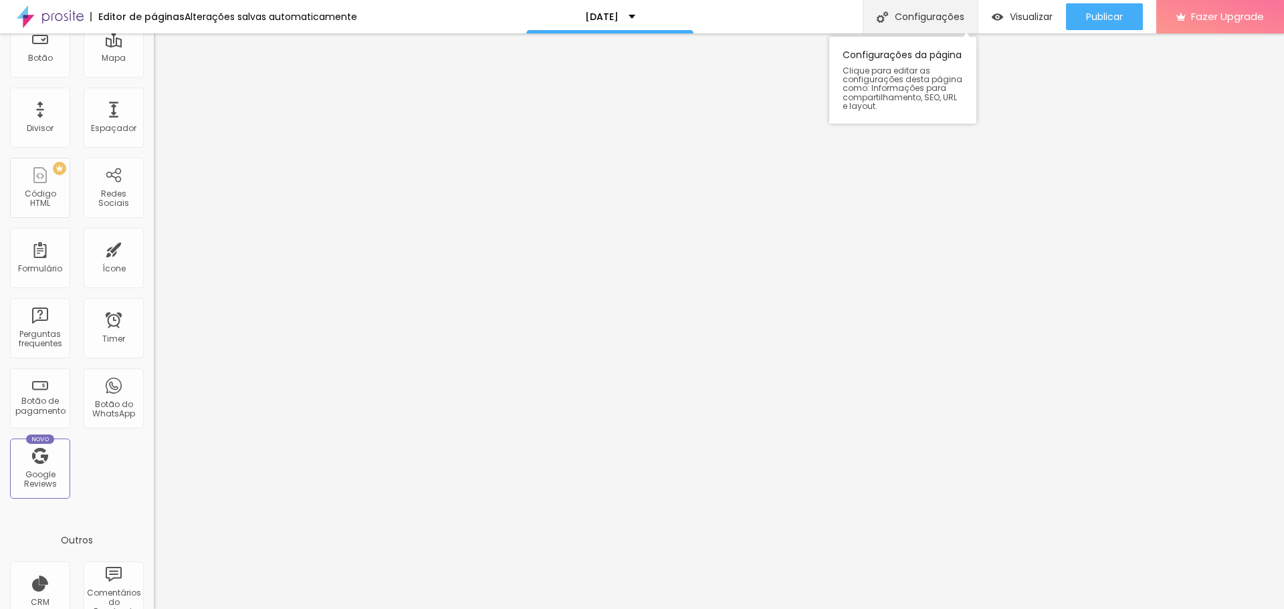
click at [907, 15] on div "Configurações" at bounding box center [920, 16] width 115 height 33
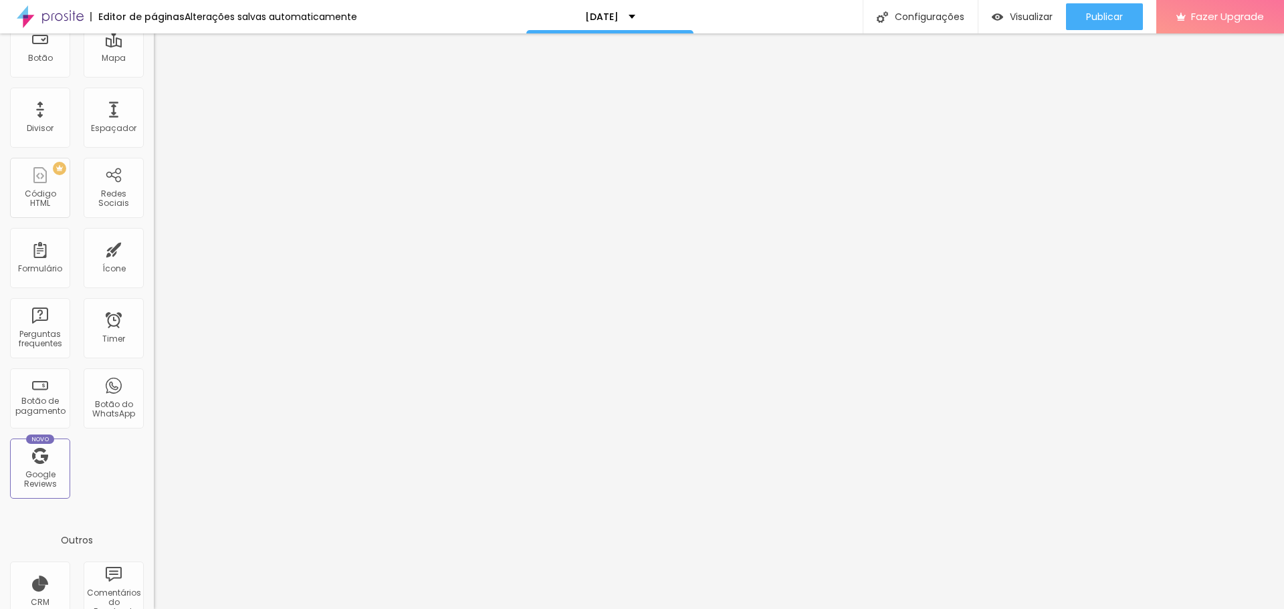
click at [1101, 14] on span "Publicar" at bounding box center [1104, 16] width 37 height 11
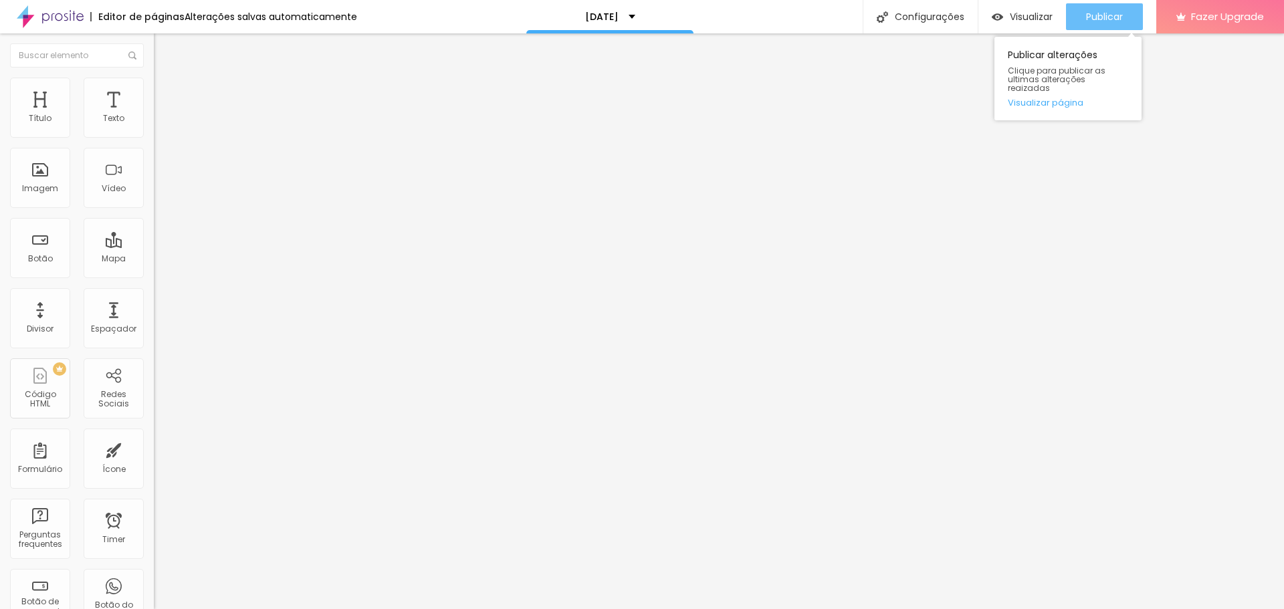
click at [1088, 15] on span "Publicar" at bounding box center [1104, 16] width 37 height 11
click at [1001, 9] on div "Visualizar" at bounding box center [1022, 16] width 61 height 27
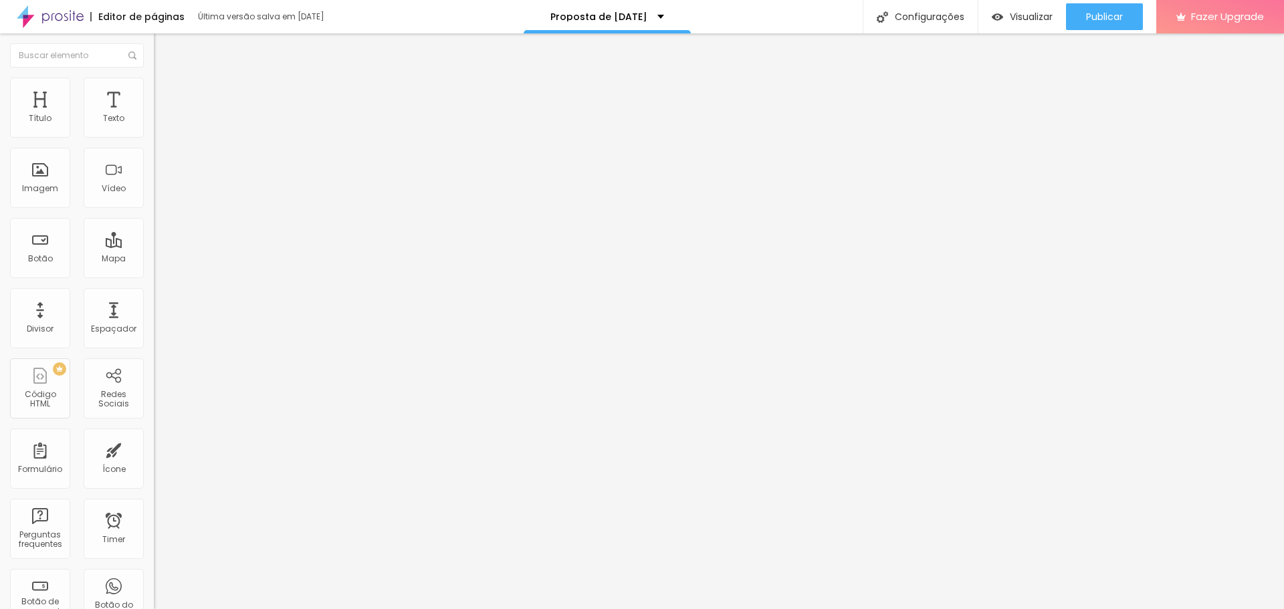
click at [154, 276] on input "[URL][DOMAIN_NAME]" at bounding box center [234, 268] width 160 height 13
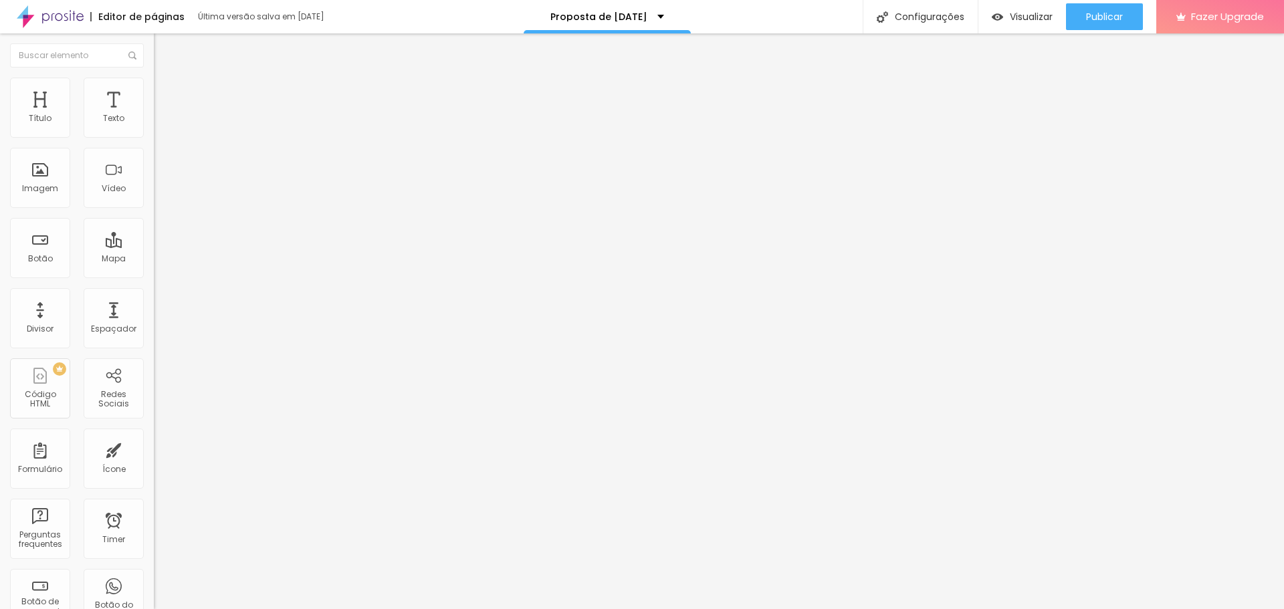
click at [154, 126] on input "Clique neste botão para ver um vídeo do [DATE]" at bounding box center [234, 118] width 160 height 13
click at [154, 276] on input "[URL][DOMAIN_NAME]" at bounding box center [234, 268] width 160 height 13
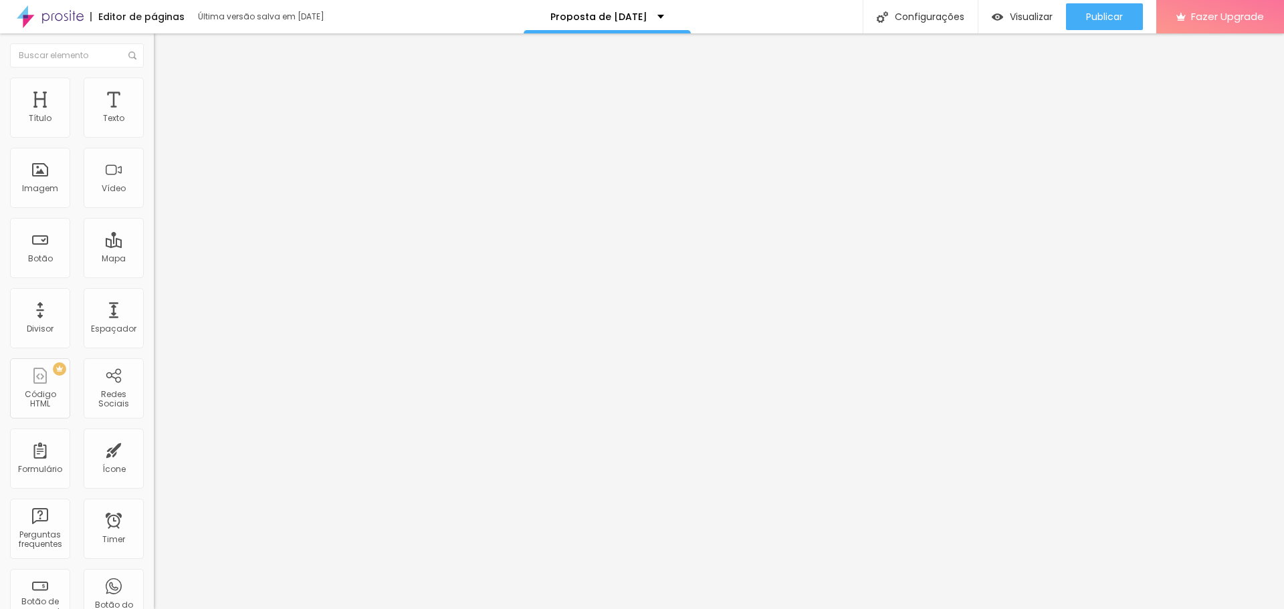
click at [154, 276] on input "[URL][DOMAIN_NAME]" at bounding box center [234, 268] width 160 height 13
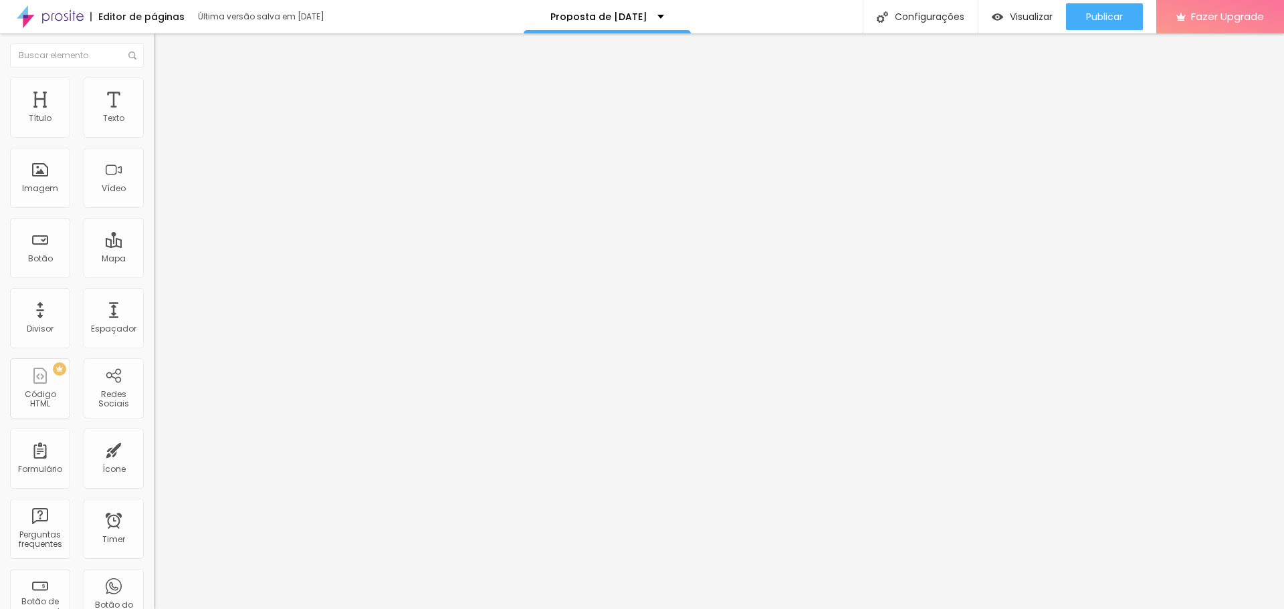
click at [154, 126] on input "Clique neste botão para ver um vídeo do [DATE]" at bounding box center [234, 118] width 160 height 13
